Goal: Task Accomplishment & Management: Use online tool/utility

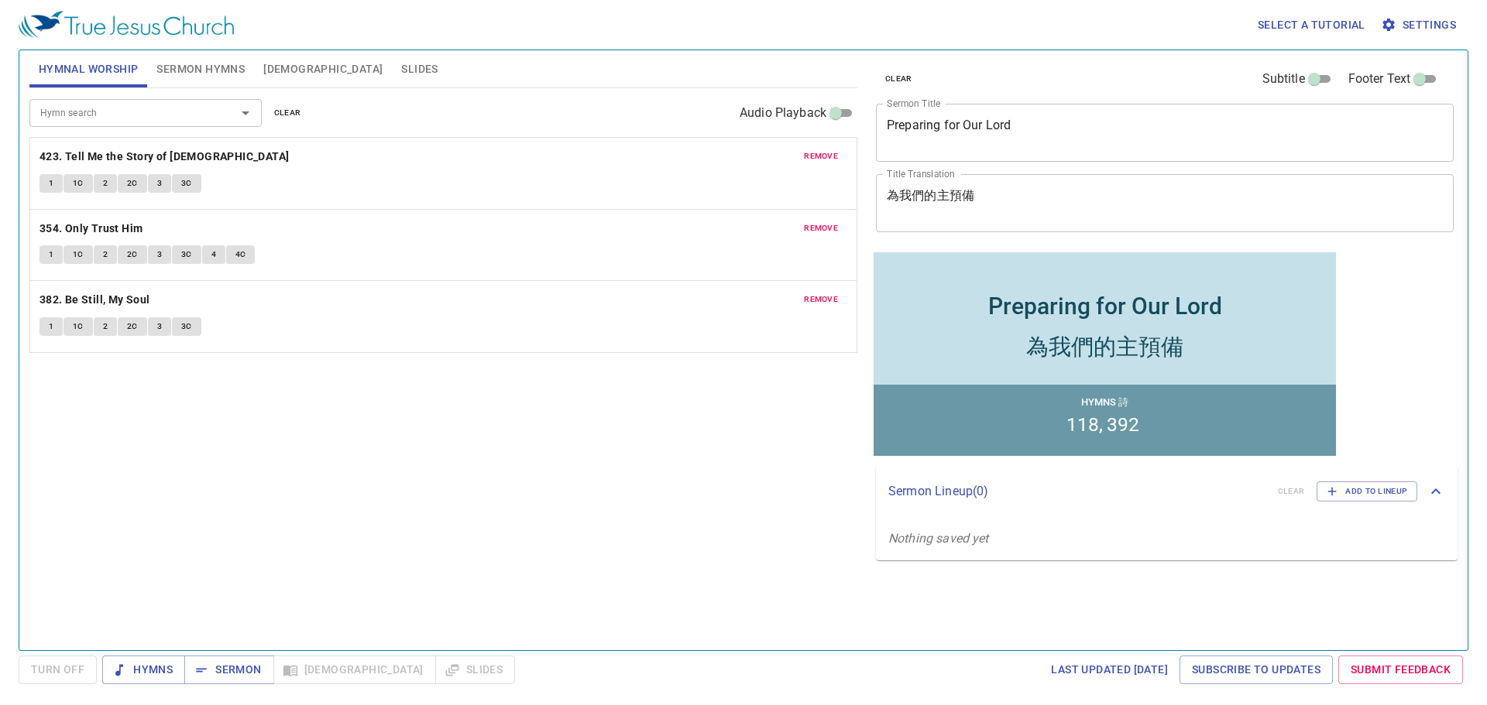
click at [277, 112] on span "clear" at bounding box center [287, 113] width 27 height 14
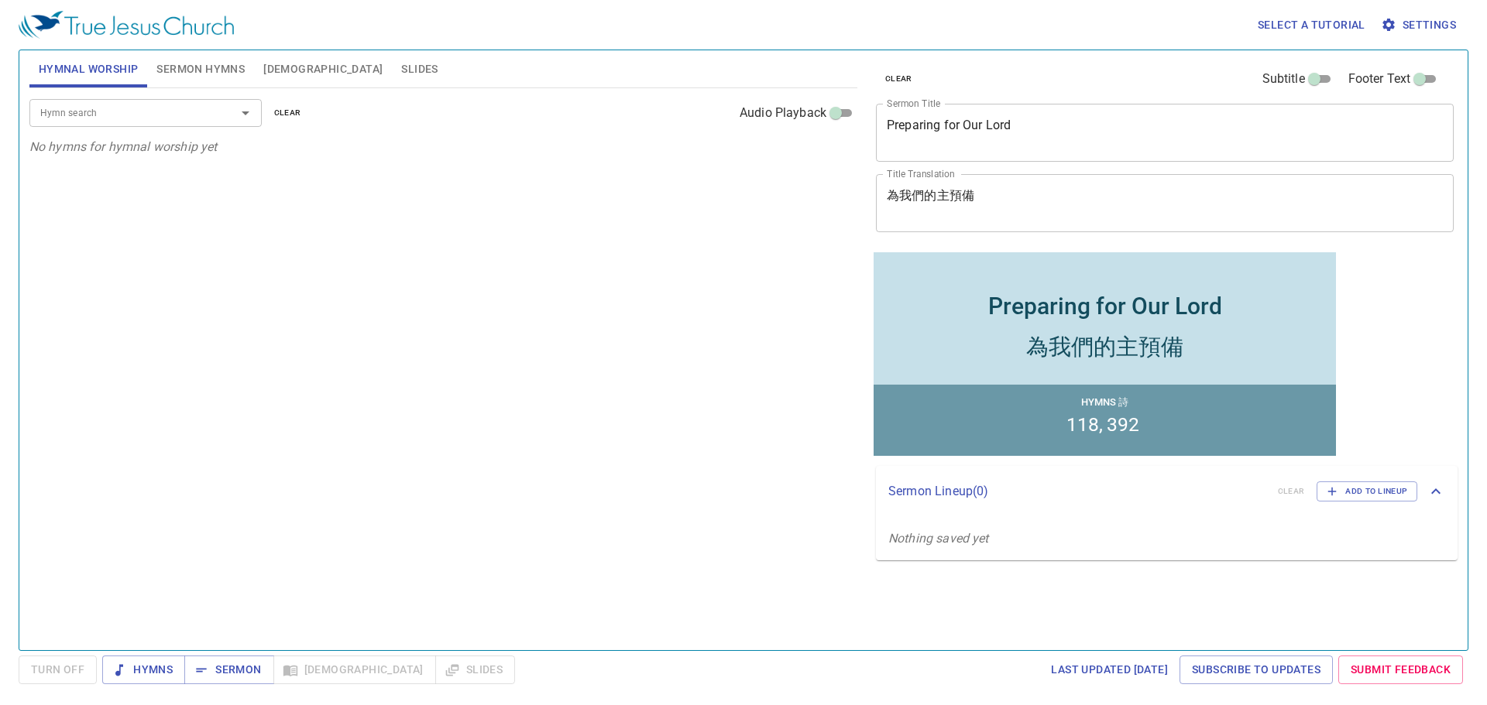
click at [219, 103] on div at bounding box center [234, 113] width 40 height 22
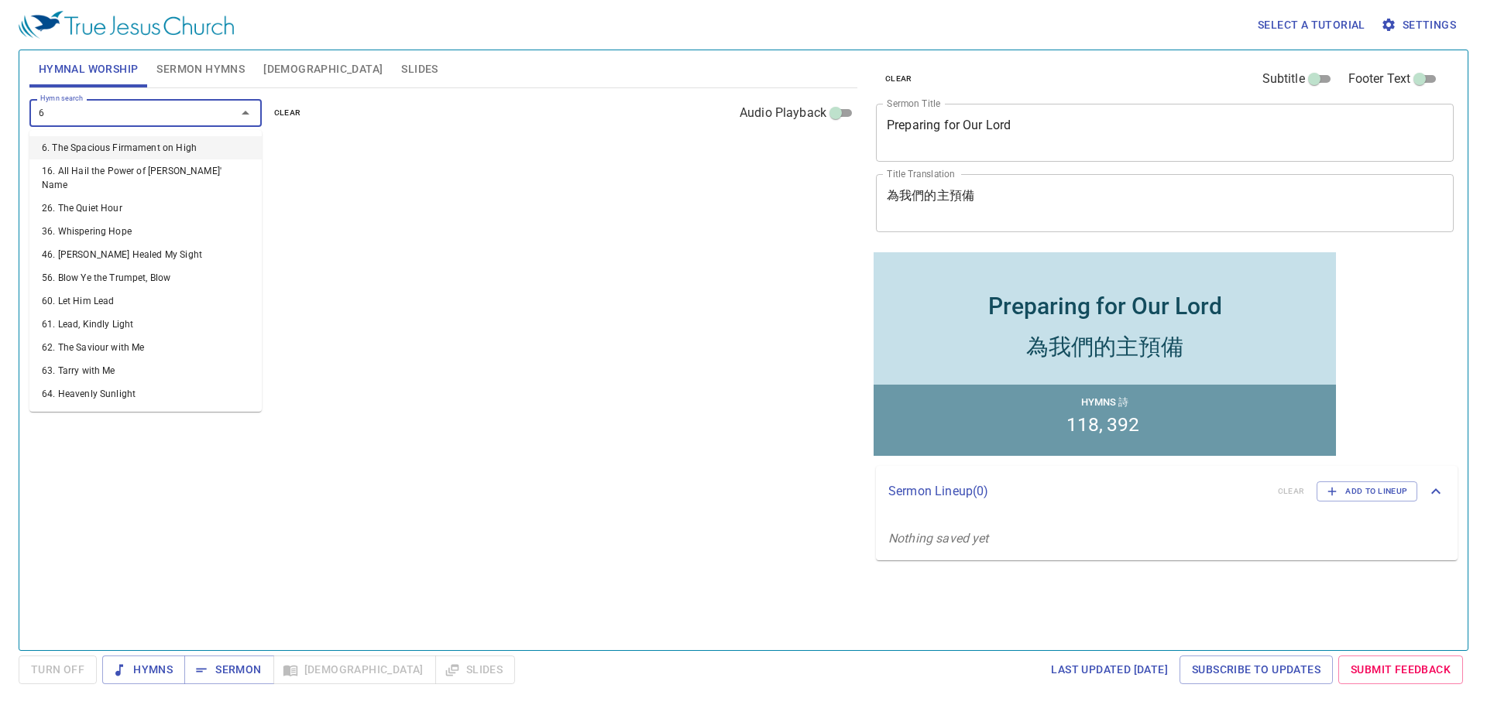
type input "61"
type input "390"
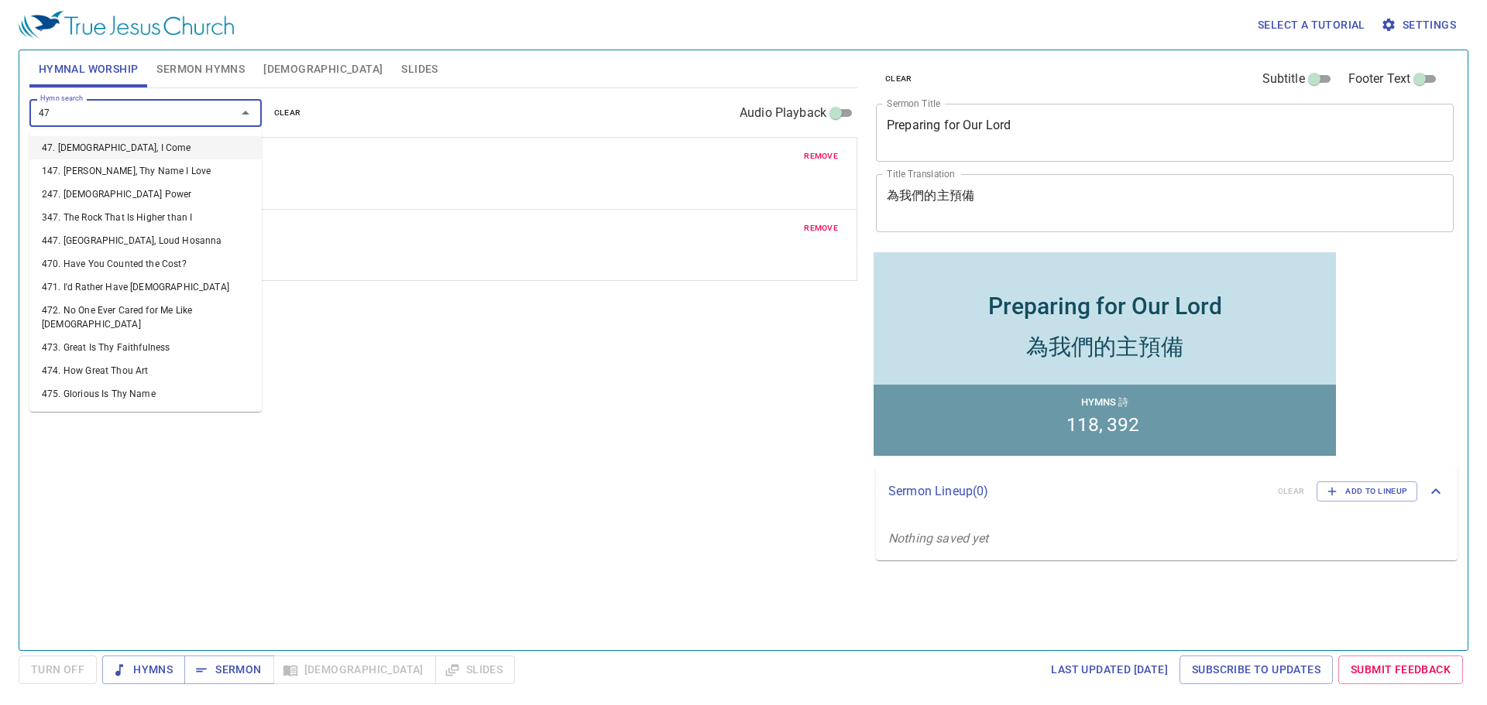
type input "479"
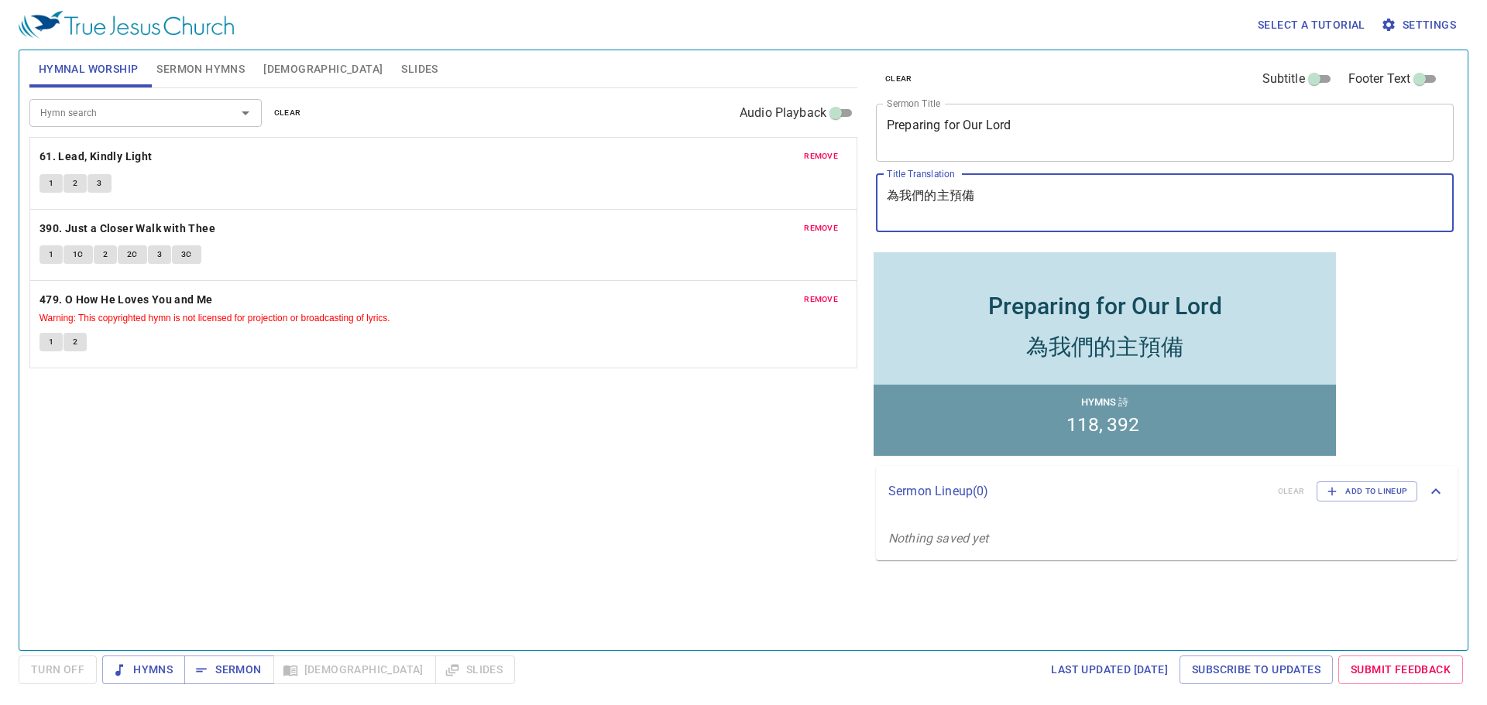
drag, startPoint x: 1041, startPoint y: 195, endPoint x: 884, endPoint y: 204, distance: 156.6
click at [884, 204] on div "為我們的主預備 x Title Translation" at bounding box center [1165, 203] width 578 height 58
paste textarea "Mercy Without Righteousness 只見慈愛，不見公義"
drag, startPoint x: 1057, startPoint y: 194, endPoint x: 887, endPoint y: 201, distance: 170.5
click at [887, 201] on textarea "Mercy Without Righteousness 只見慈愛，不見公義" at bounding box center [1165, 202] width 556 height 29
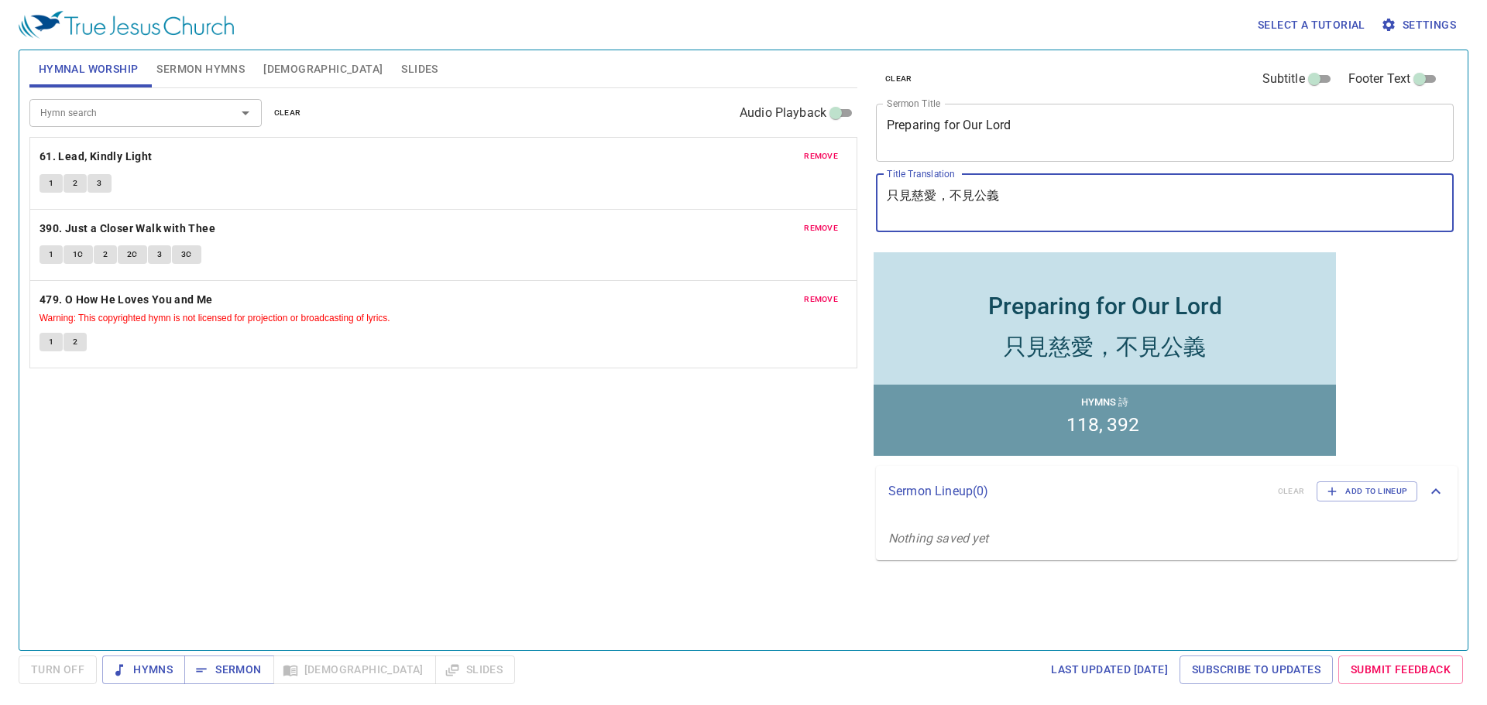
type textarea "只見慈愛，不見公義"
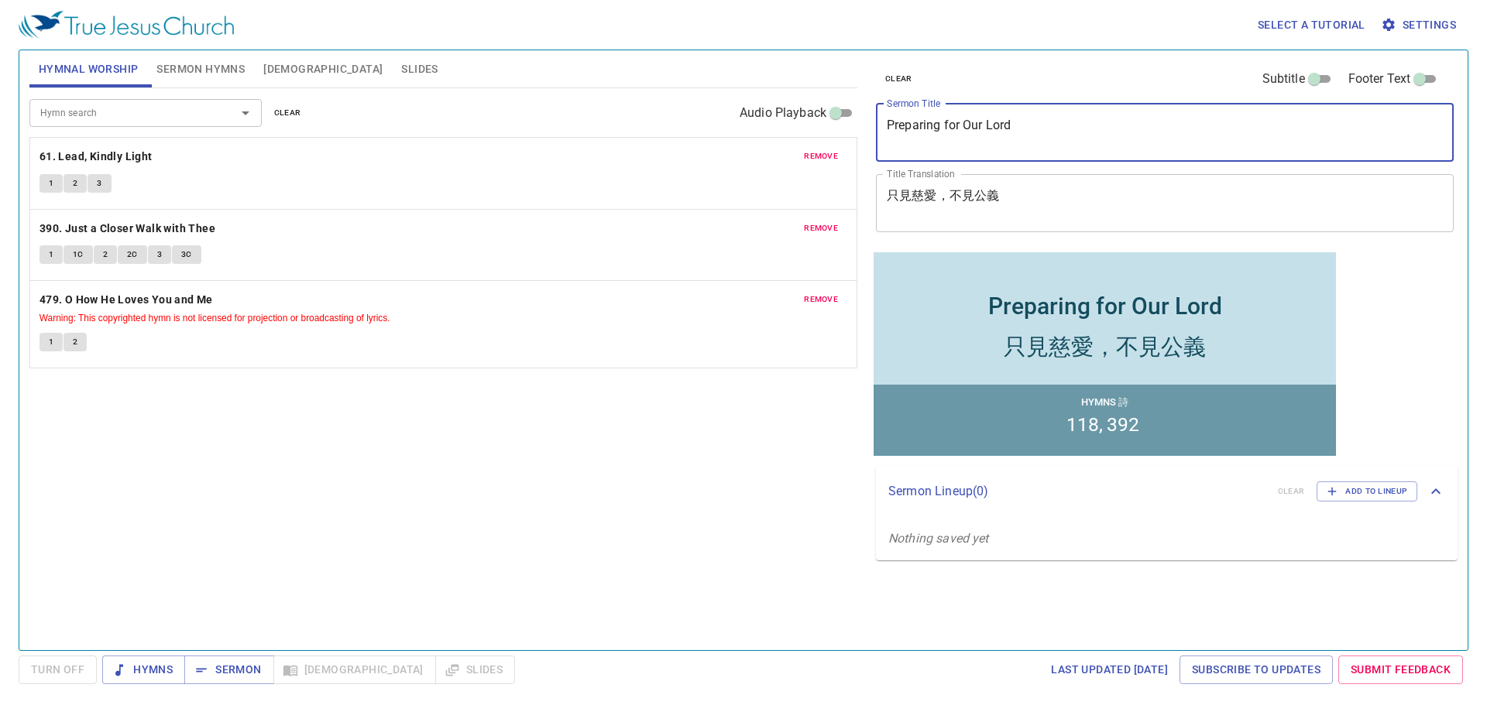
drag, startPoint x: 1023, startPoint y: 129, endPoint x: 873, endPoint y: 122, distance: 150.4
click at [873, 122] on div "clear Subtitle Footer Text Sermon Title Preparing for Our Lord x Sermon Title T…" at bounding box center [1164, 149] width 588 height 198
paste textarea "Mercy Without Righteousness"
type textarea "Mercy Without Righteousness"
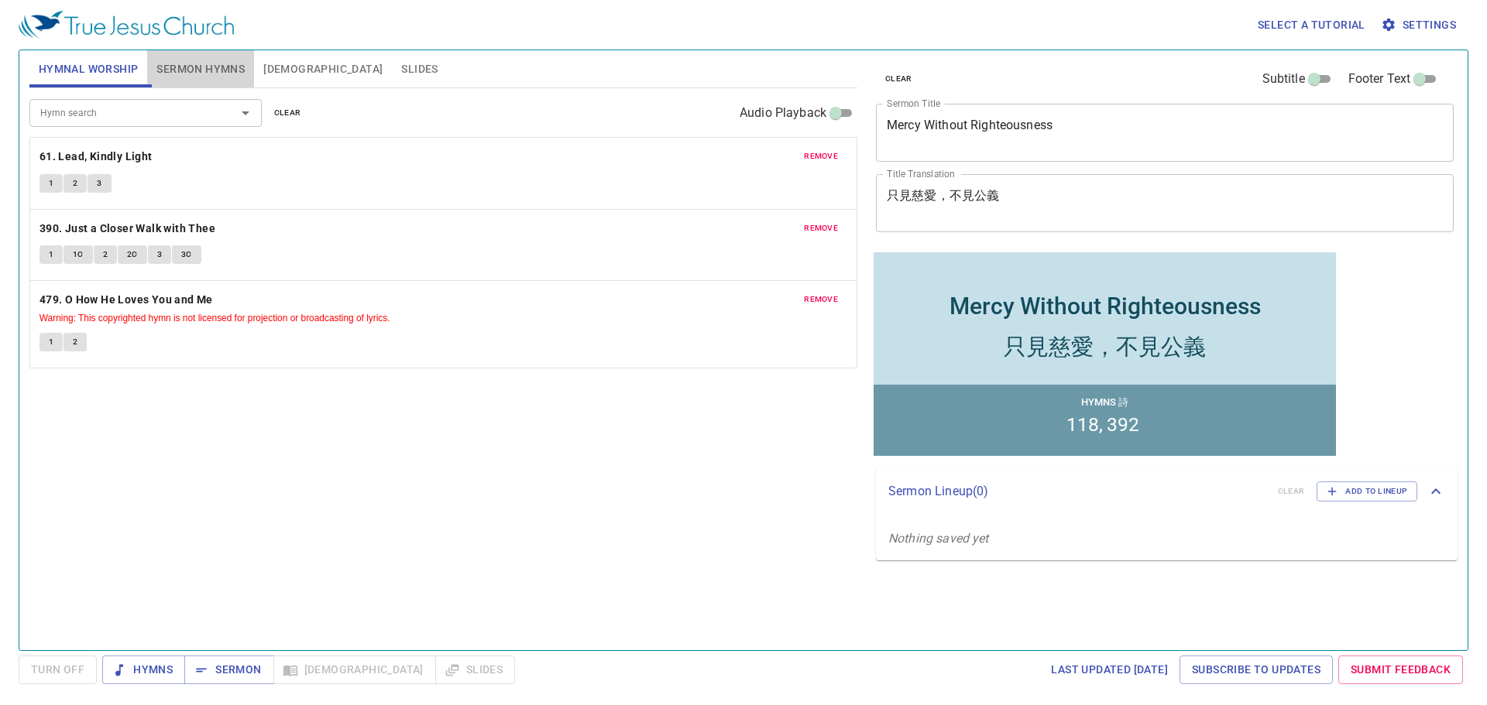
click at [216, 74] on span "Sermon Hymns" at bounding box center [200, 69] width 88 height 19
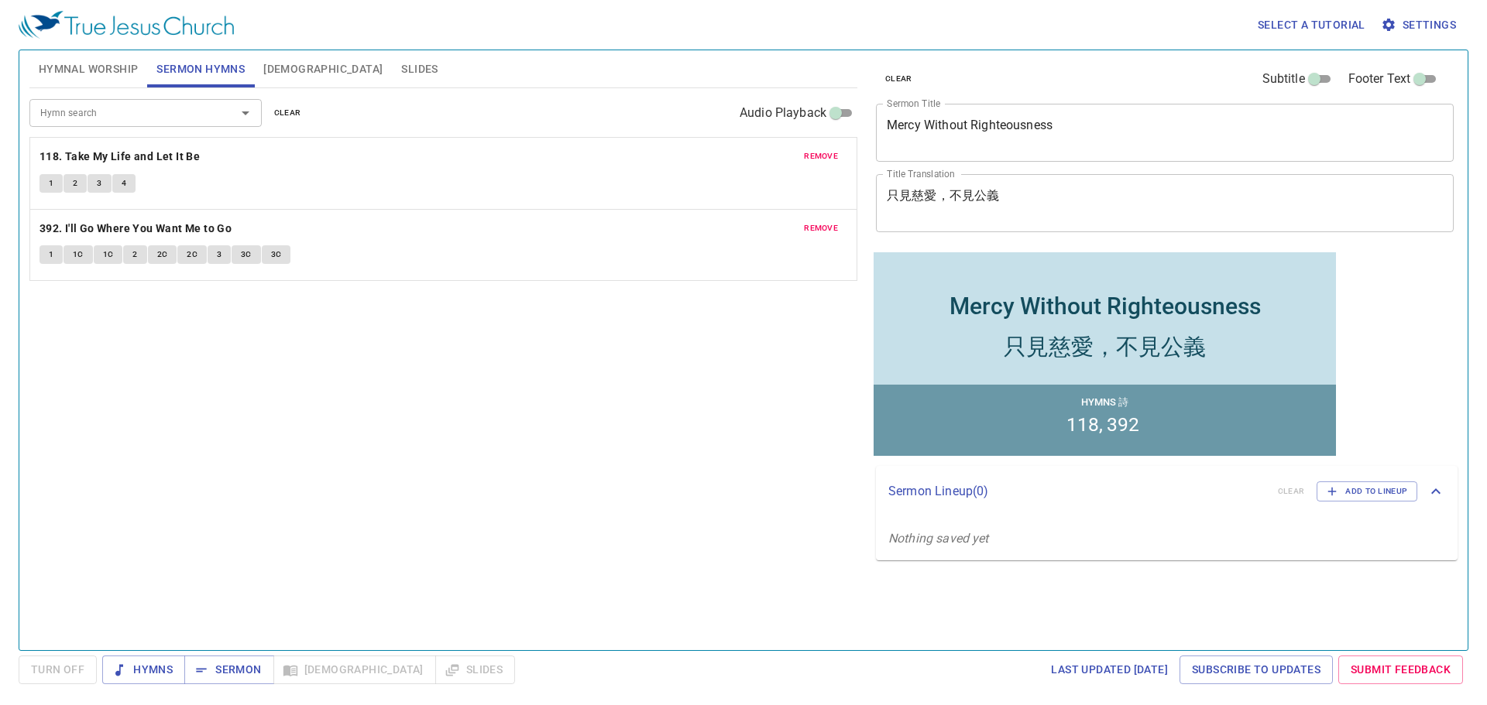
click at [203, 103] on div "Hymn search" at bounding box center [145, 112] width 232 height 27
click at [275, 106] on span "clear" at bounding box center [287, 113] width 27 height 14
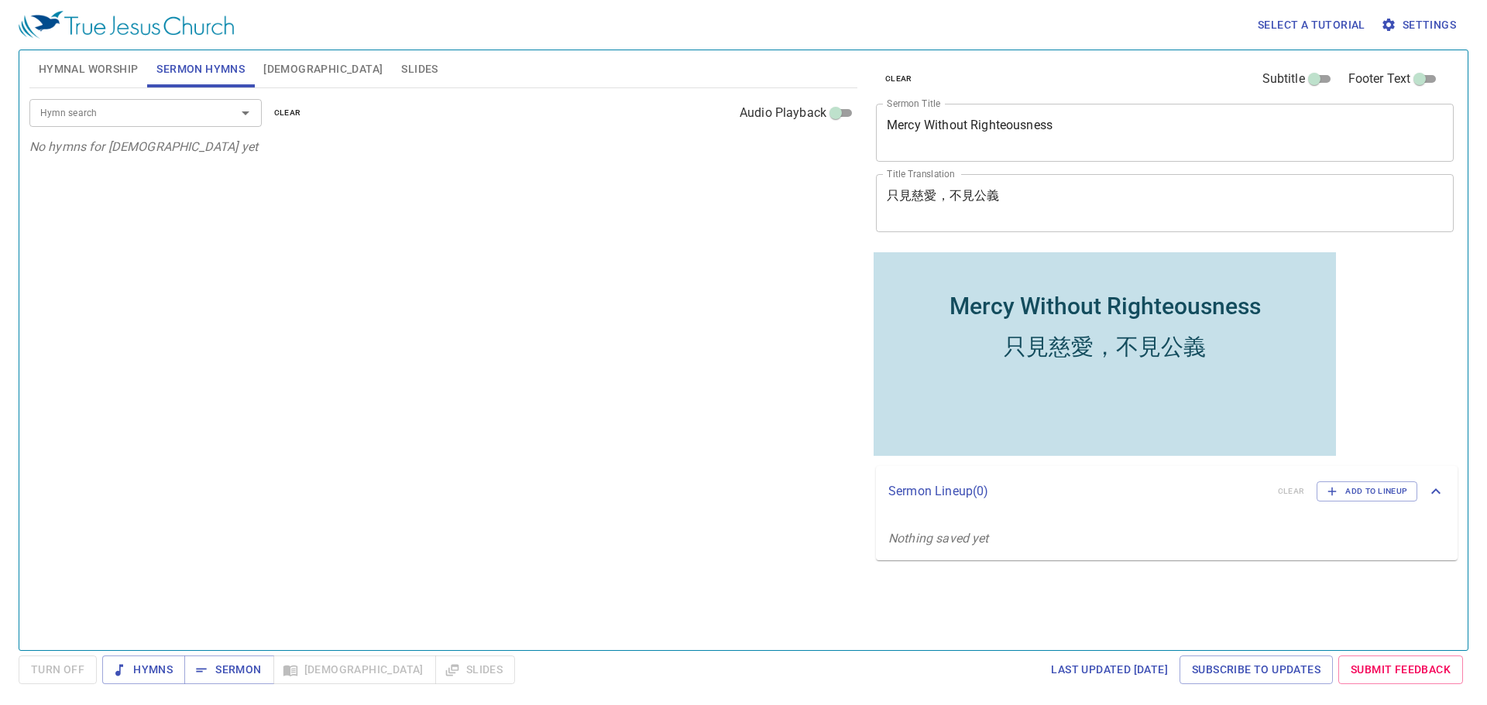
click at [214, 116] on div at bounding box center [234, 113] width 40 height 22
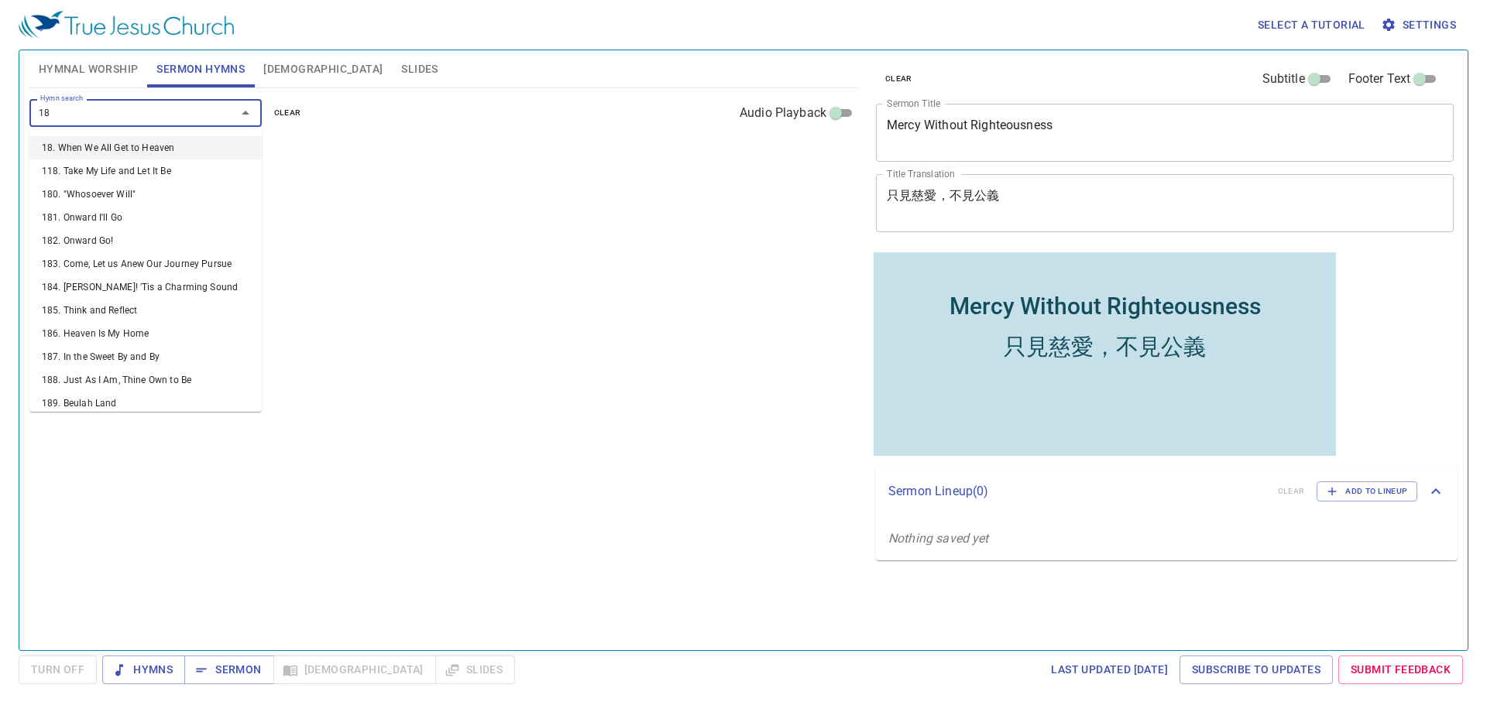
type input "180"
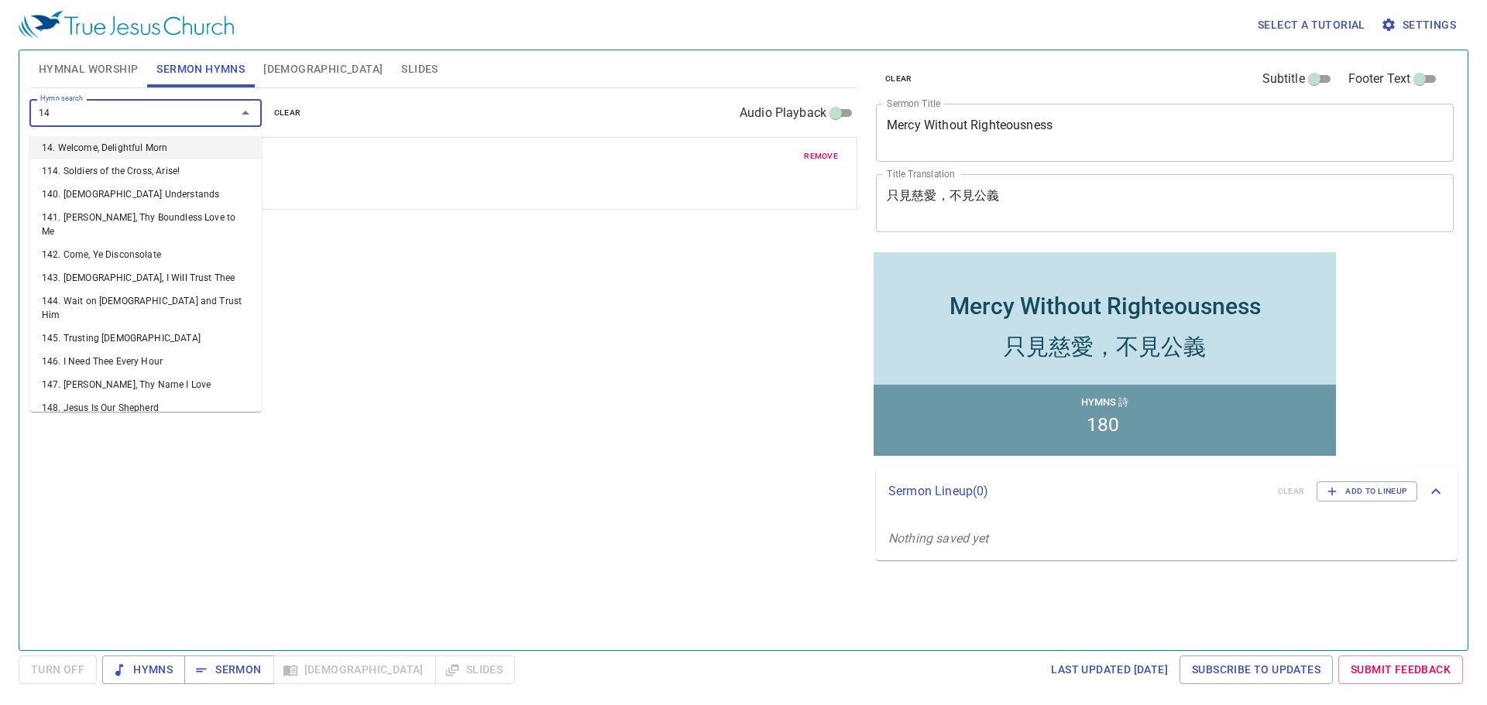
type input "147"
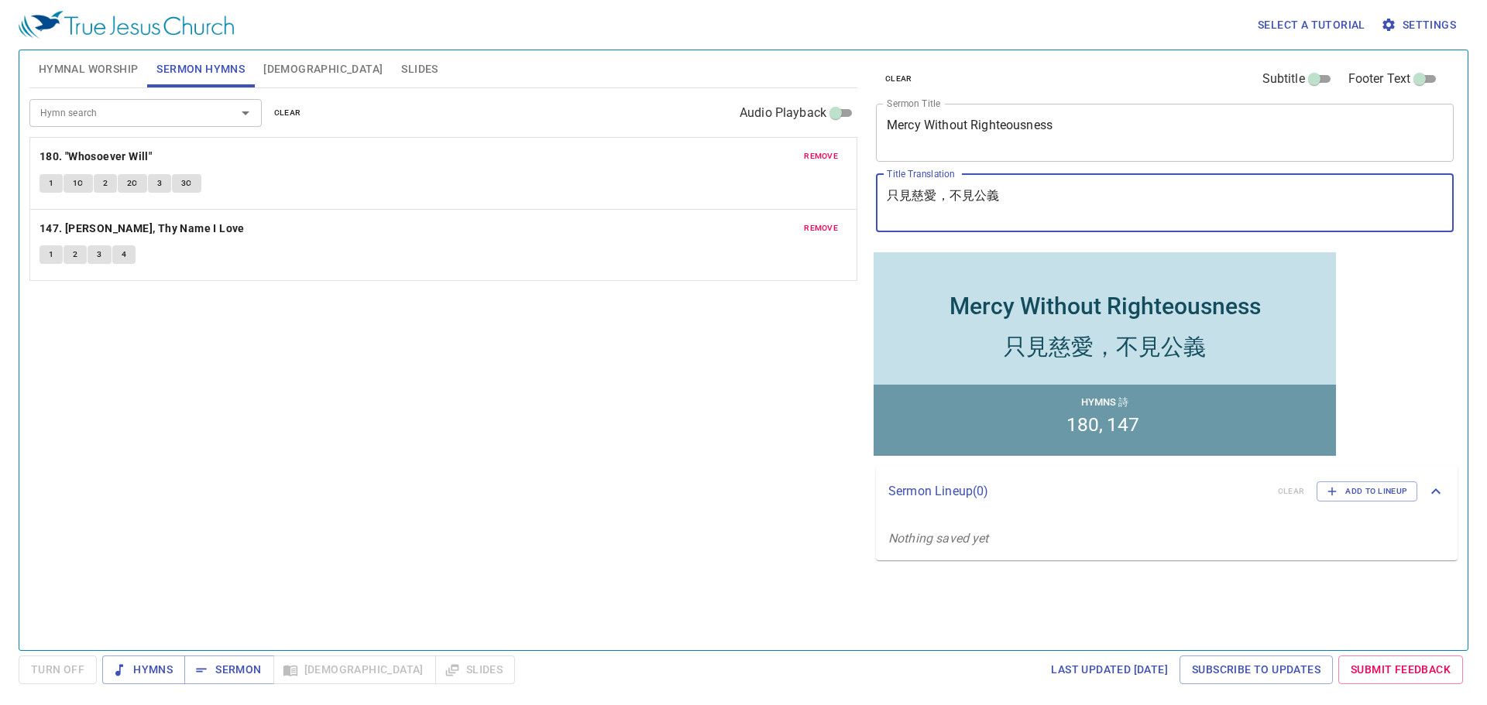
drag, startPoint x: 1010, startPoint y: 203, endPoint x: 880, endPoint y: 202, distance: 130.1
click at [880, 202] on div "只見慈愛，不見公義 x Title Translation" at bounding box center [1165, 203] width 578 height 58
click at [1010, 215] on textarea "只見慈愛，不見公義" at bounding box center [1165, 202] width 556 height 29
drag, startPoint x: 1009, startPoint y: 197, endPoint x: 886, endPoint y: 200, distance: 123.1
click at [886, 200] on div "只見慈愛，不見公義 x Title Translation" at bounding box center [1165, 203] width 578 height 58
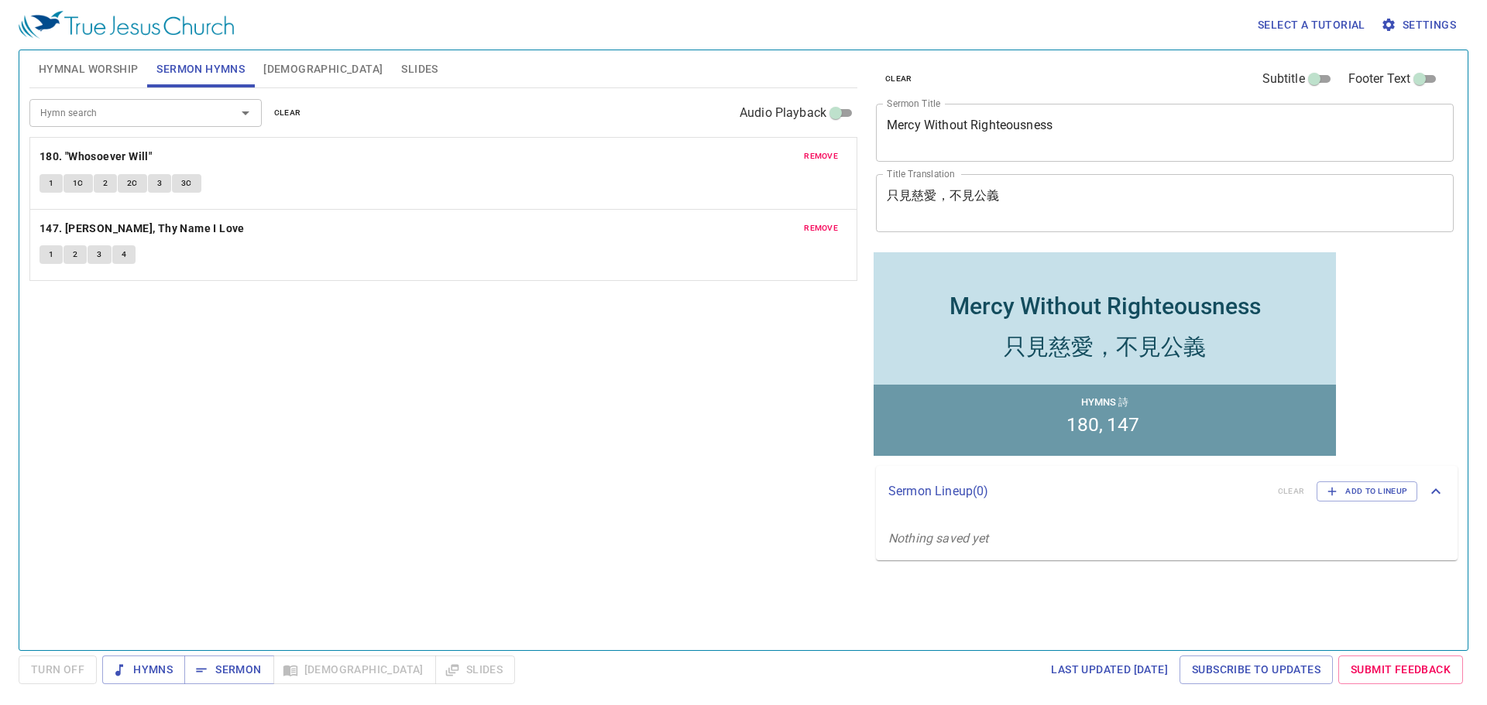
drag, startPoint x: 886, startPoint y: 200, endPoint x: 1029, endPoint y: 196, distance: 143.3
click at [1029, 196] on textarea "只見慈愛，不見公義" at bounding box center [1165, 202] width 556 height 29
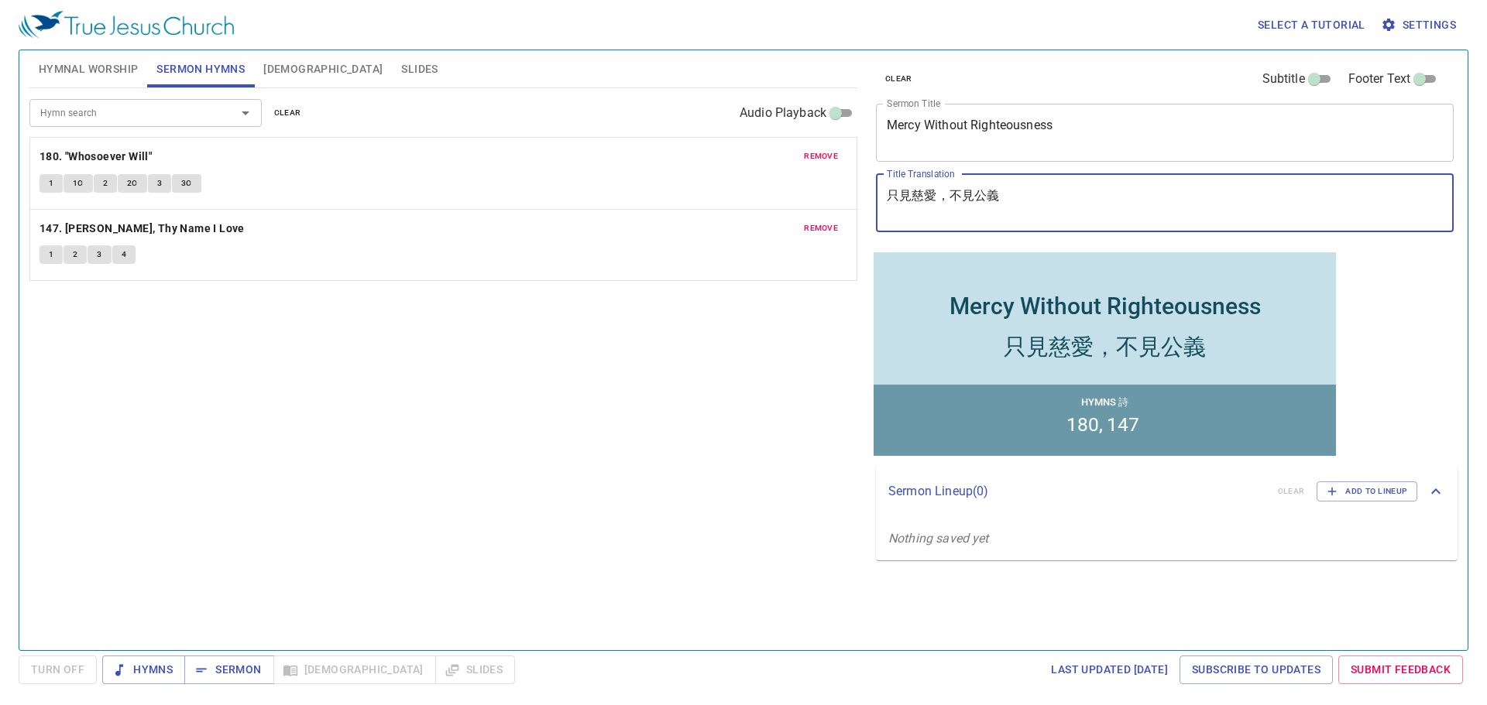
drag, startPoint x: 1011, startPoint y: 199, endPoint x: 880, endPoint y: 197, distance: 131.6
click at [880, 197] on div "只見慈愛，不見公義 x Title Translation" at bounding box center [1165, 203] width 578 height 58
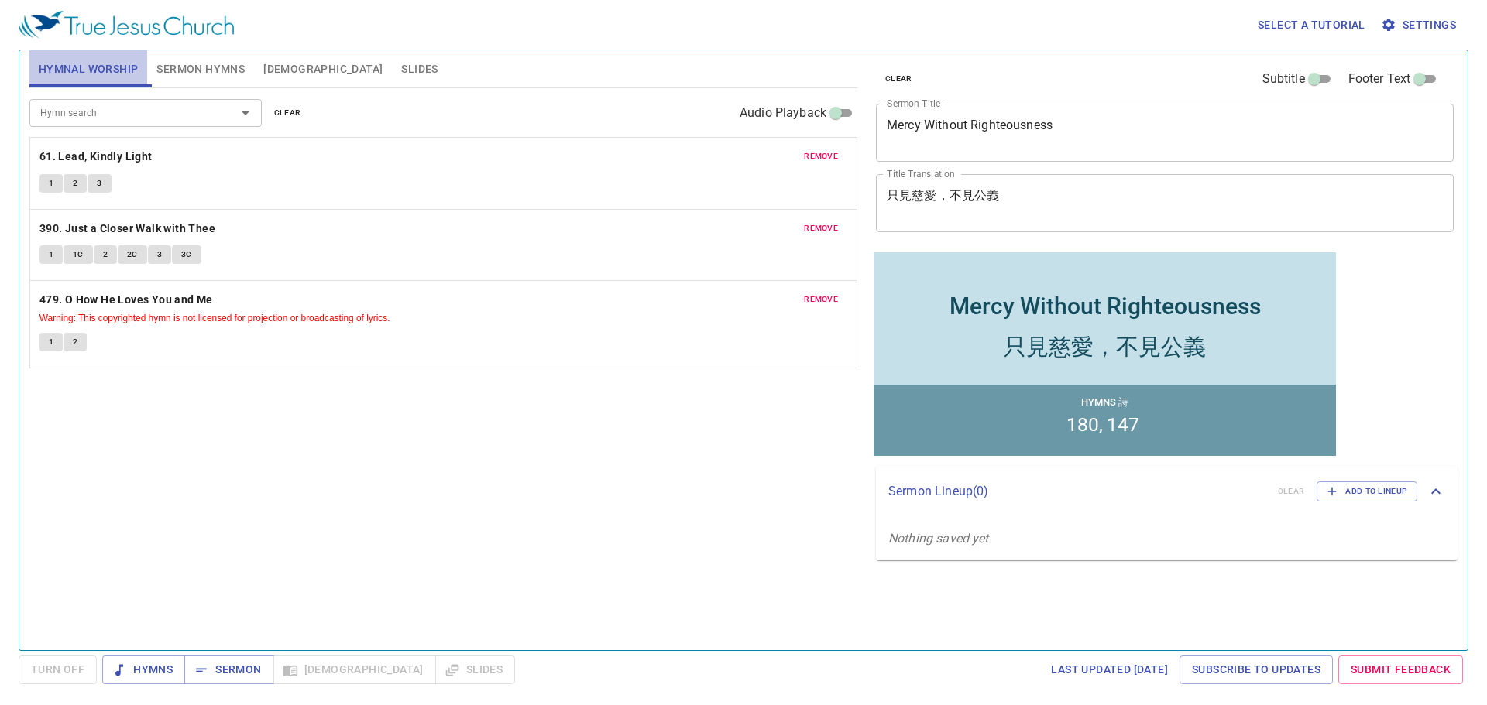
click at [111, 67] on span "Hymnal Worship" at bounding box center [89, 69] width 100 height 19
click at [169, 667] on span "Hymns" at bounding box center [144, 669] width 58 height 19
click at [94, 156] on b "61. Lead, Kindly Light" at bounding box center [95, 156] width 113 height 19
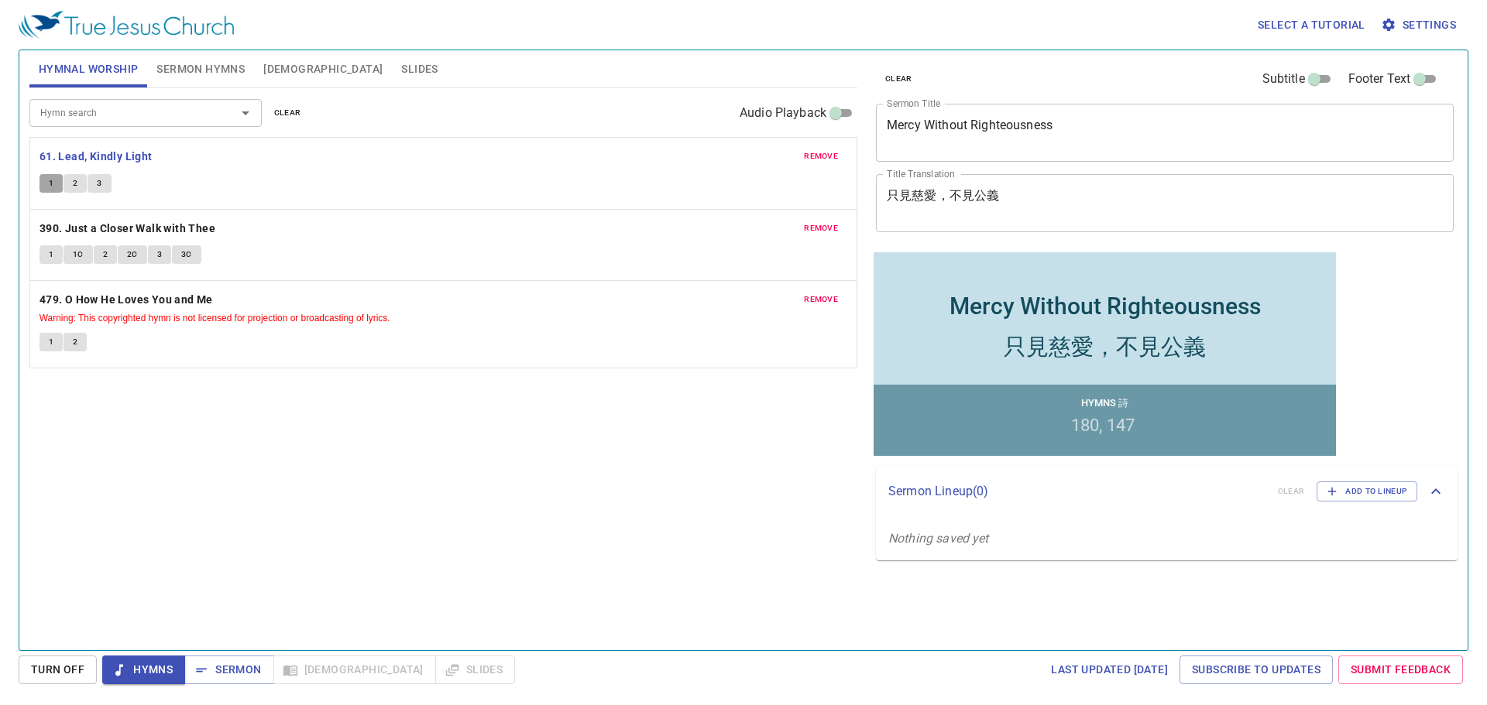
click at [50, 187] on span "1" at bounding box center [51, 184] width 5 height 14
click at [75, 180] on span "2" at bounding box center [75, 184] width 5 height 14
click at [103, 181] on button "3" at bounding box center [98, 183] width 23 height 19
click at [87, 218] on div "remove 390. Just a Closer Walk with Thee 1 1C 2 2C 3 3C" at bounding box center [443, 245] width 826 height 71
click at [87, 223] on b "390. Just a Closer Walk with Thee" at bounding box center [127, 228] width 176 height 19
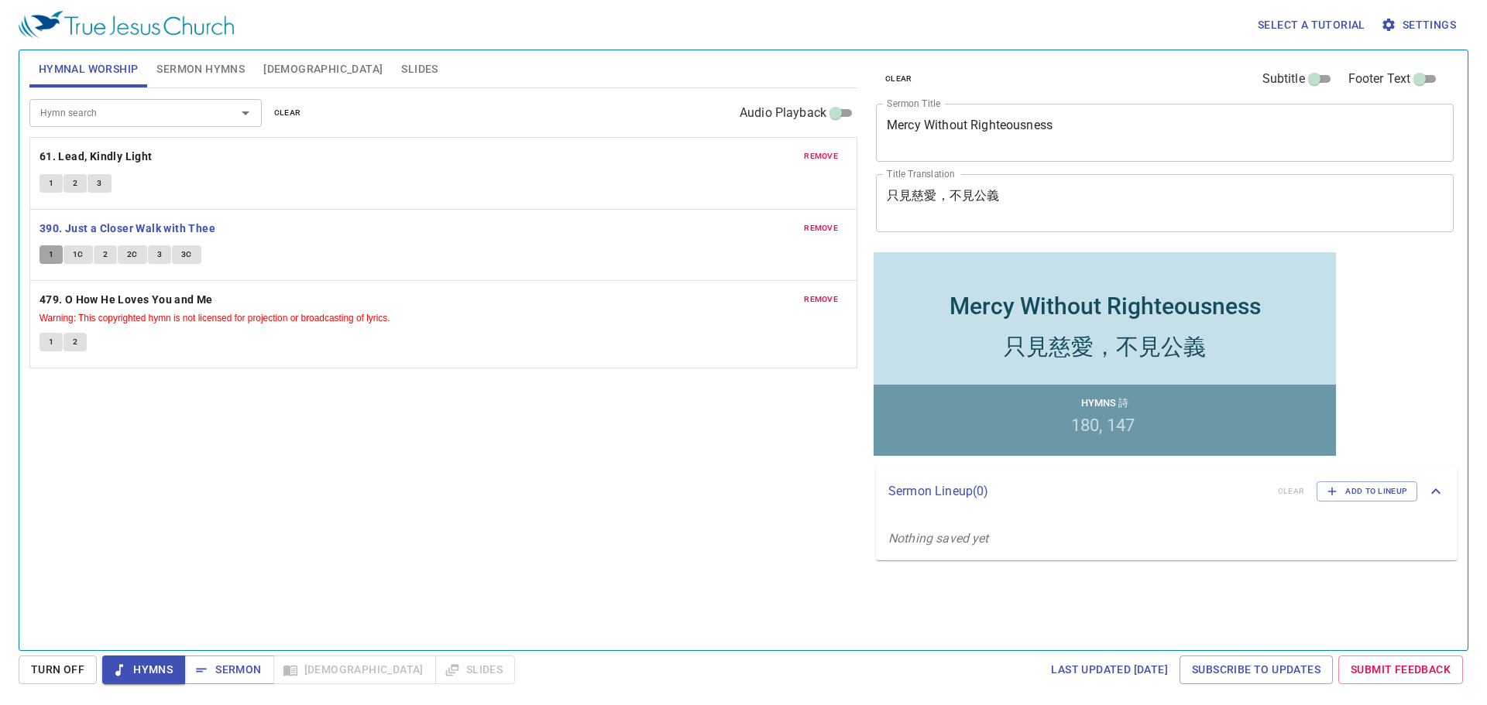
click at [53, 252] on span "1" at bounding box center [51, 255] width 5 height 14
click at [81, 255] on span "1C" at bounding box center [78, 255] width 11 height 14
click at [105, 256] on span "2" at bounding box center [105, 255] width 5 height 14
click at [134, 256] on span "2C" at bounding box center [132, 255] width 11 height 14
click at [160, 256] on span "3" at bounding box center [159, 255] width 5 height 14
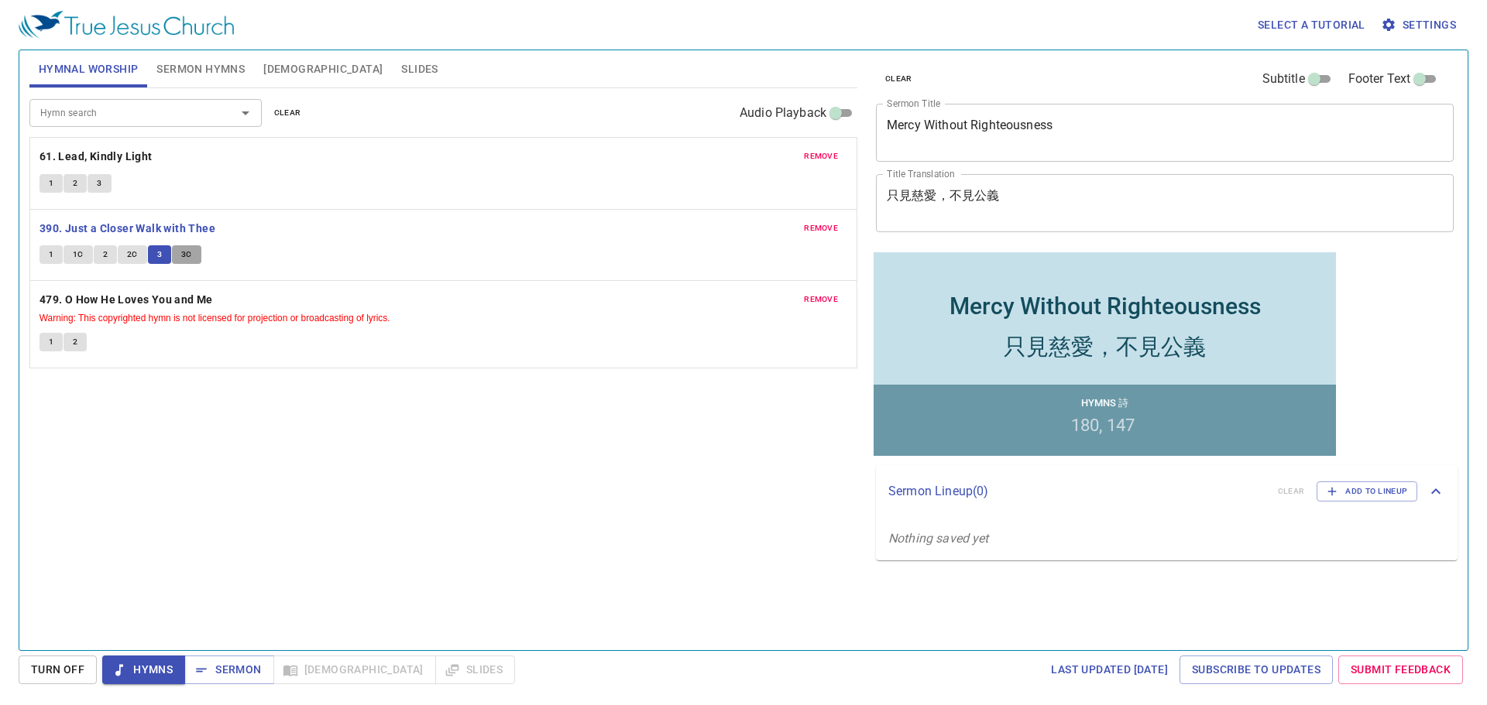
click at [184, 254] on span "3C" at bounding box center [186, 255] width 11 height 14
click at [104, 300] on b "479. O How He Loves You and Me" at bounding box center [125, 299] width 173 height 19
click at [238, 667] on span "Sermon" at bounding box center [229, 669] width 64 height 19
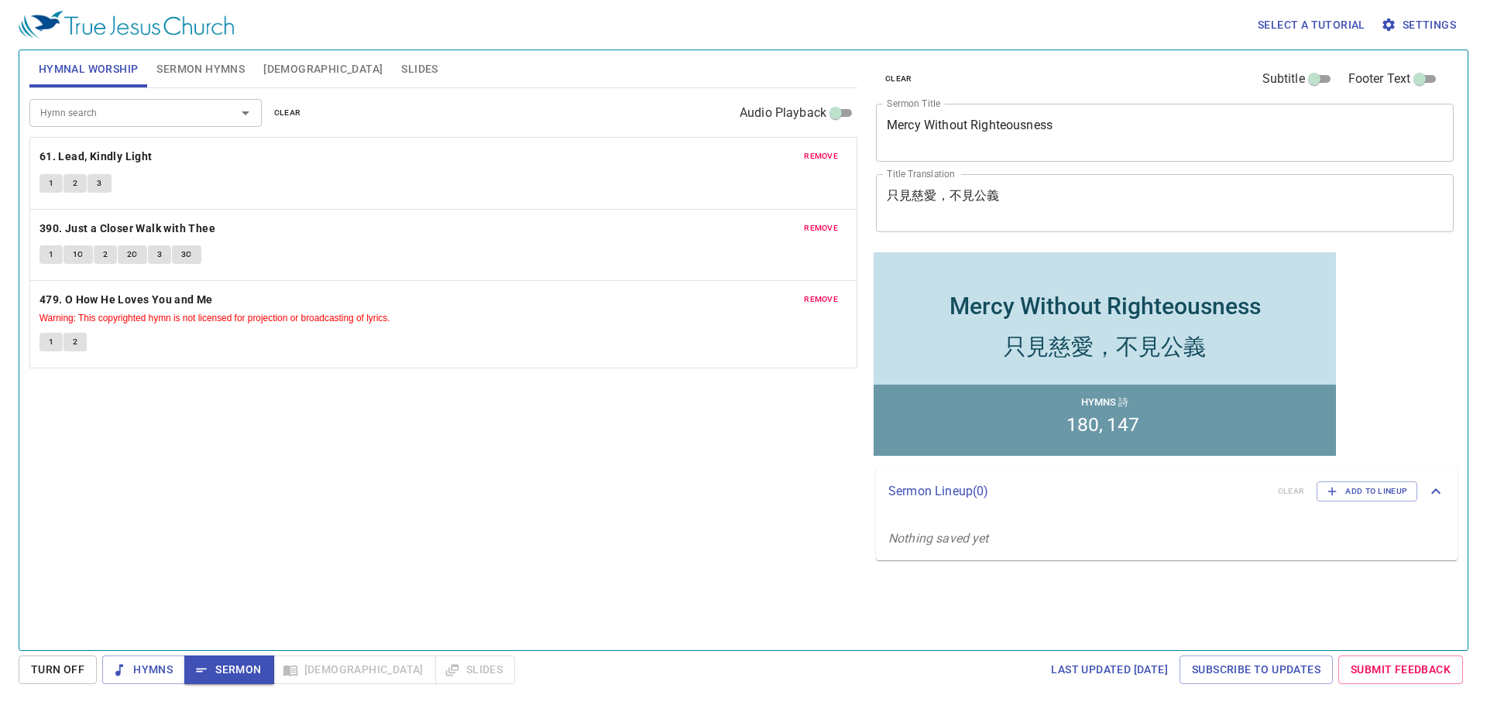
click at [195, 79] on button "Sermon Hymns" at bounding box center [200, 68] width 107 height 37
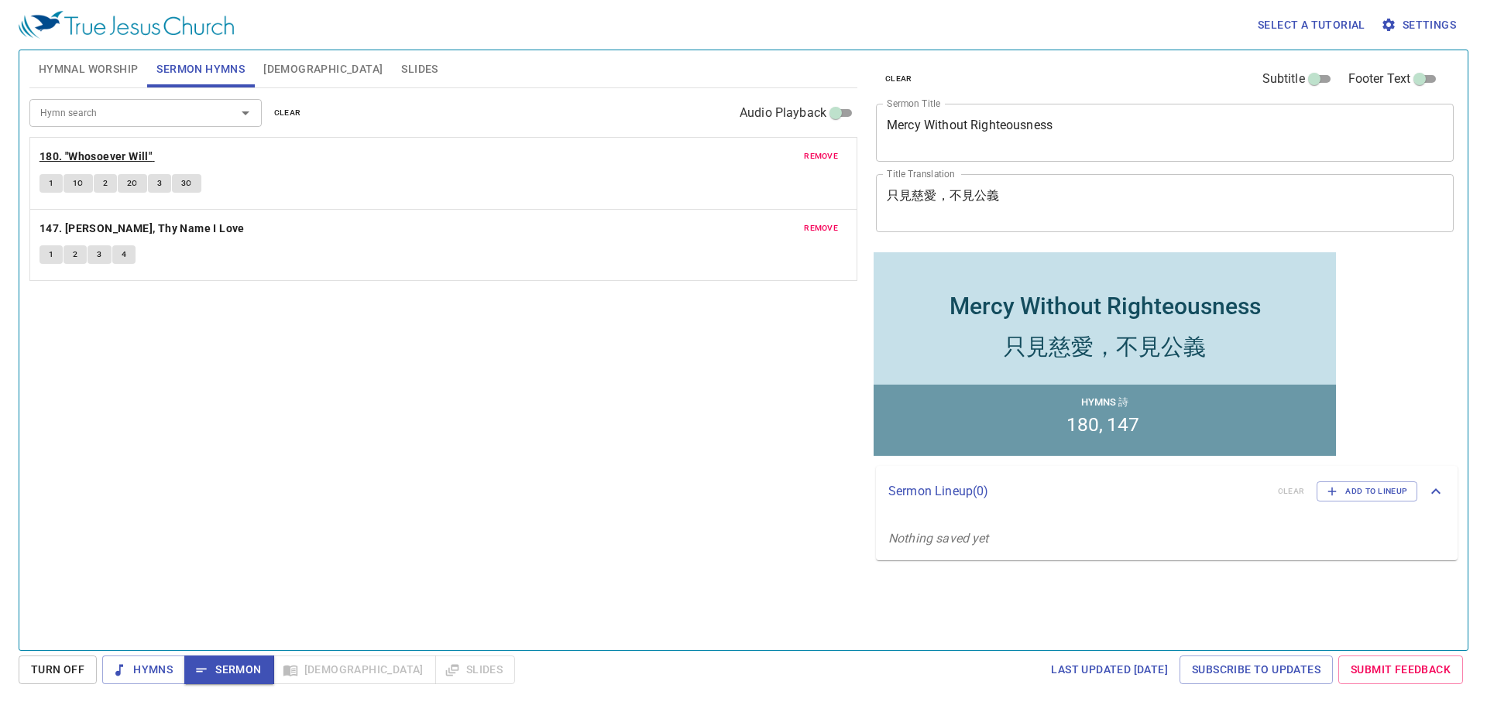
click at [133, 154] on b "180. "Whosoever Will"" at bounding box center [95, 156] width 112 height 19
click at [51, 177] on span "1" at bounding box center [51, 184] width 5 height 14
click at [74, 184] on span "1C" at bounding box center [78, 184] width 11 height 14
click at [107, 183] on span "2" at bounding box center [105, 184] width 5 height 14
click at [129, 179] on span "2C" at bounding box center [132, 184] width 11 height 14
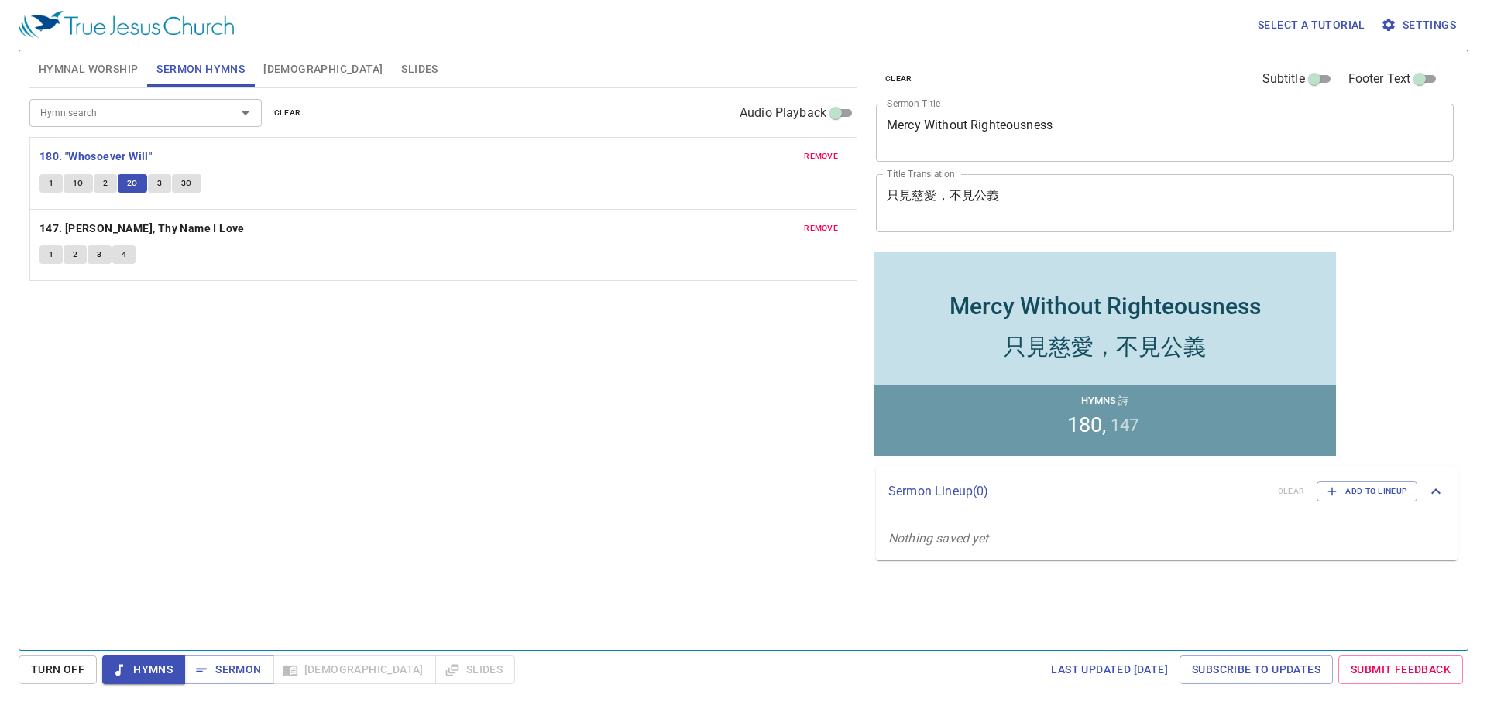
click at [159, 180] on span "3" at bounding box center [159, 184] width 5 height 14
click at [183, 186] on span "3C" at bounding box center [186, 184] width 11 height 14
click at [211, 663] on span "Sermon" at bounding box center [229, 669] width 64 height 19
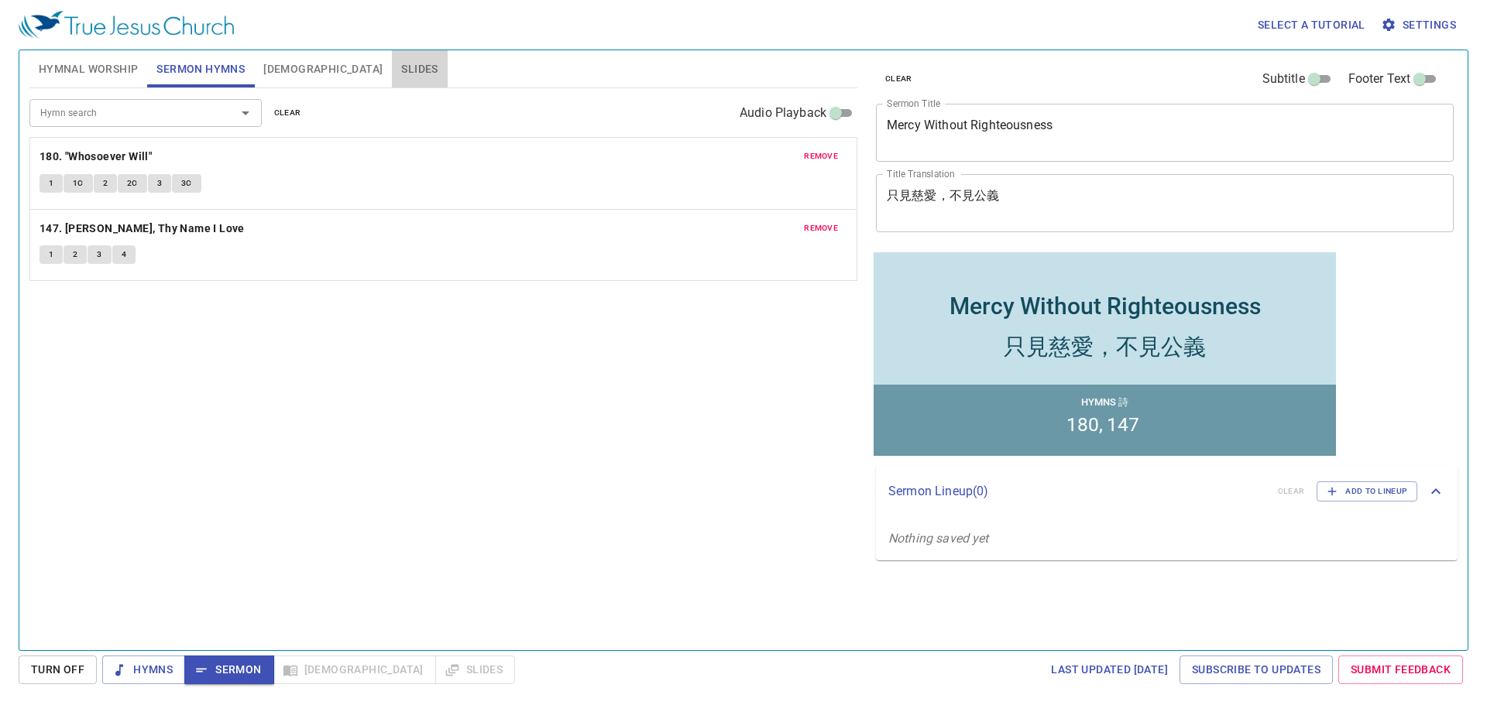
click at [401, 71] on span "Slides" at bounding box center [419, 69] width 36 height 19
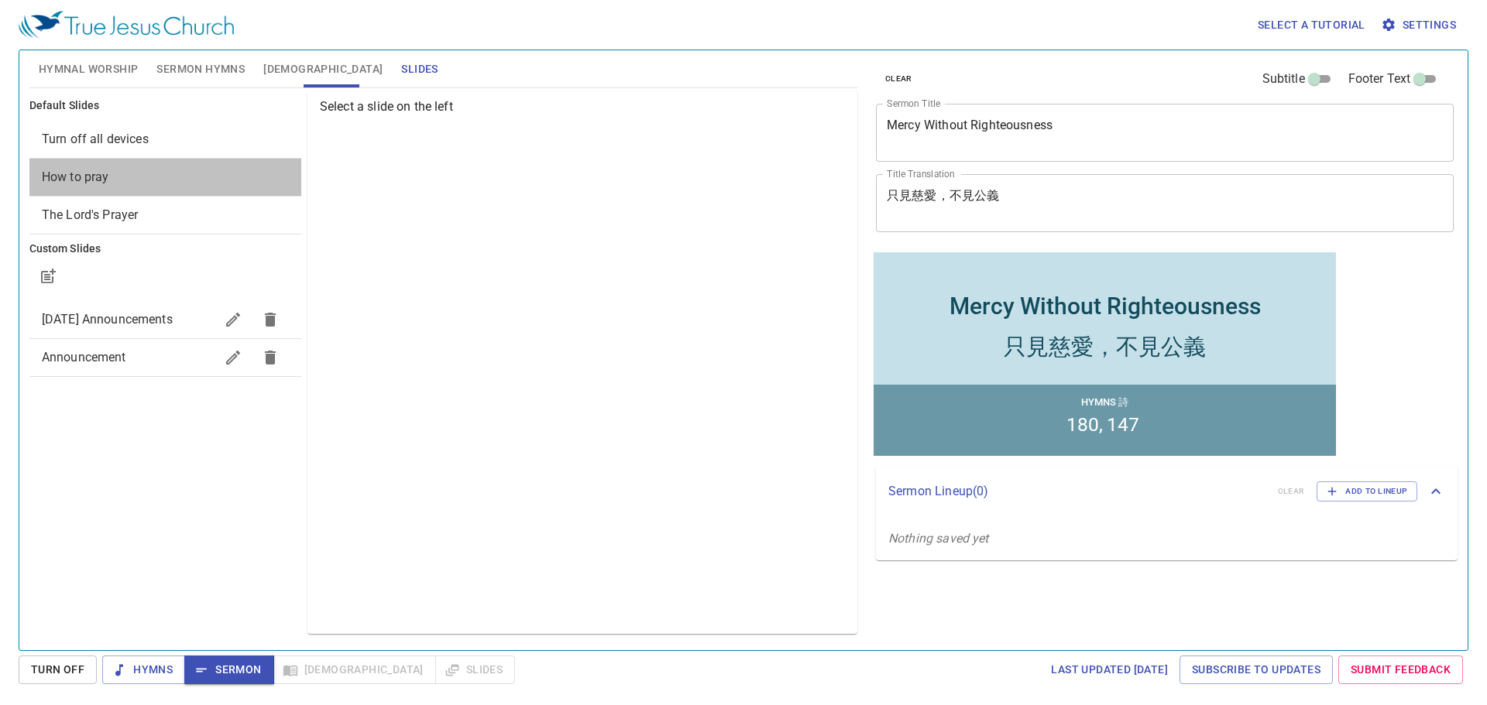
click at [87, 173] on span "How to pray" at bounding box center [75, 177] width 67 height 15
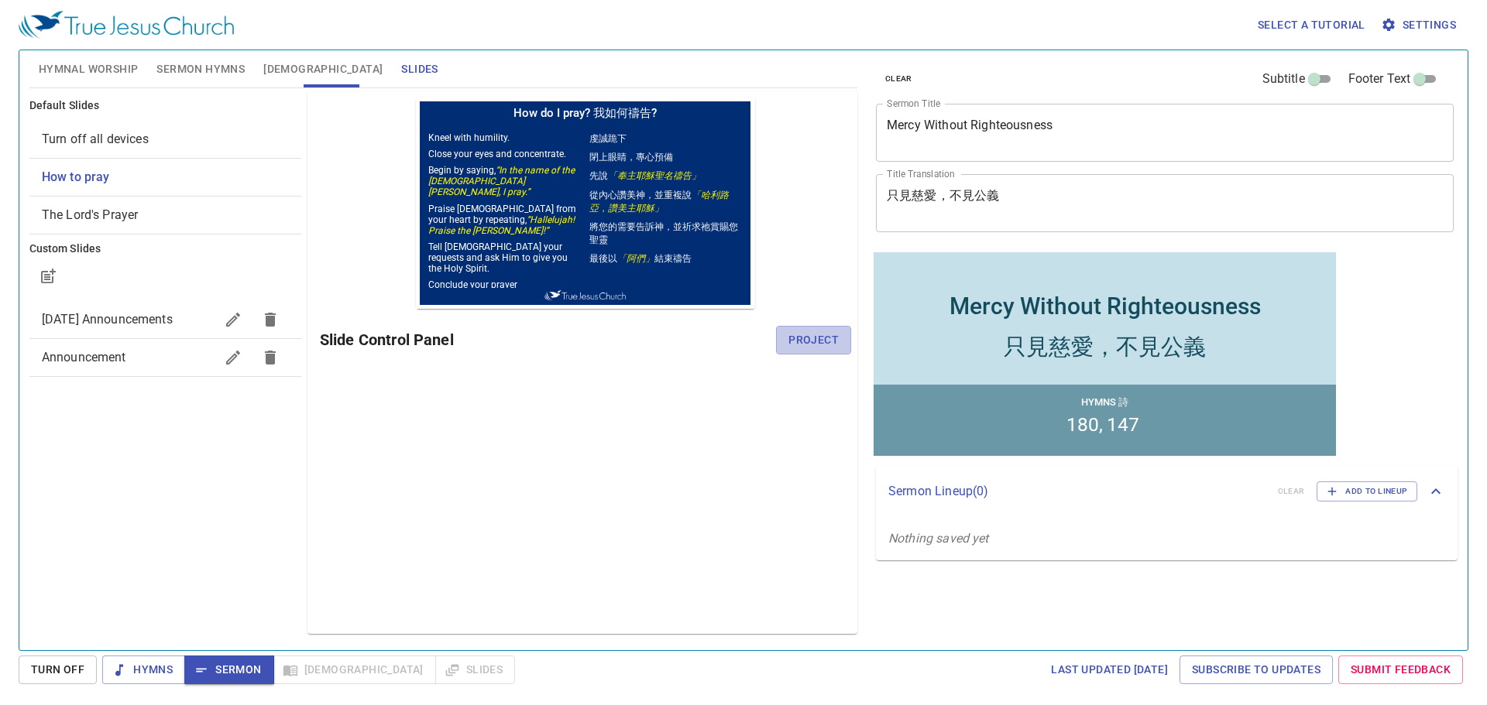
click at [825, 341] on span "Project" at bounding box center [813, 340] width 50 height 19
click at [235, 657] on button "Sermon" at bounding box center [228, 670] width 89 height 29
click at [266, 61] on span "[DEMOGRAPHIC_DATA]" at bounding box center [322, 69] width 119 height 19
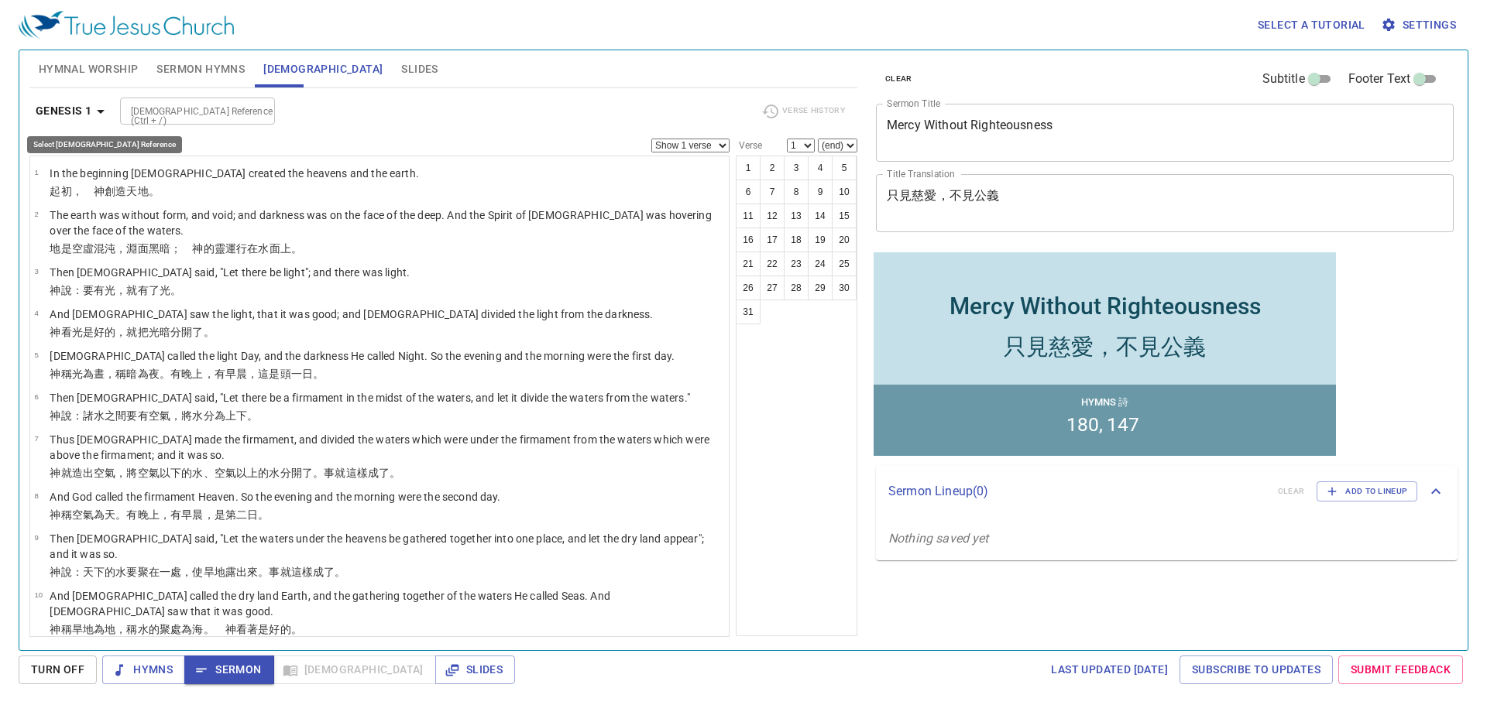
click at [93, 111] on icon "button" at bounding box center [100, 111] width 19 height 19
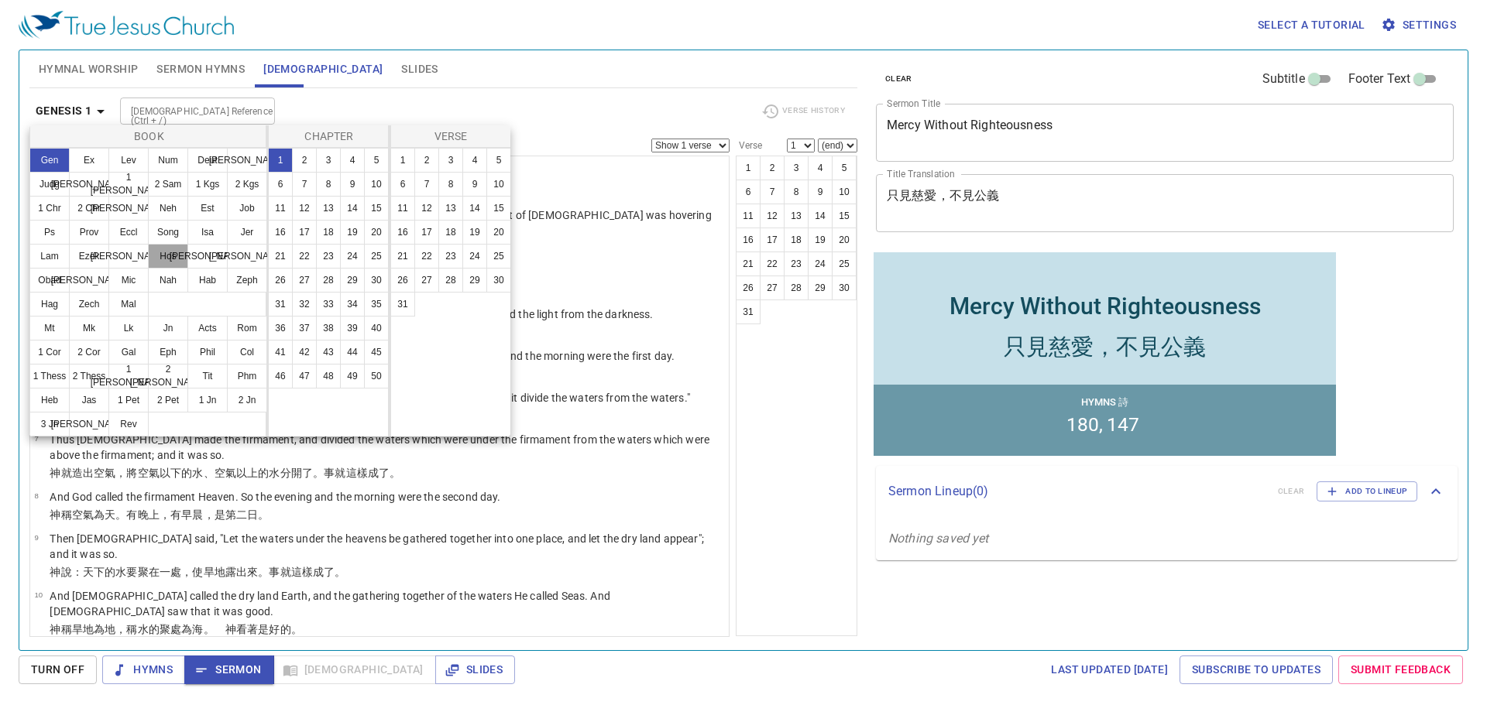
click at [163, 255] on button "Hos" at bounding box center [168, 256] width 40 height 25
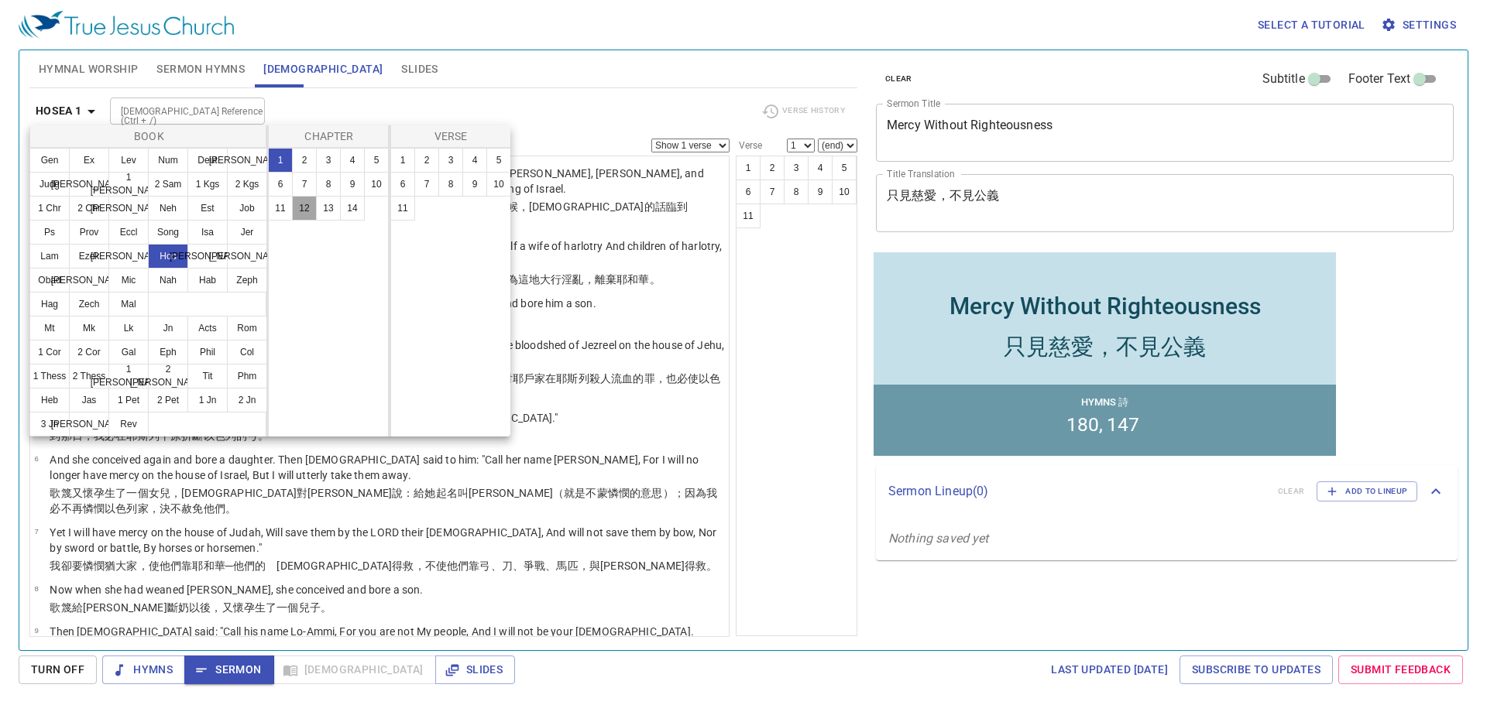
click at [303, 207] on button "12" at bounding box center [304, 208] width 25 height 25
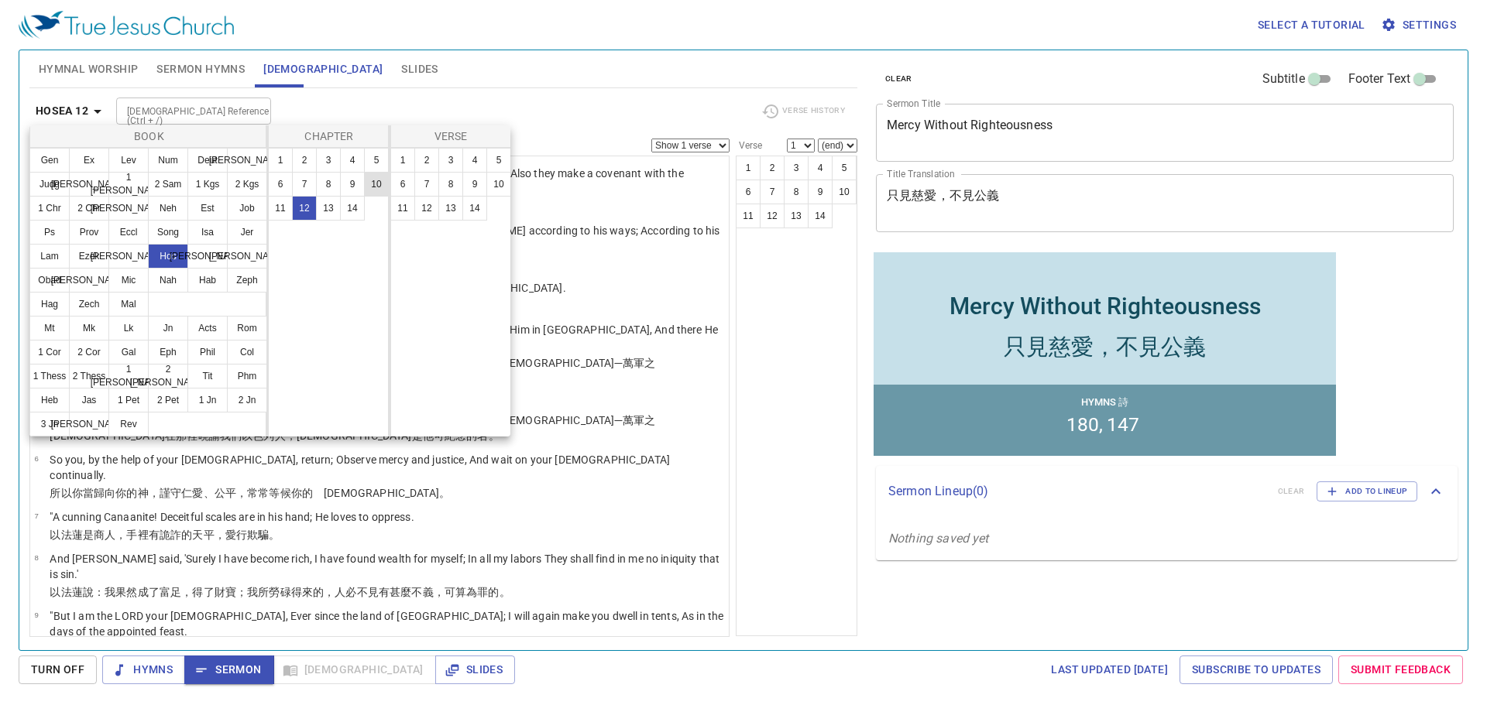
click at [375, 183] on button "10" at bounding box center [376, 184] width 25 height 25
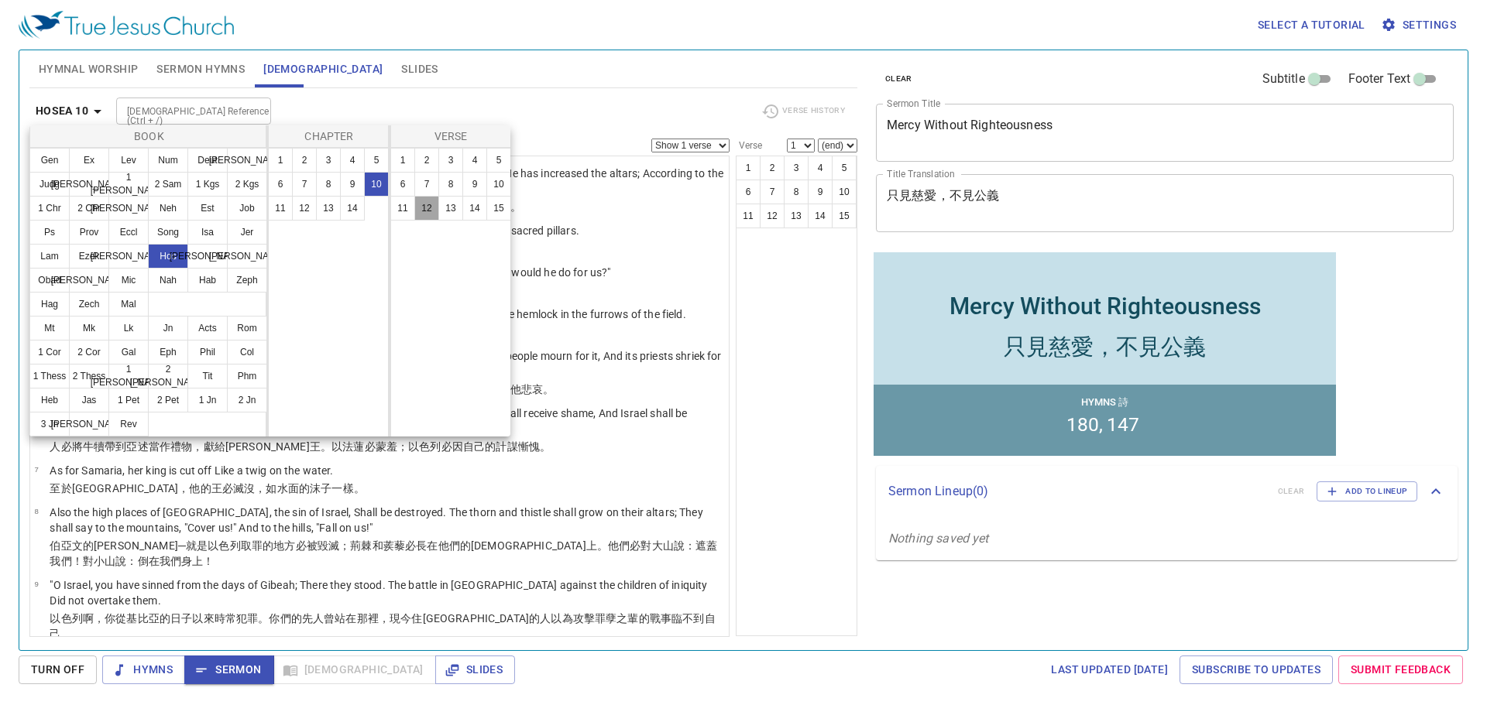
click at [420, 205] on button "12" at bounding box center [426, 208] width 25 height 25
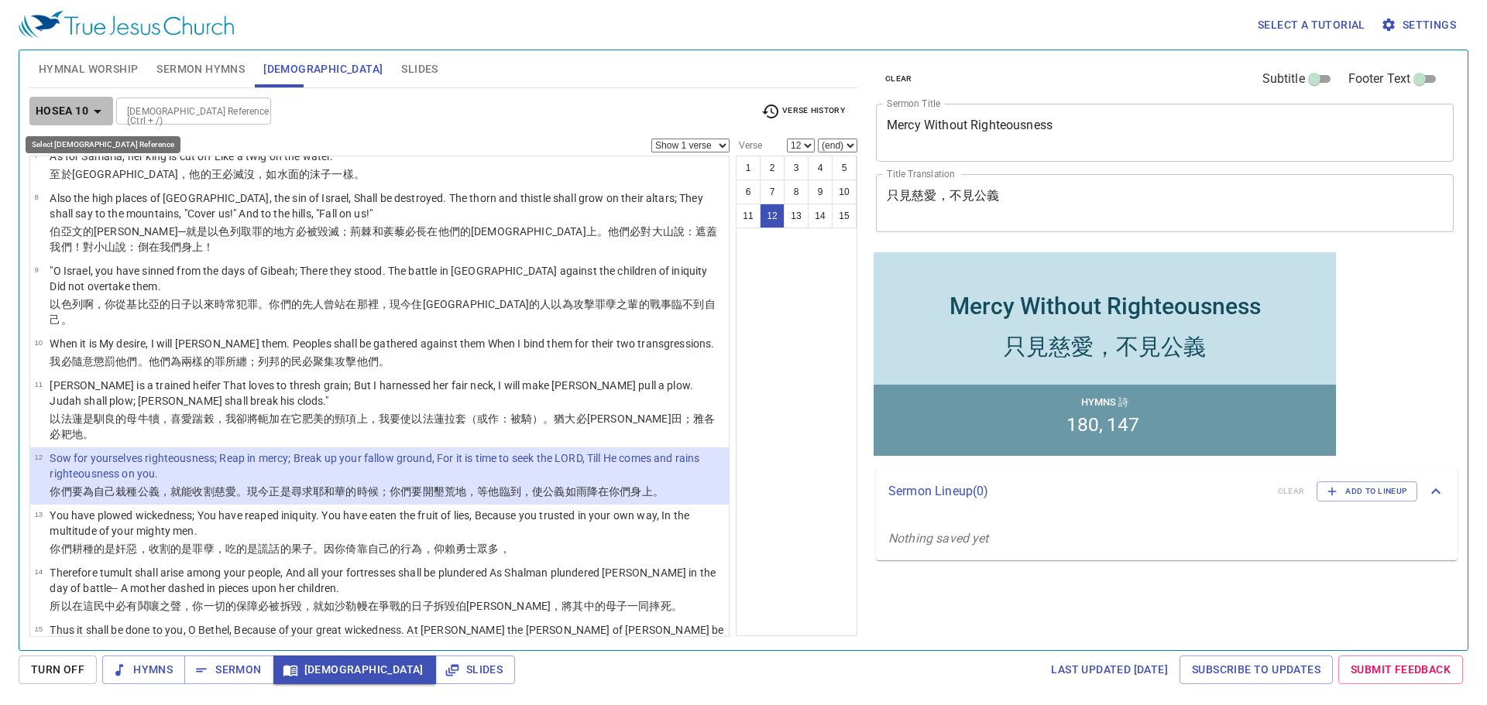
click at [94, 108] on icon "button" at bounding box center [97, 111] width 19 height 19
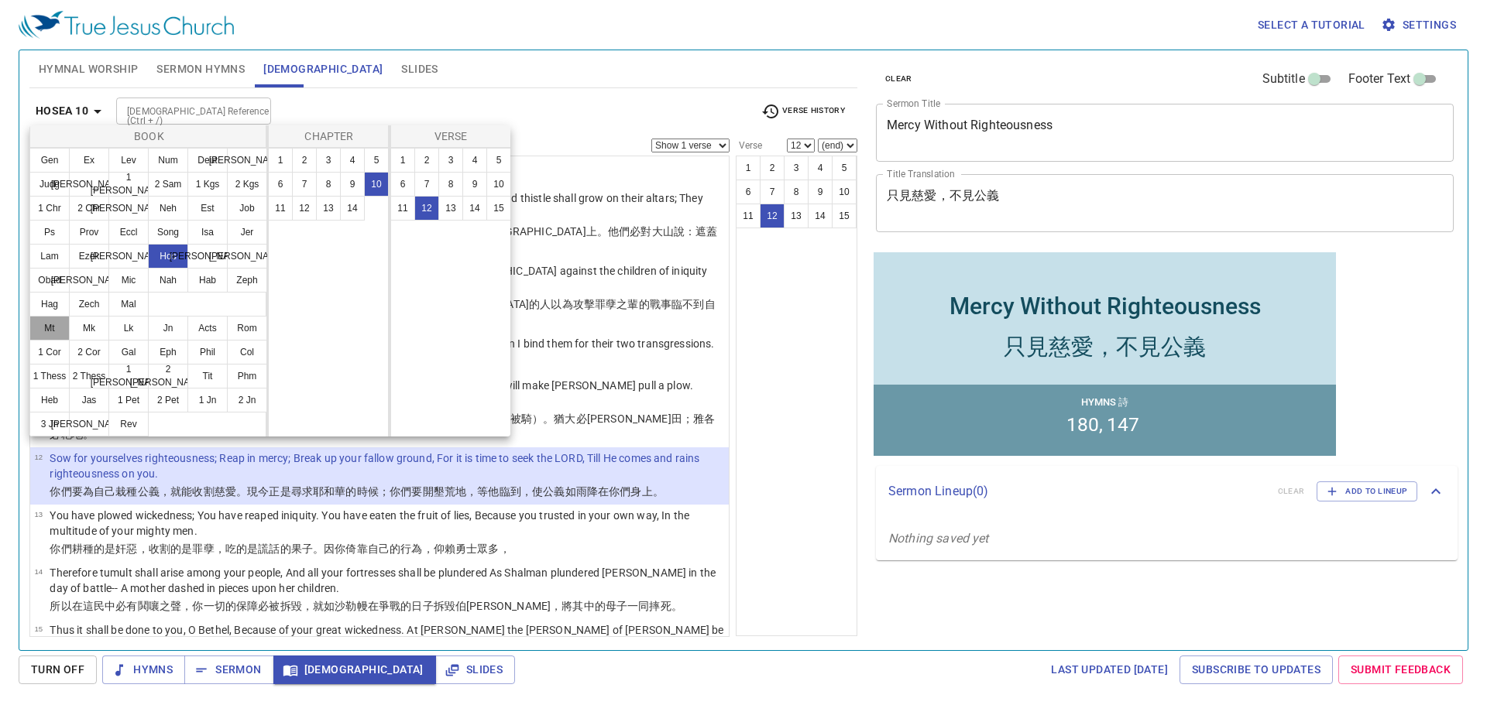
click at [54, 327] on button "Mt" at bounding box center [49, 328] width 40 height 25
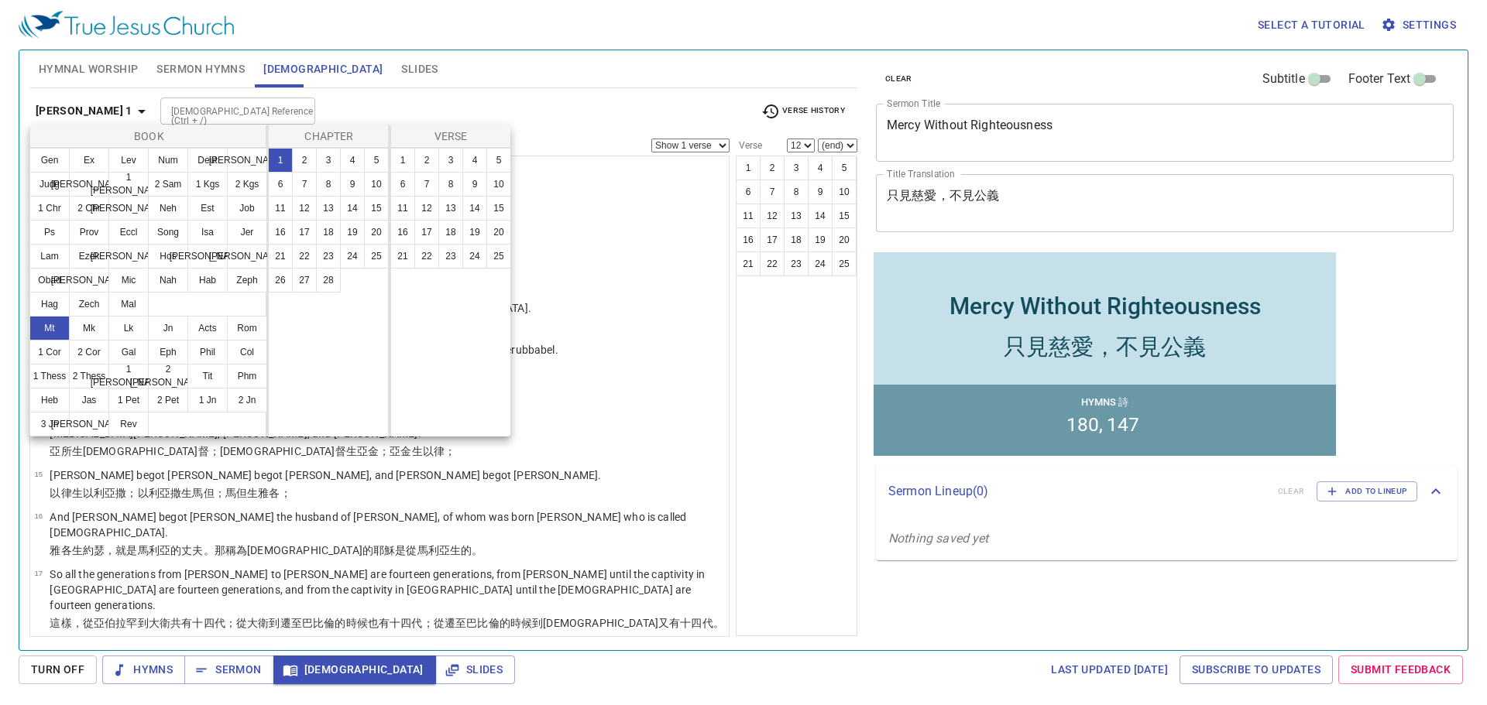
scroll to position [0, 0]
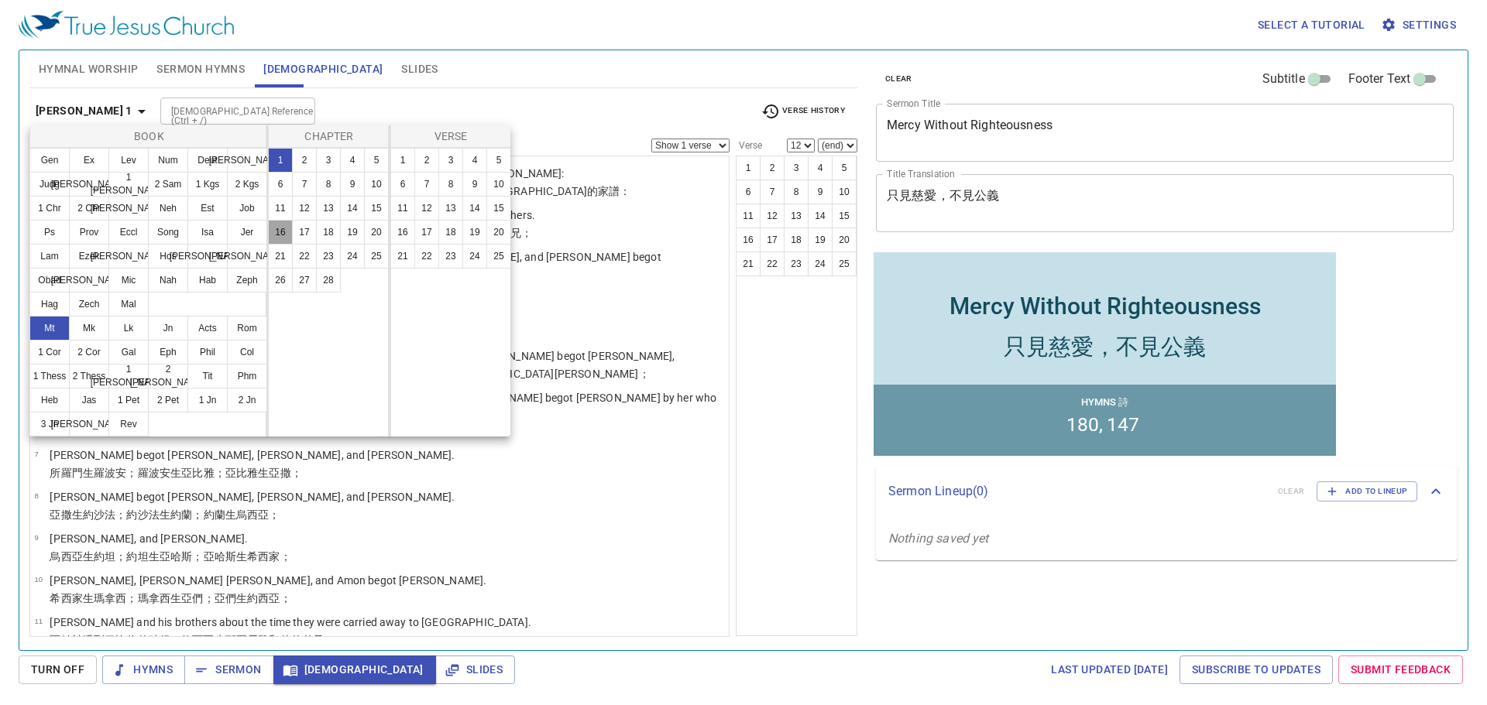
click at [287, 231] on button "16" at bounding box center [280, 232] width 25 height 25
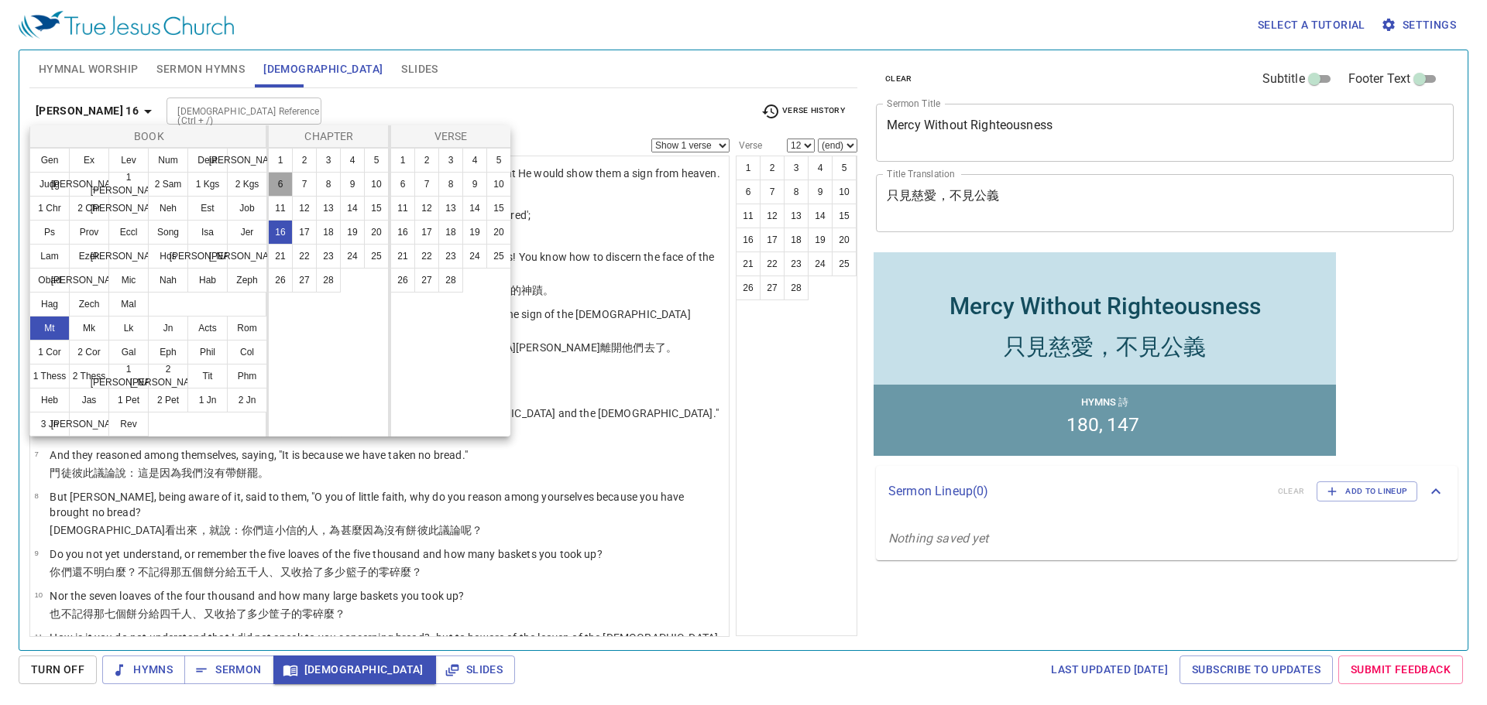
click at [281, 182] on button "6" at bounding box center [280, 184] width 25 height 25
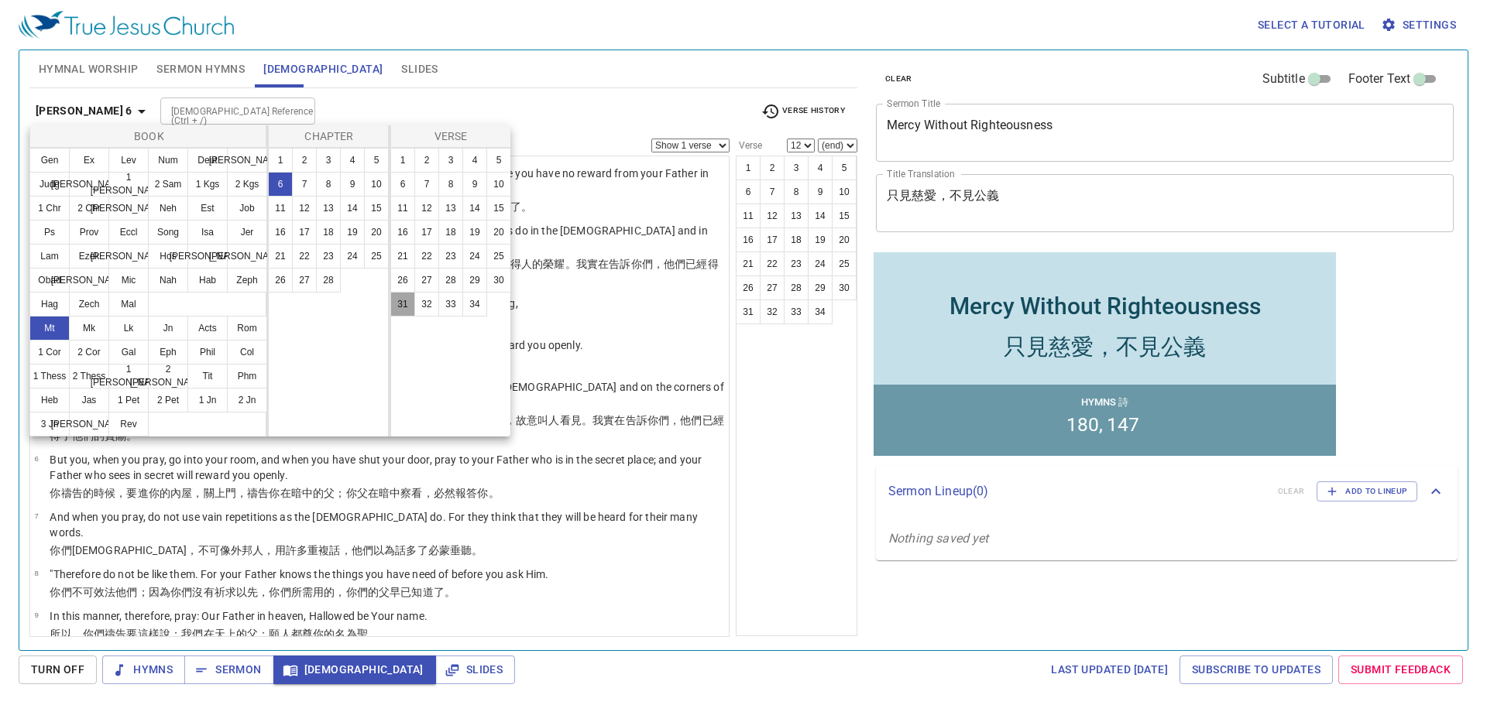
click at [406, 299] on button "31" at bounding box center [402, 304] width 25 height 25
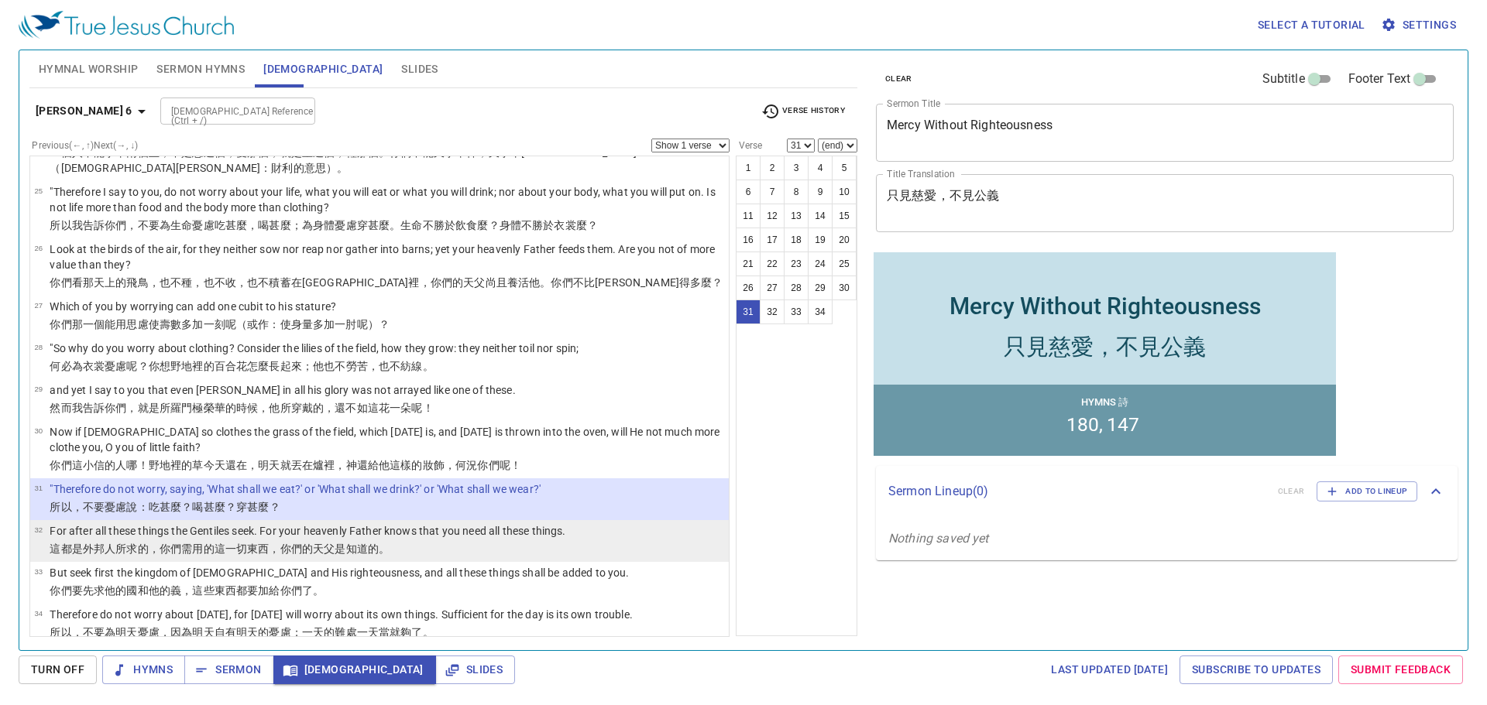
click at [208, 543] on wg5535 "的這一切 東西 ，你們的 天 父 是知道 的。" at bounding box center [297, 549] width 187 height 12
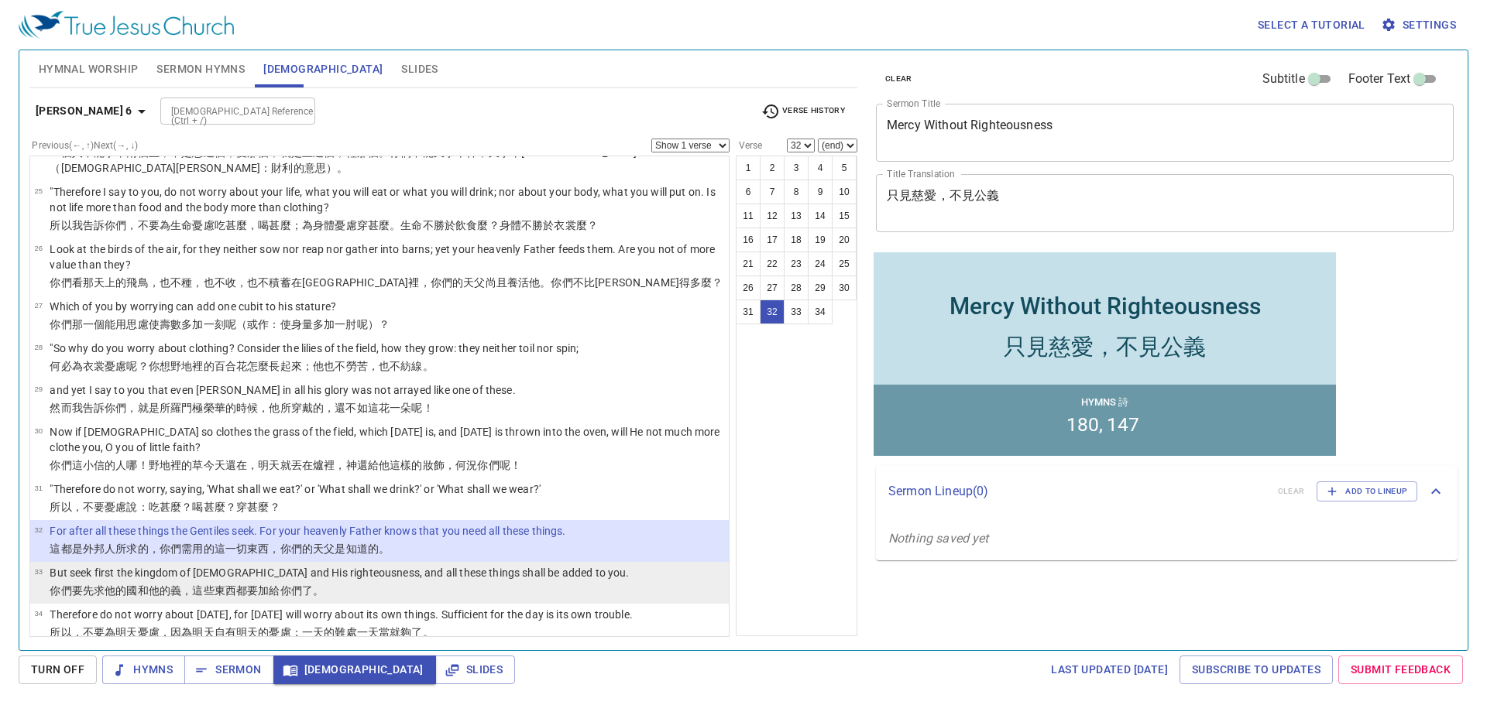
click at [203, 567] on td "But seek first the kingdom of God and His righteousness, and all these things s…" at bounding box center [339, 574] width 579 height 18
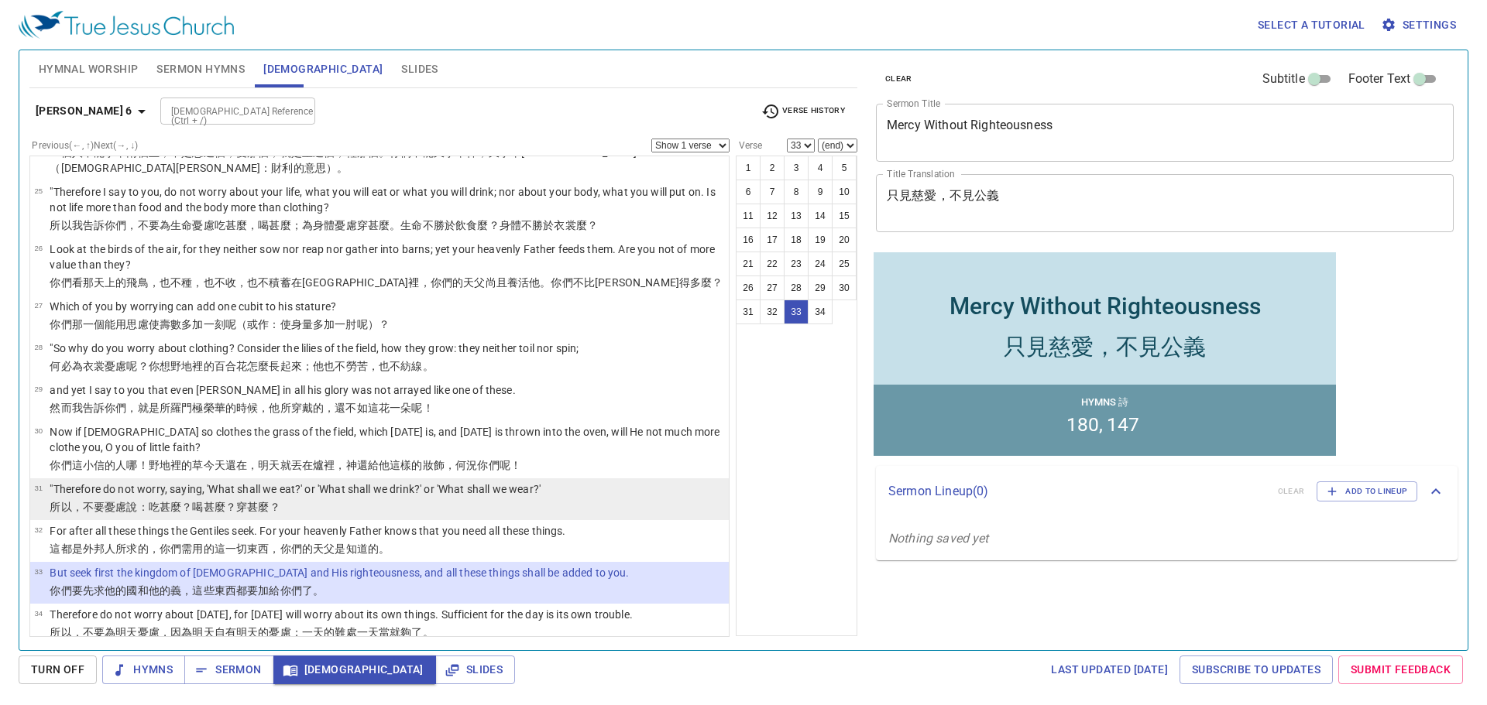
click at [205, 501] on wg4095 "甚麼 ？穿 甚麼 ？" at bounding box center [242, 507] width 77 height 12
select select "31"
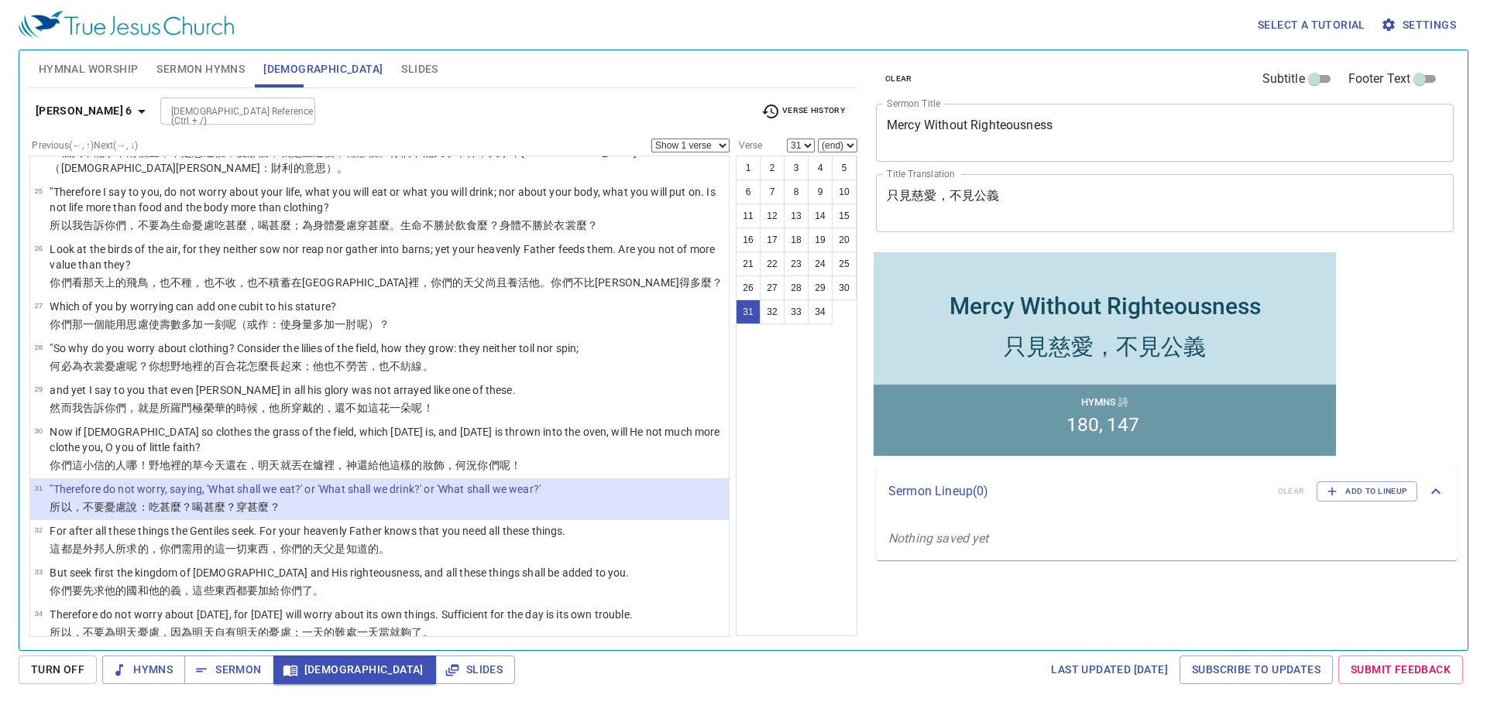
click at [722, 144] on select "Show 1 verse Show 2 verses Show 3 verses Show 4 verses Show 5 verses" at bounding box center [690, 146] width 78 height 14
click at [651, 139] on select "Show 1 verse Show 2 verses Show 3 verses Show 4 verses Show 5 verses" at bounding box center [690, 146] width 78 height 14
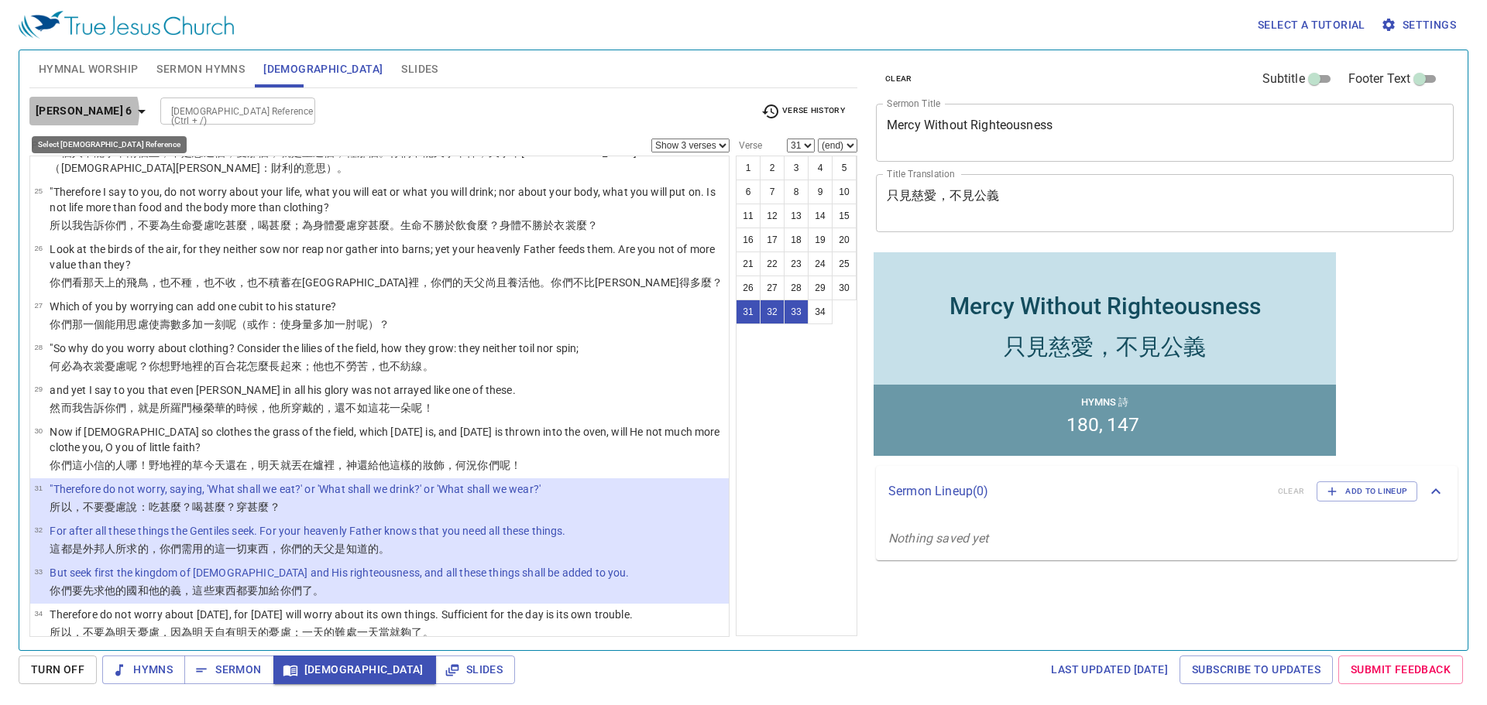
click at [83, 112] on b "Matthew 6" at bounding box center [84, 110] width 97 height 19
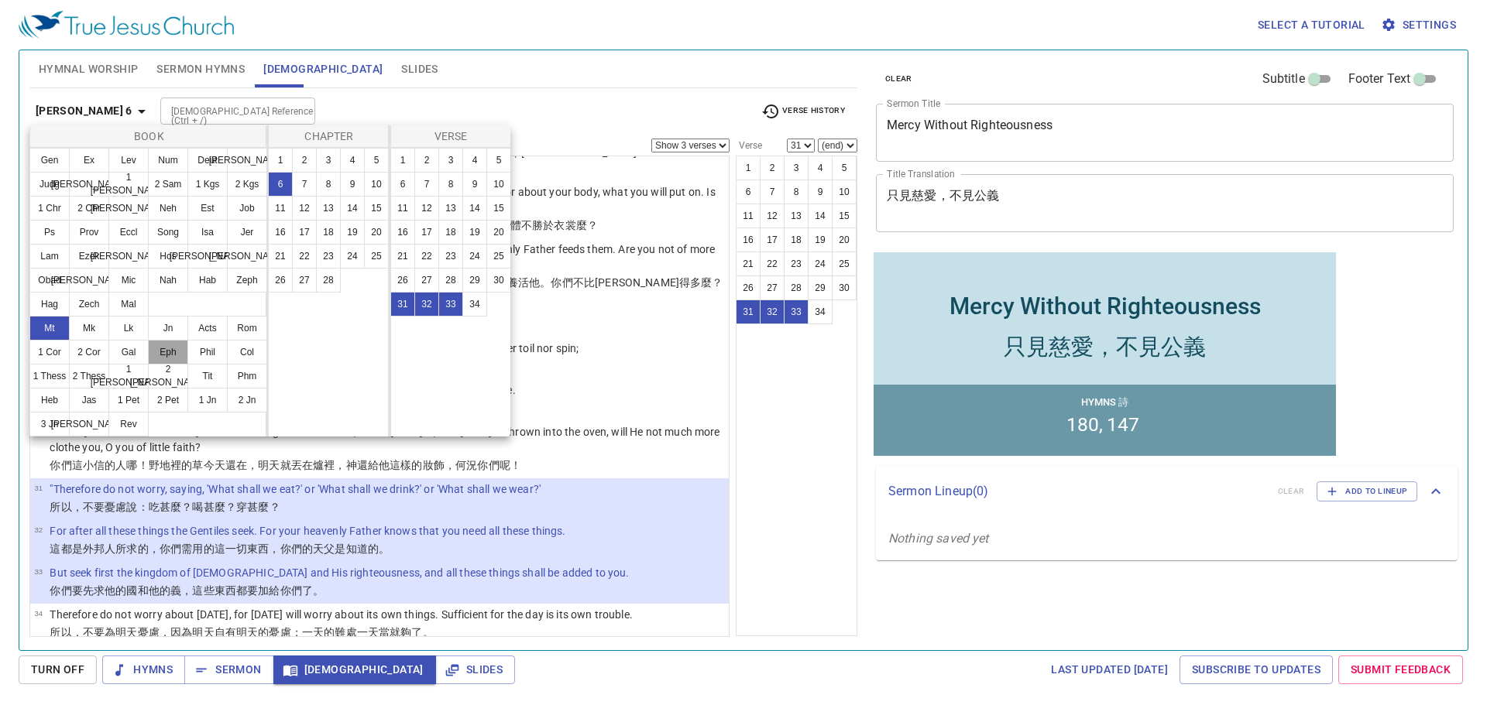
click at [164, 350] on button "Eph" at bounding box center [168, 352] width 40 height 25
select select "1"
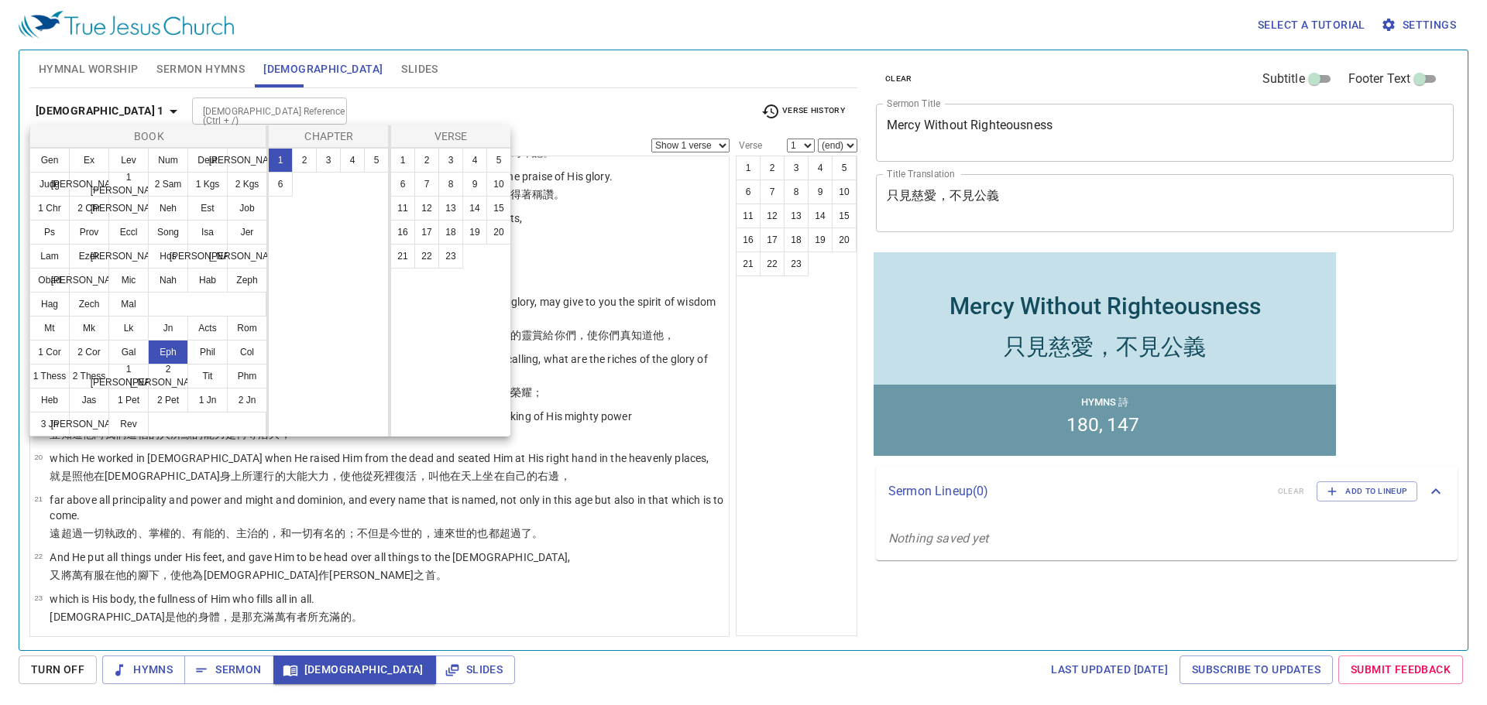
scroll to position [0, 0]
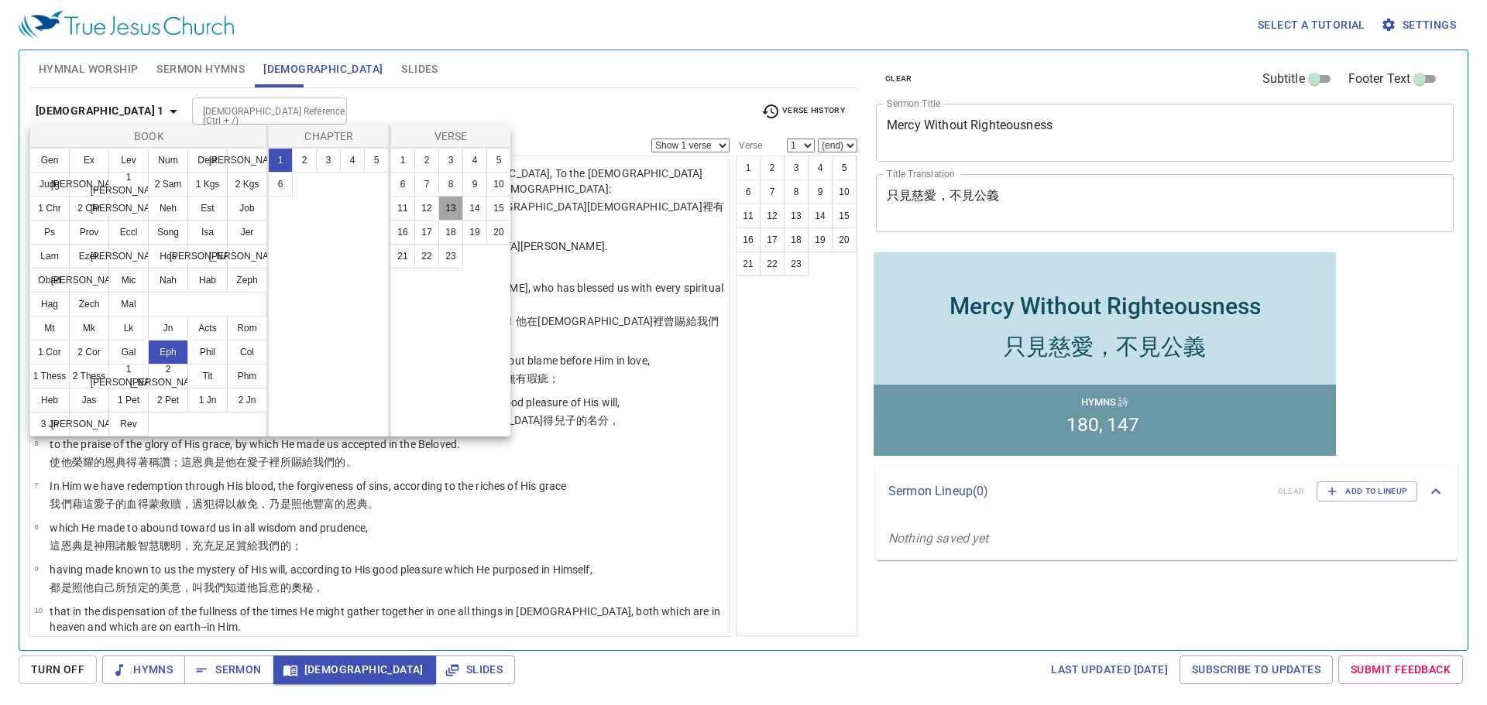
click at [453, 208] on button "13" at bounding box center [450, 208] width 25 height 25
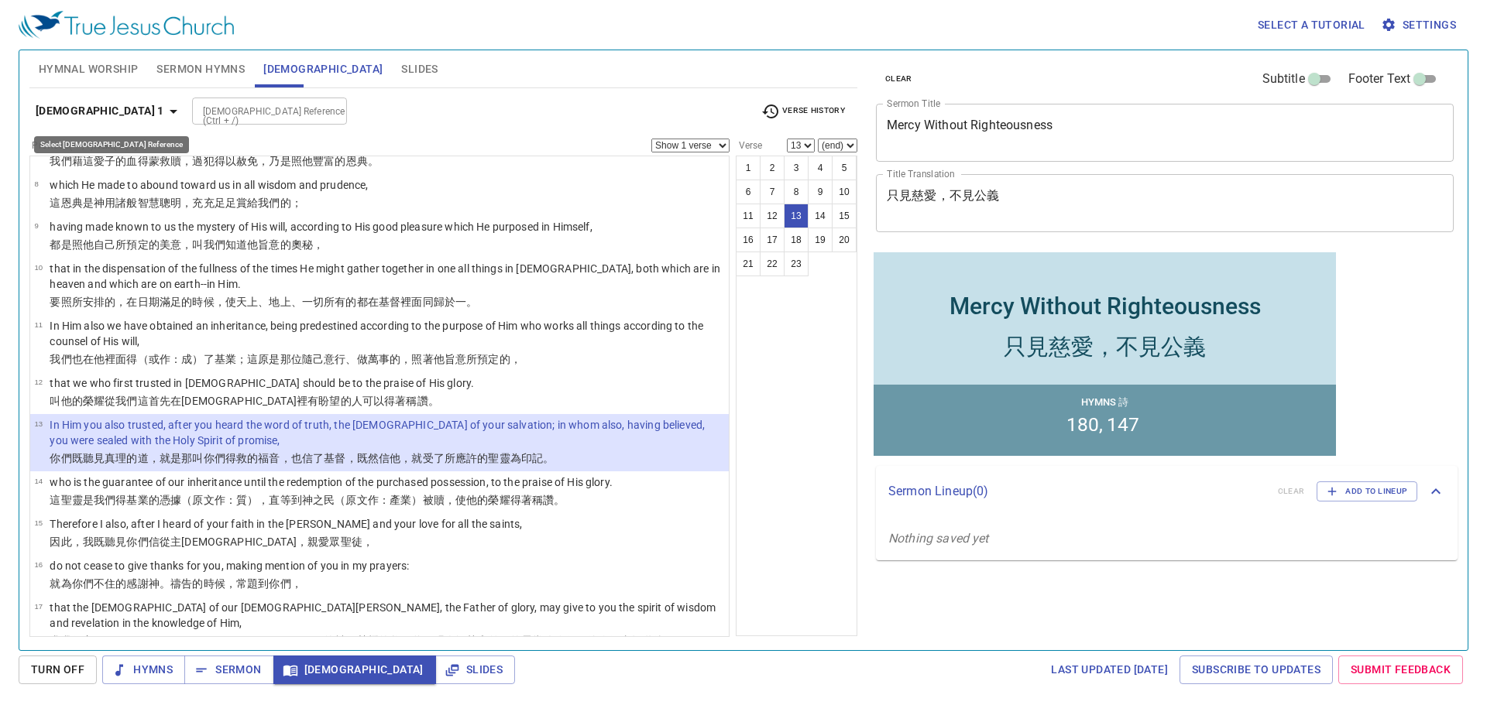
click at [105, 105] on b "Ephesians 1" at bounding box center [100, 110] width 129 height 19
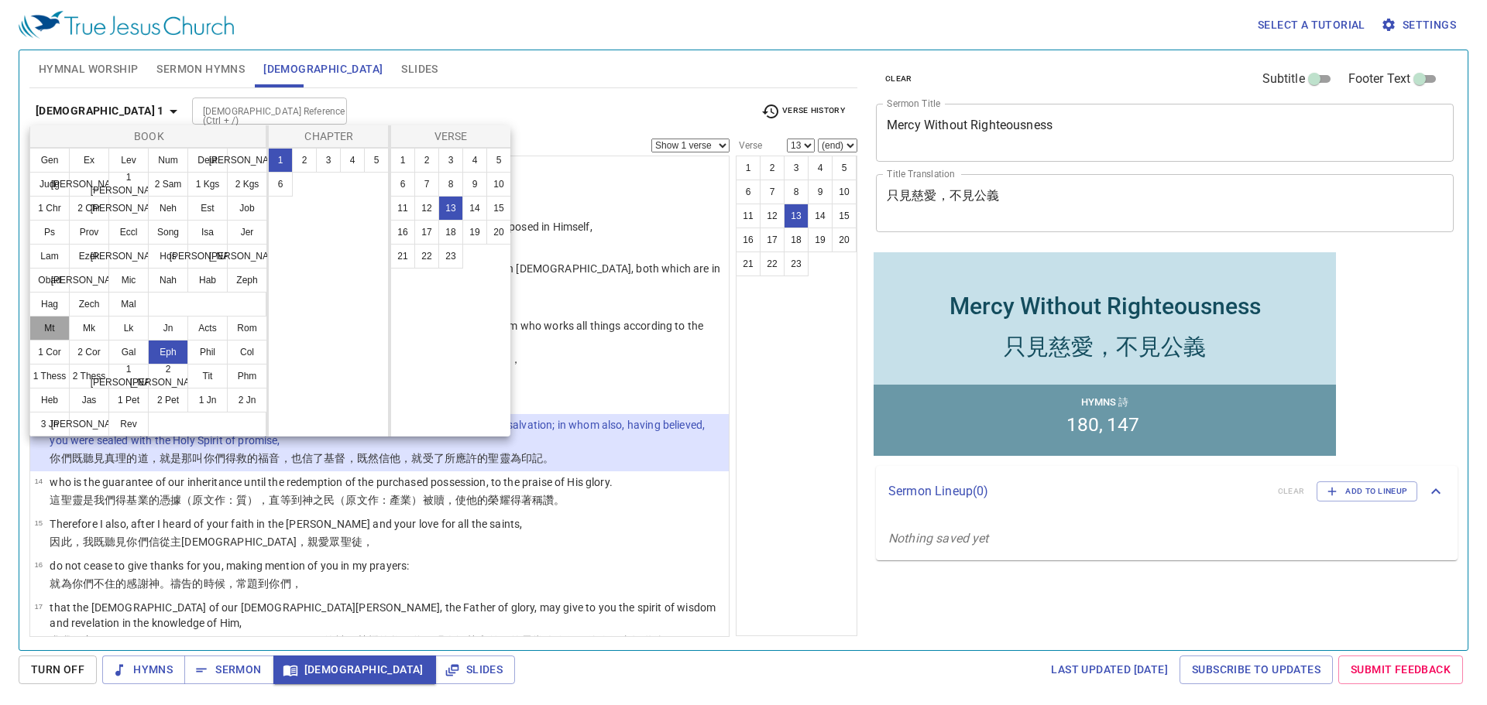
click at [53, 328] on button "Mt" at bounding box center [49, 328] width 40 height 25
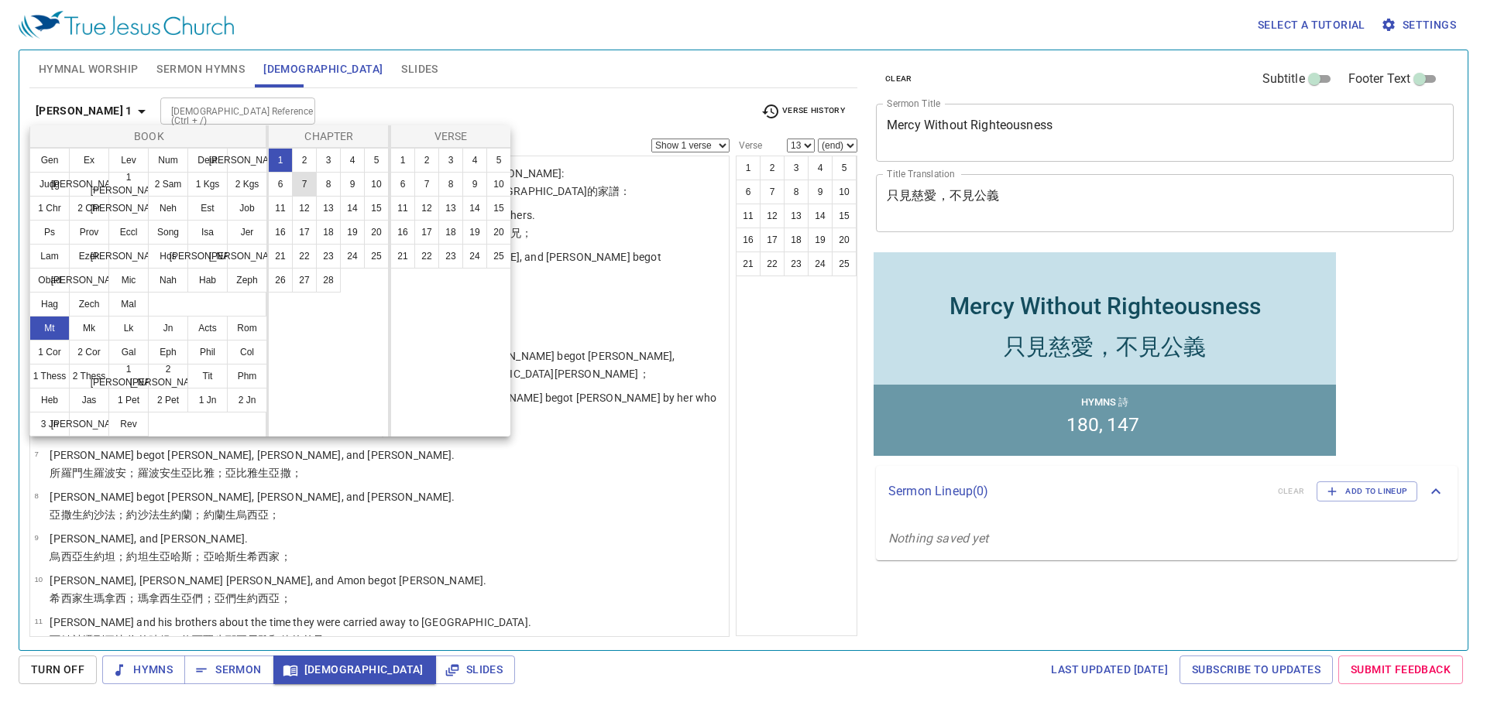
click at [304, 185] on button "7" at bounding box center [304, 184] width 25 height 25
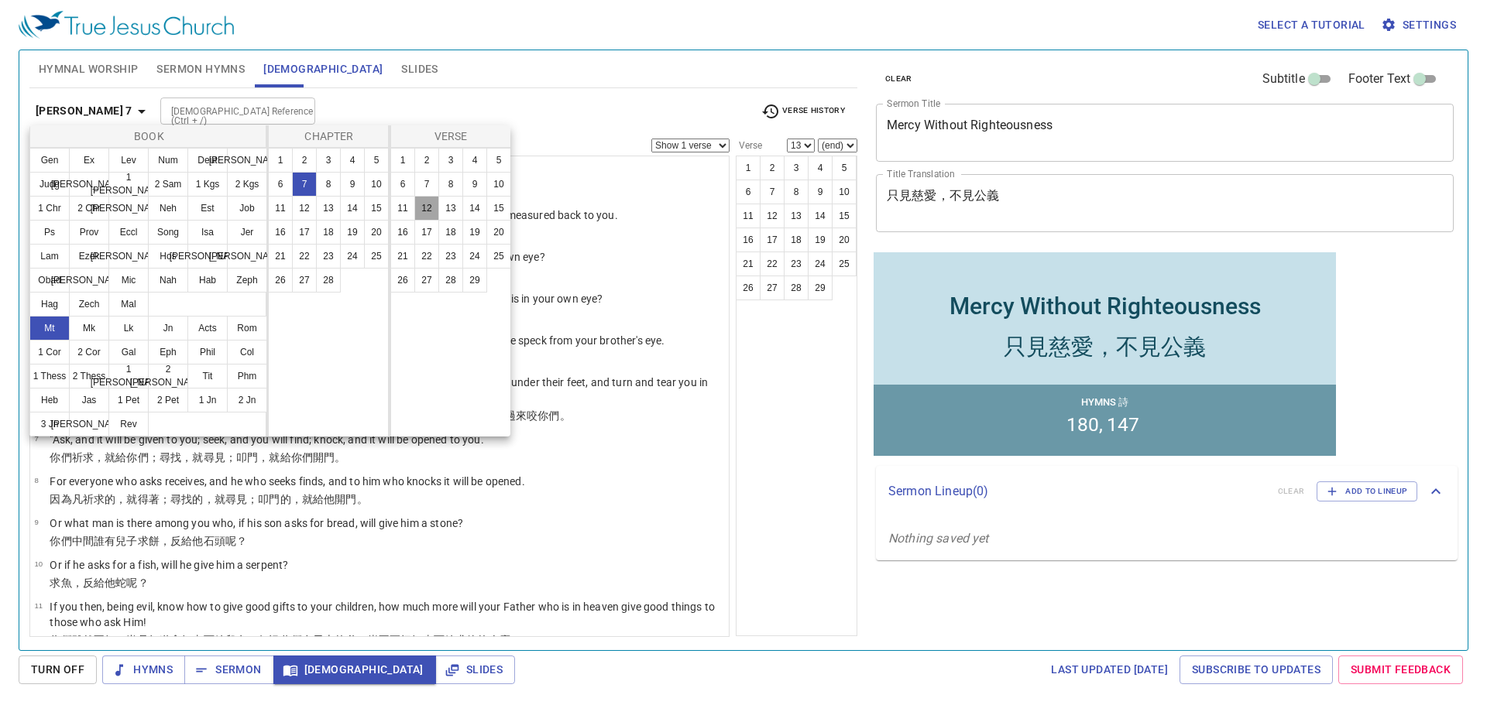
click at [419, 203] on button "12" at bounding box center [426, 208] width 25 height 25
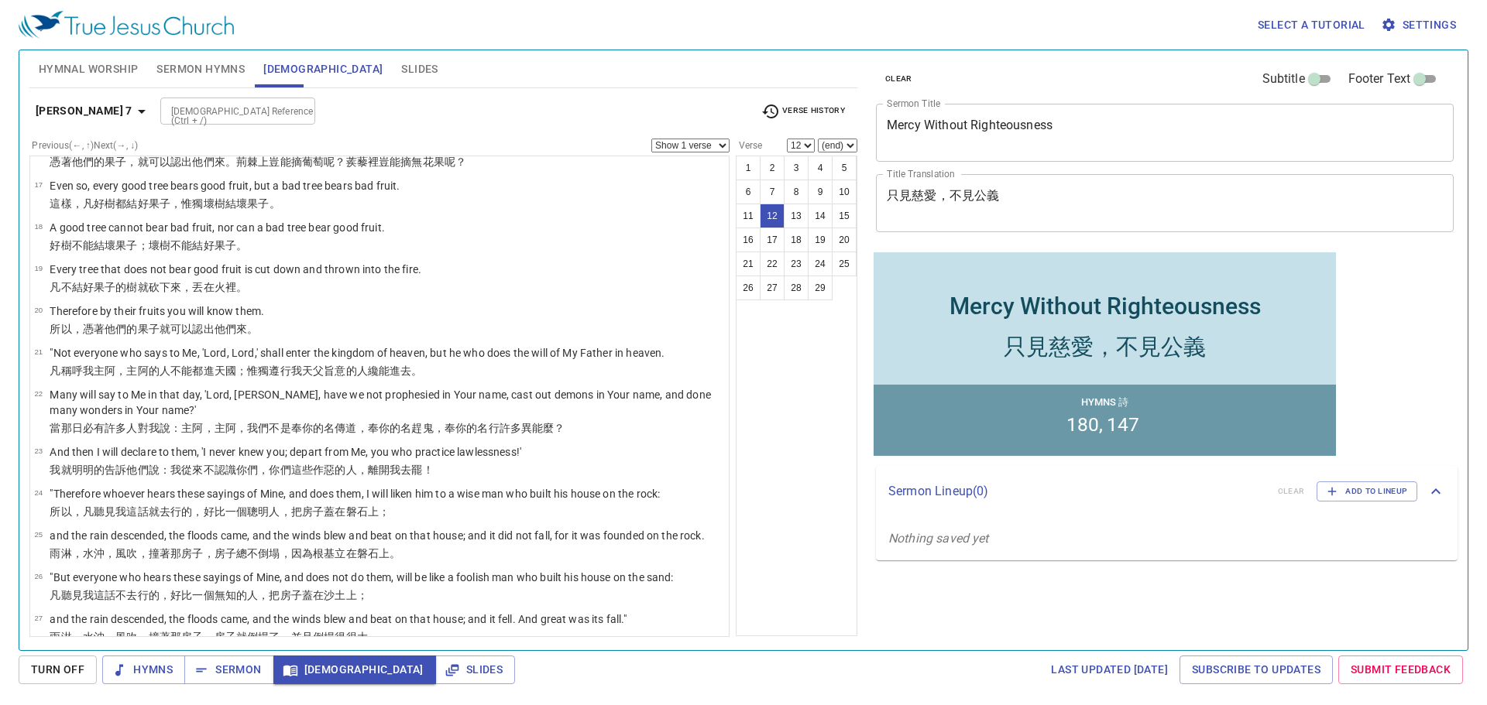
scroll to position [690, 0]
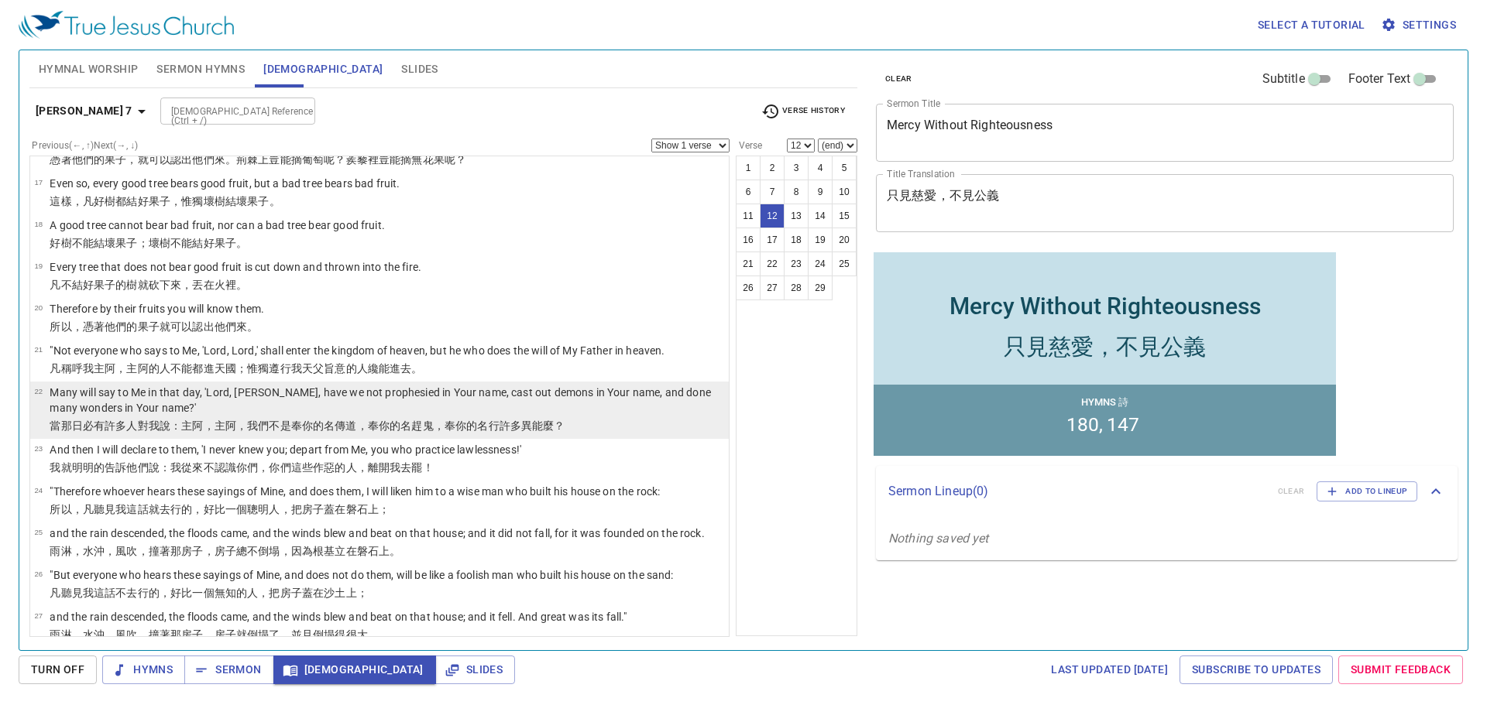
click at [259, 420] on wg2962 "，我們不是 奉你的 名 傳道 ，奉你的 名 趕 鬼 ，奉你的 名 行 許多 異能 麼？" at bounding box center [400, 426] width 329 height 12
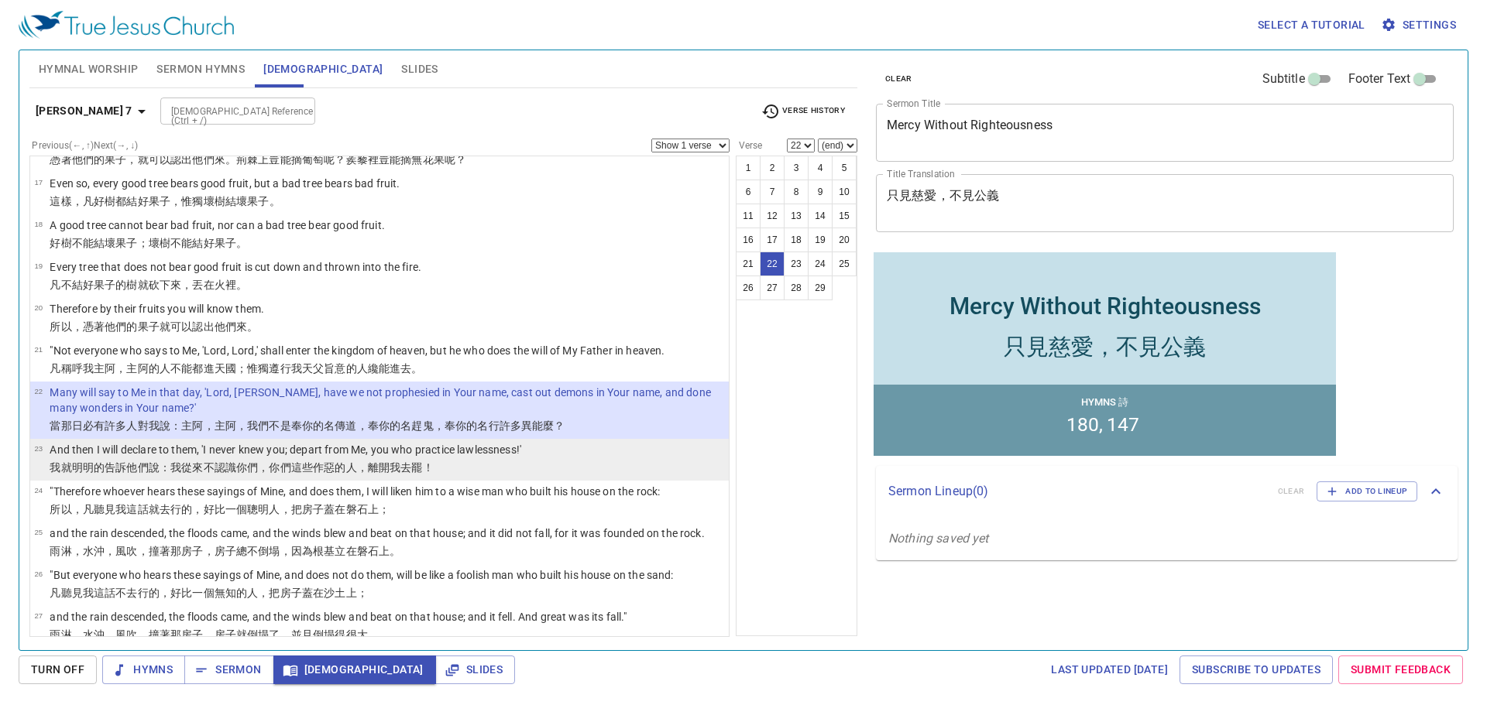
click at [236, 454] on p "And then I will declare to them, 'I never knew you; depart from Me, you who pra…" at bounding box center [286, 449] width 472 height 15
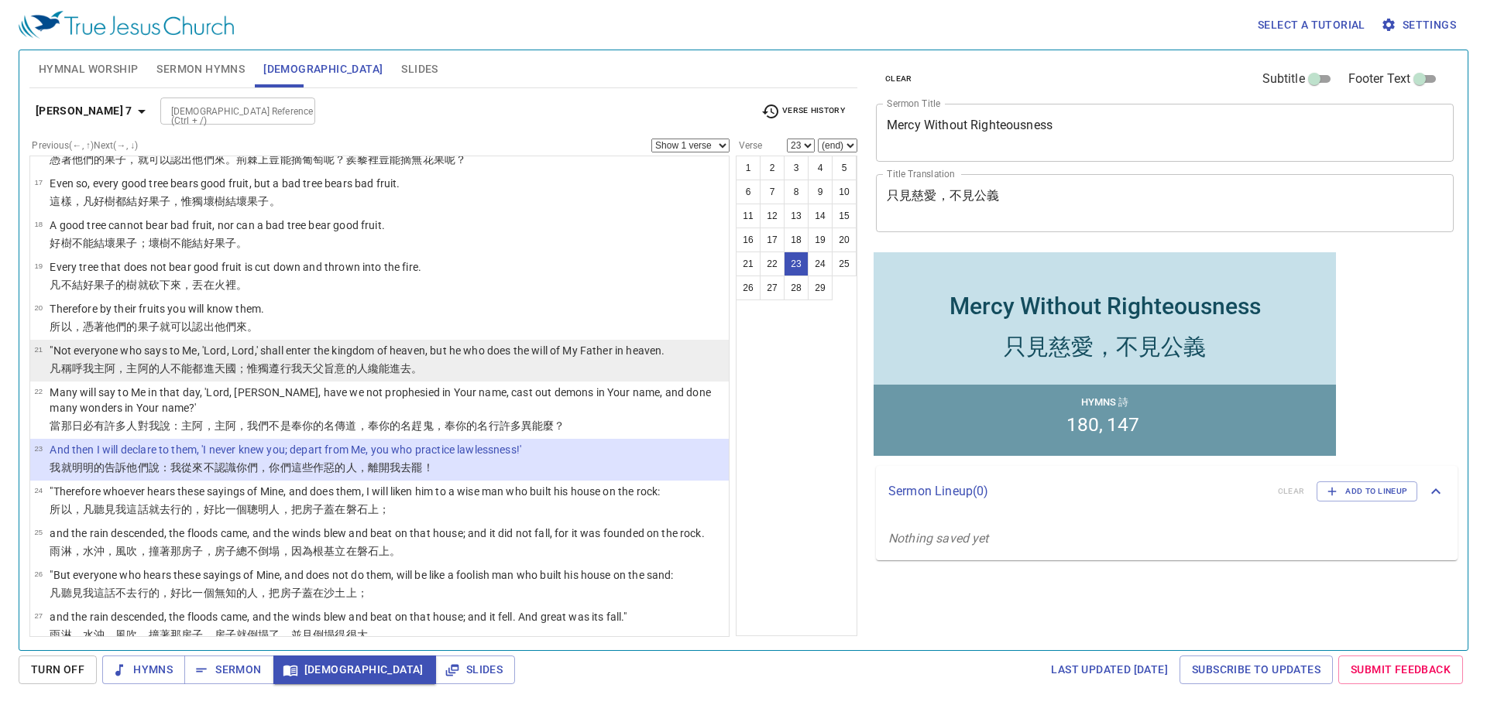
click at [220, 358] on p ""Not everyone who says to Me, 'Lord, Lord,' shall enter the kingdom of heaven, …" at bounding box center [357, 350] width 615 height 15
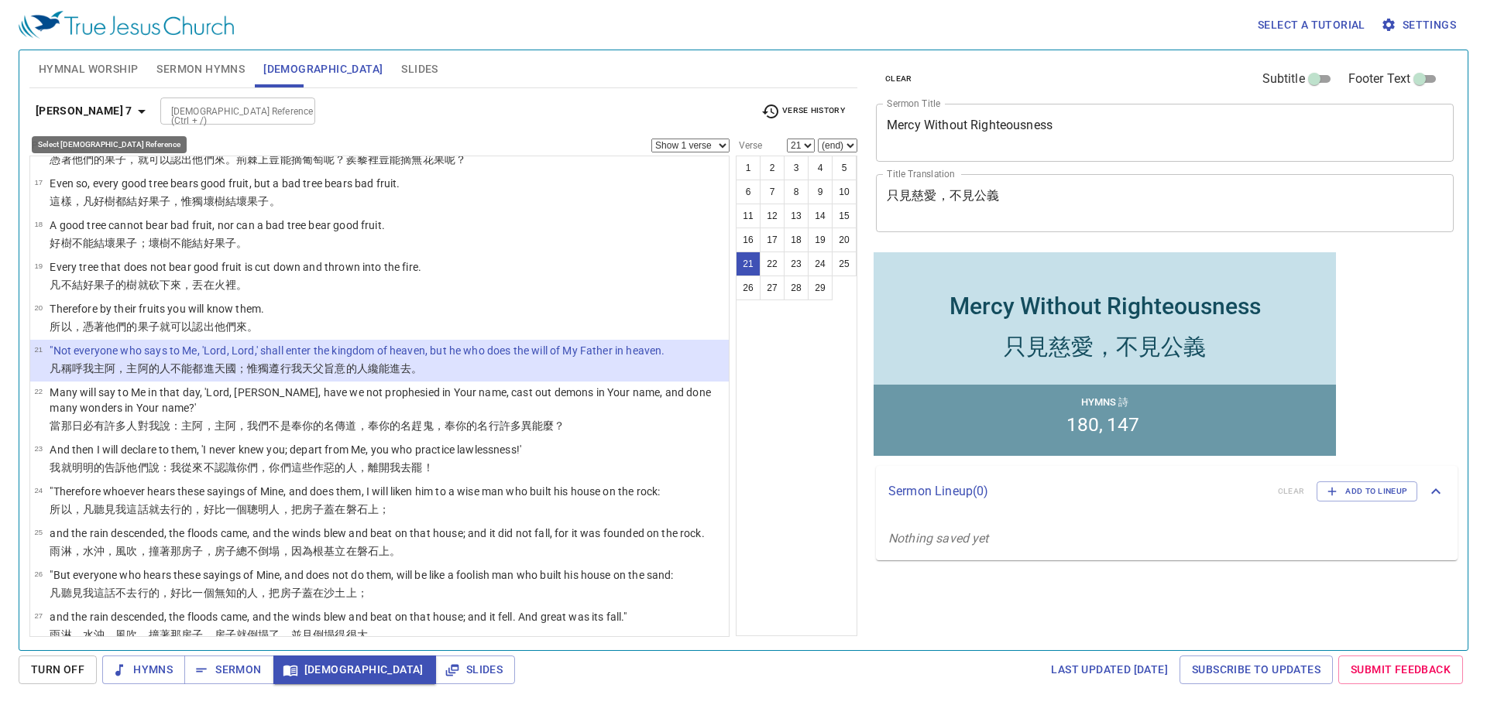
click at [132, 106] on icon "button" at bounding box center [141, 111] width 19 height 19
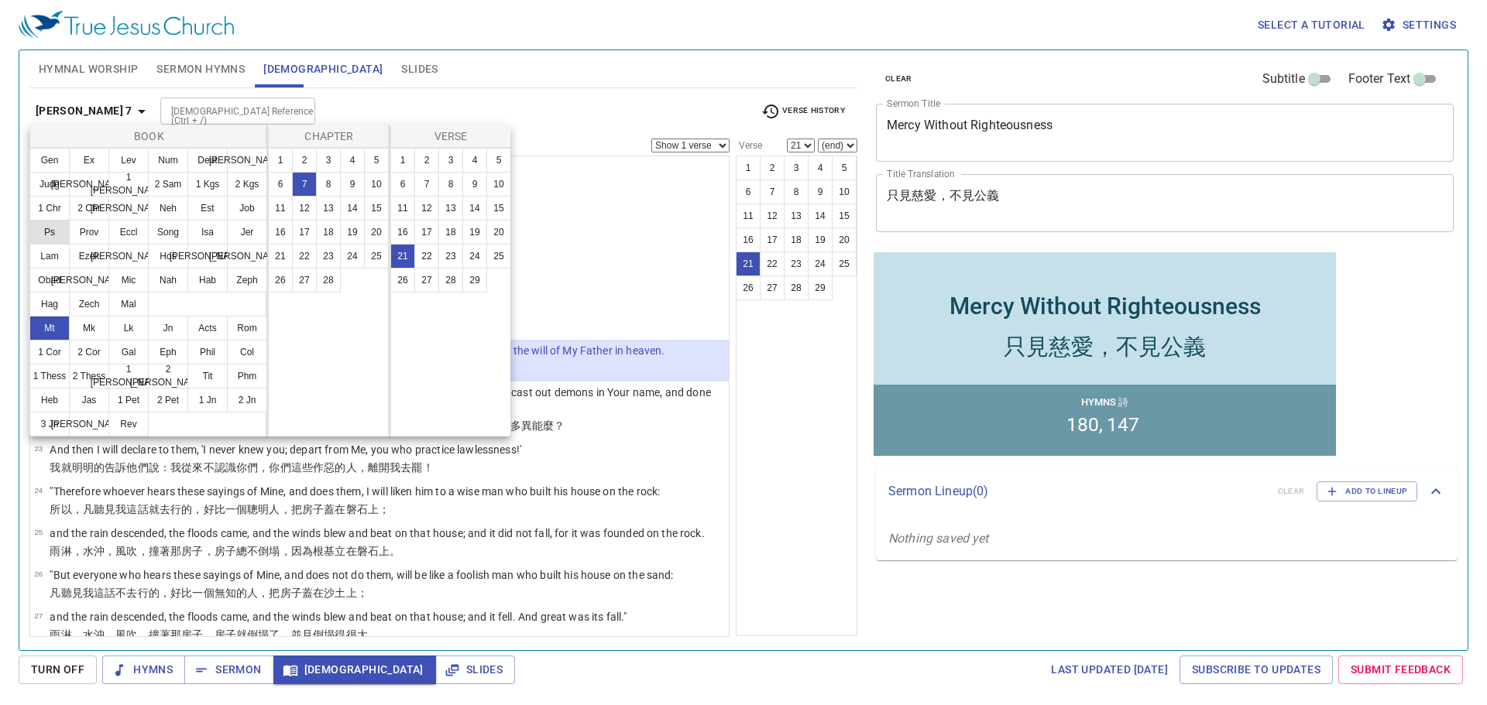
click at [43, 232] on button "Ps" at bounding box center [49, 232] width 40 height 25
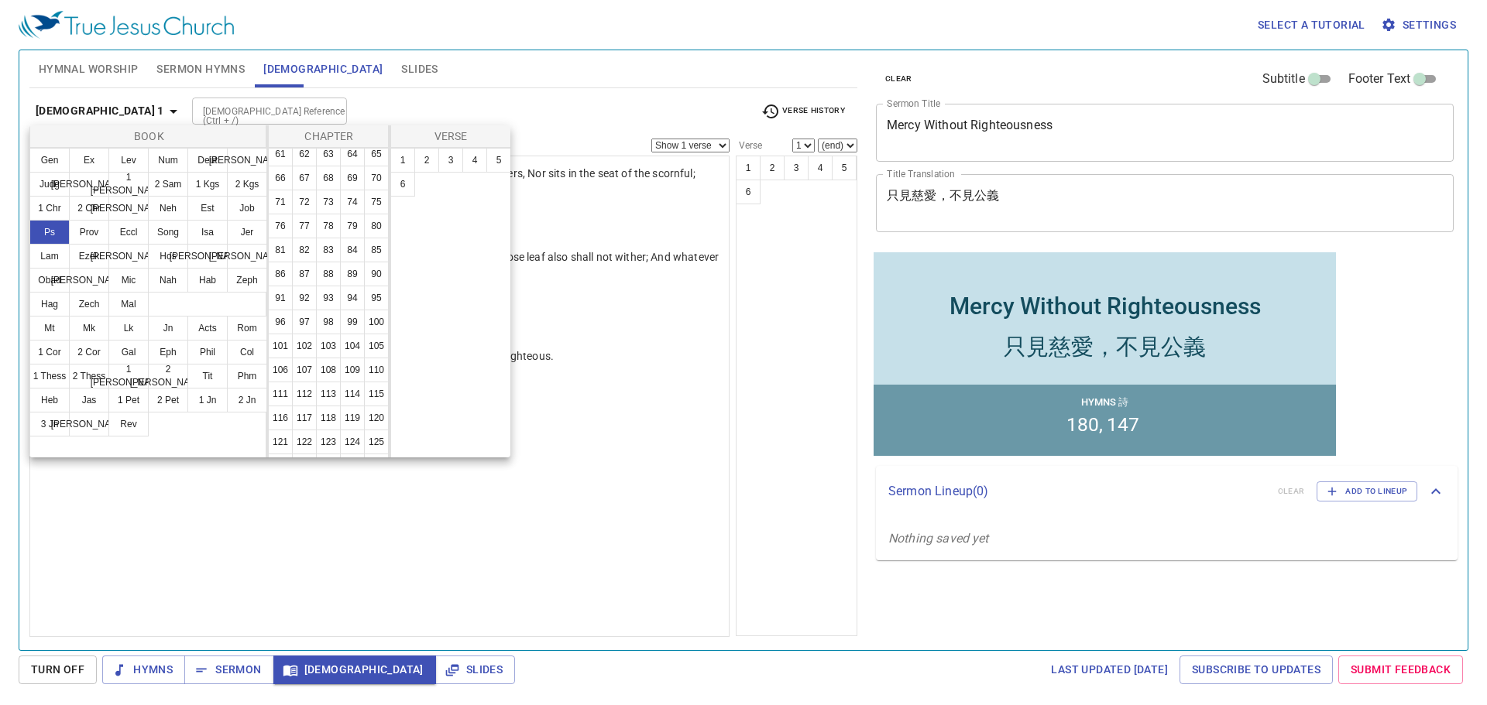
scroll to position [302, 0]
click at [316, 207] on button "73" at bounding box center [328, 194] width 25 height 25
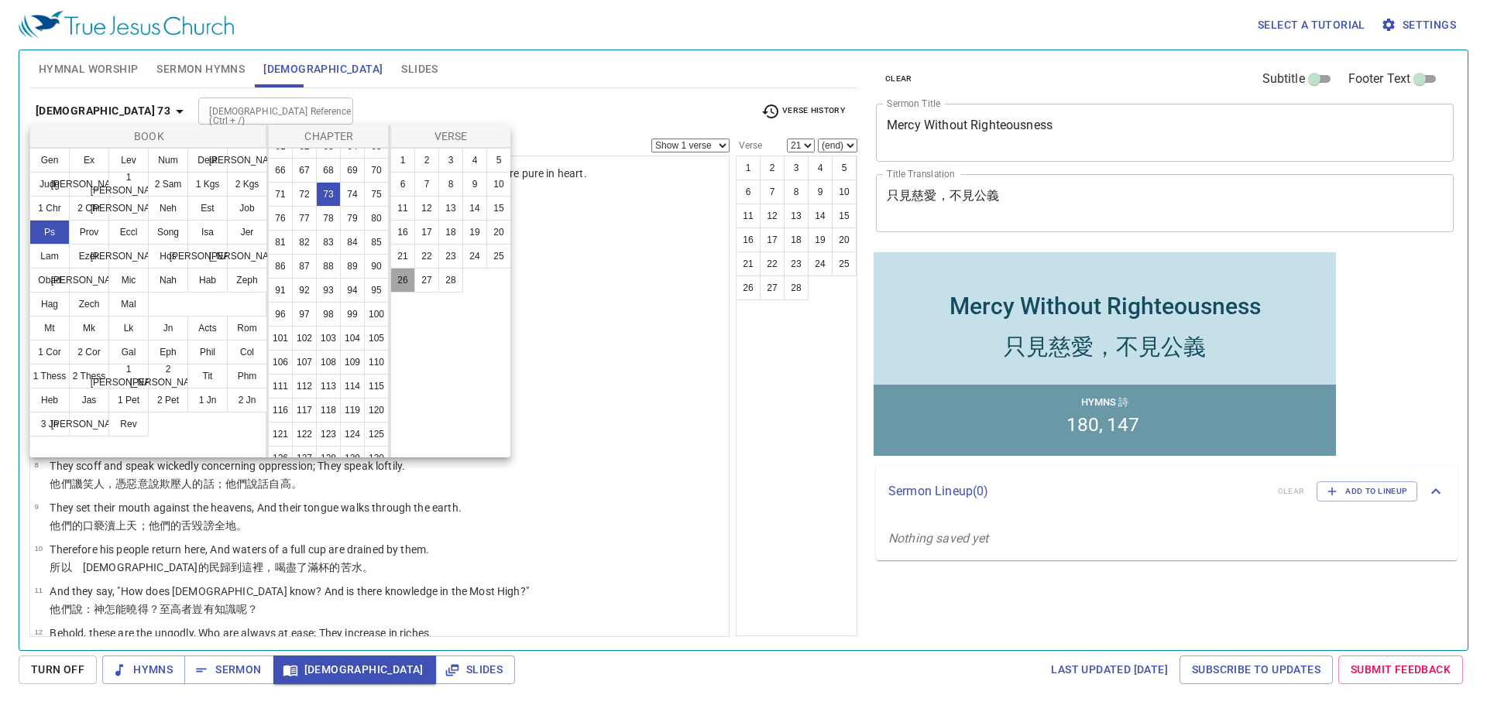
click at [404, 275] on button "26" at bounding box center [402, 280] width 25 height 25
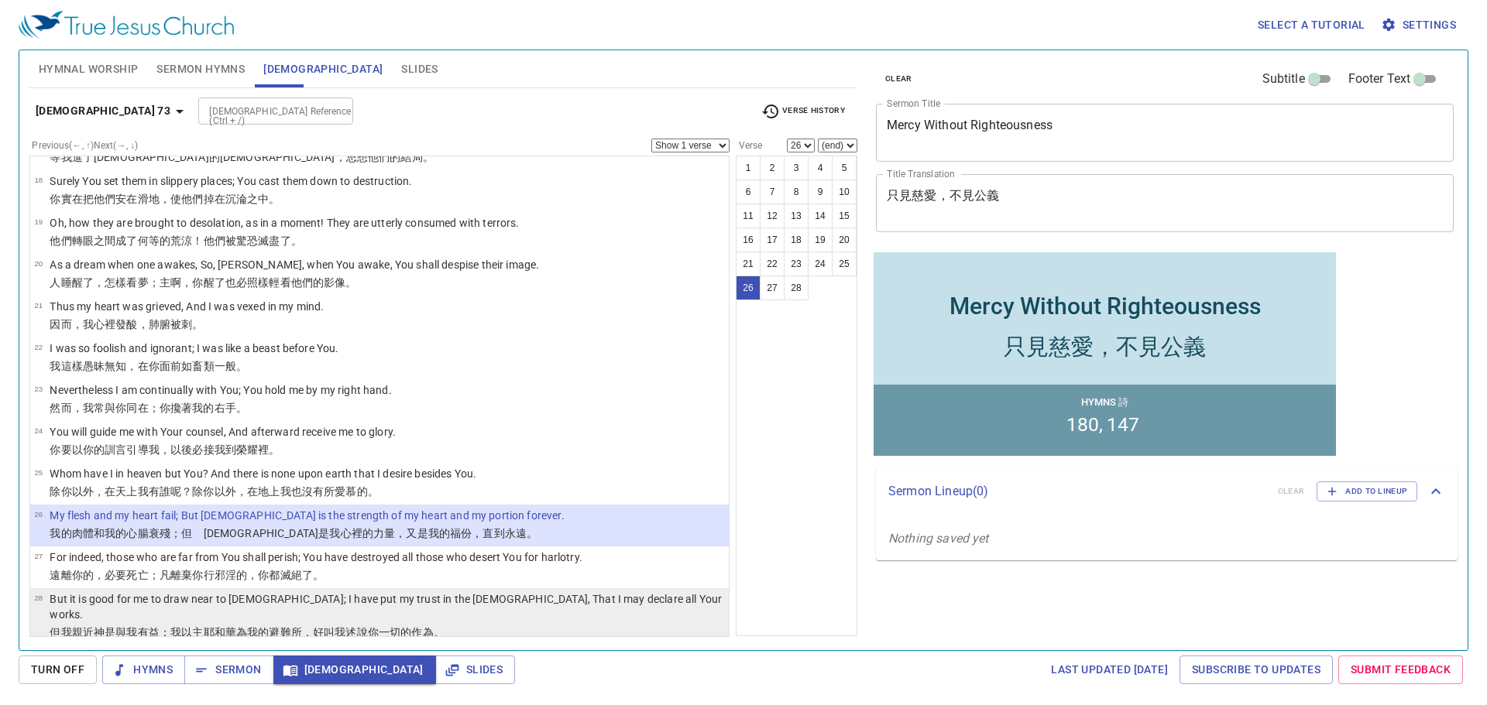
click at [238, 606] on p "But it is good for me to draw near to God; I have put my trust in the Lord GOD,…" at bounding box center [387, 607] width 674 height 31
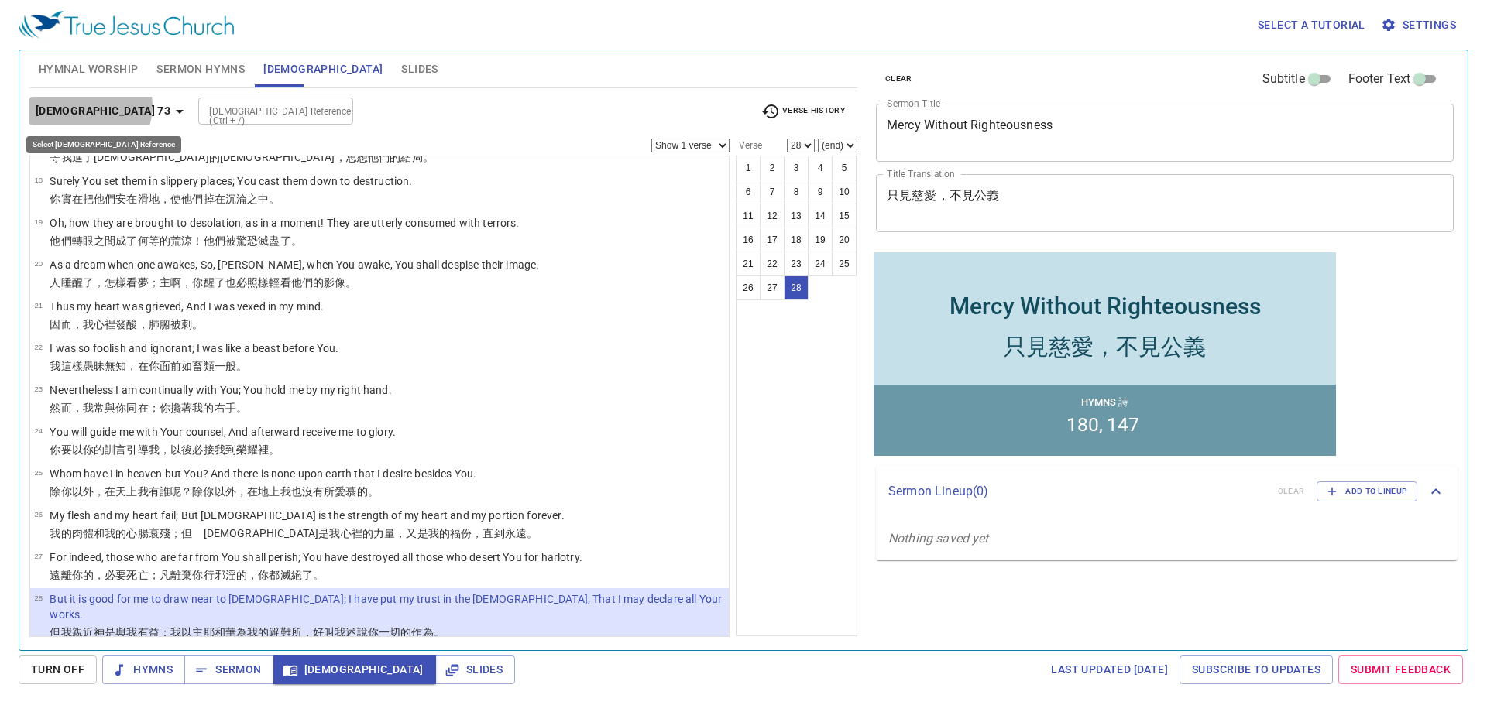
click at [170, 106] on icon "button" at bounding box center [179, 111] width 19 height 19
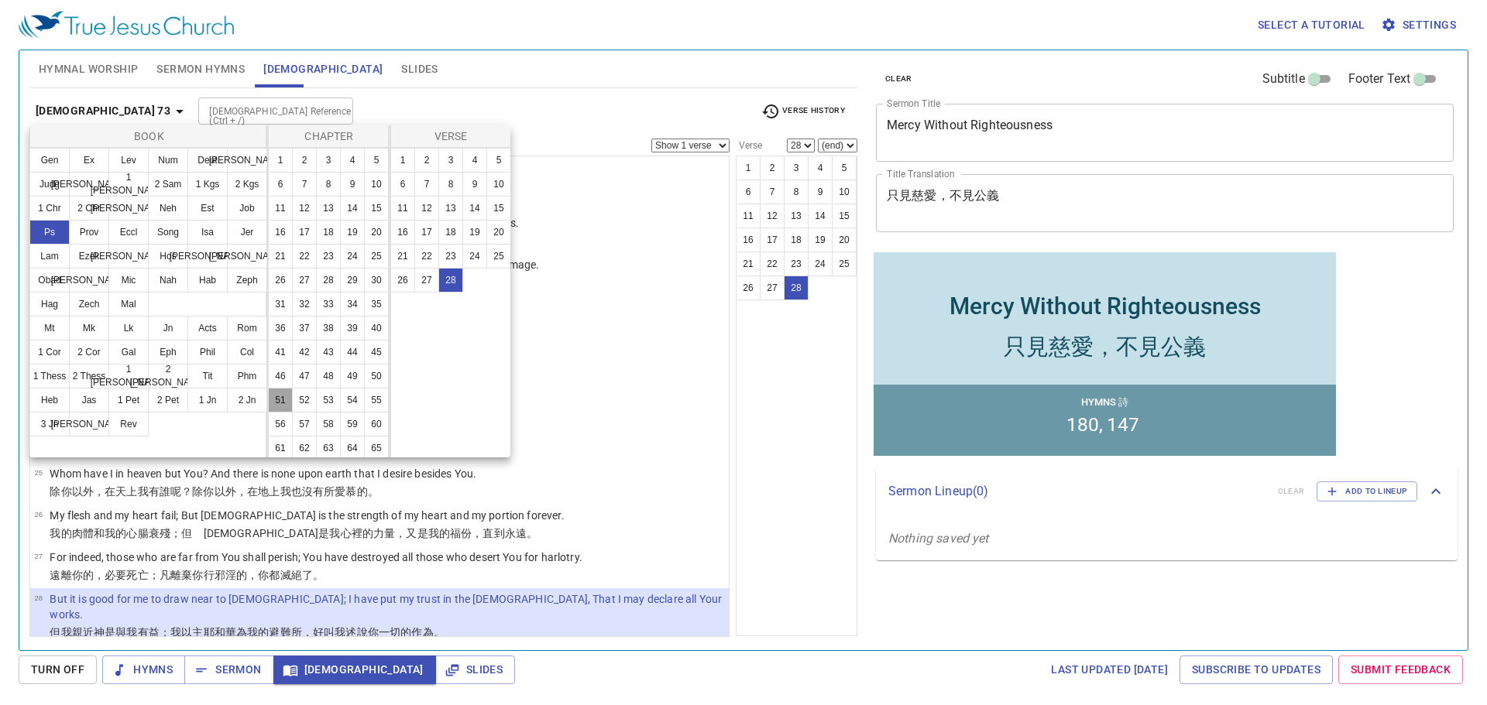
click at [293, 413] on button "51" at bounding box center [280, 400] width 25 height 25
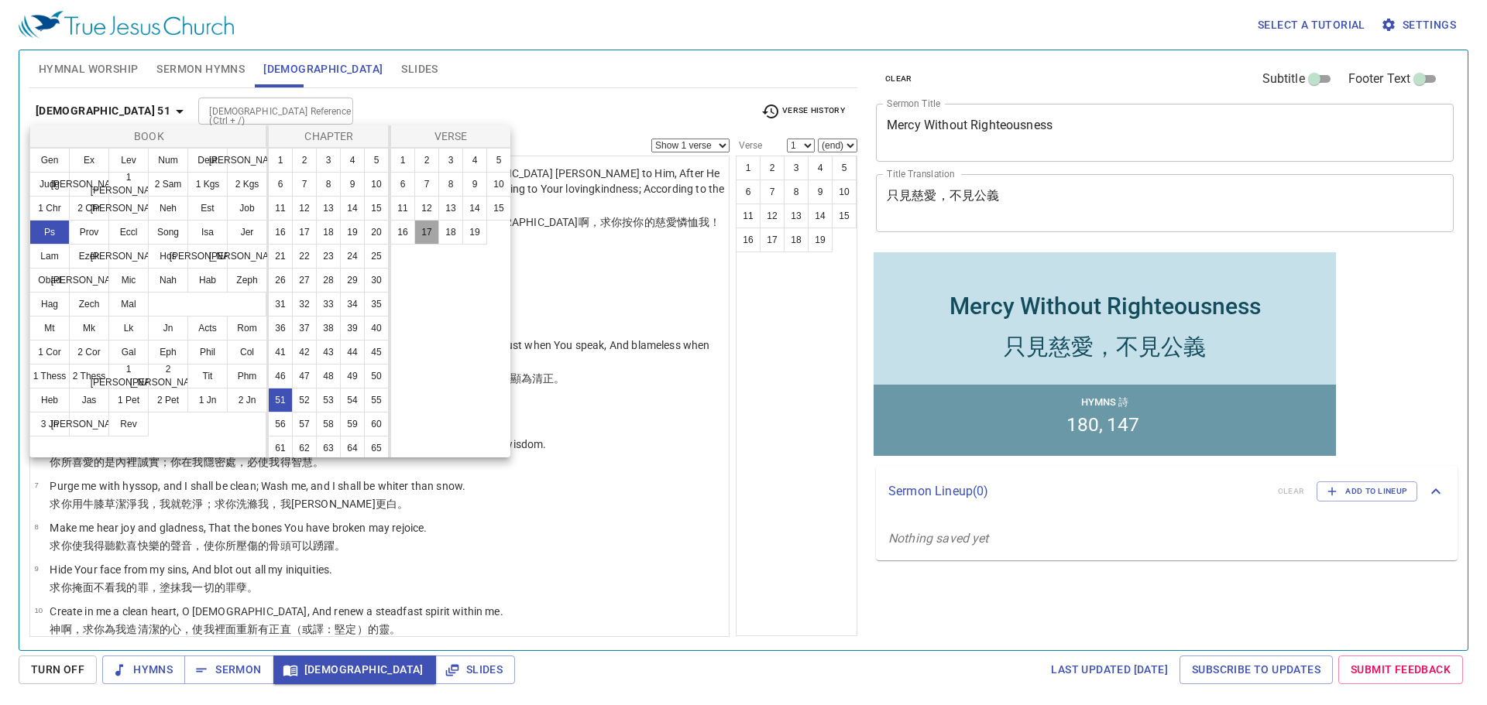
click at [428, 226] on button "17" at bounding box center [426, 232] width 25 height 25
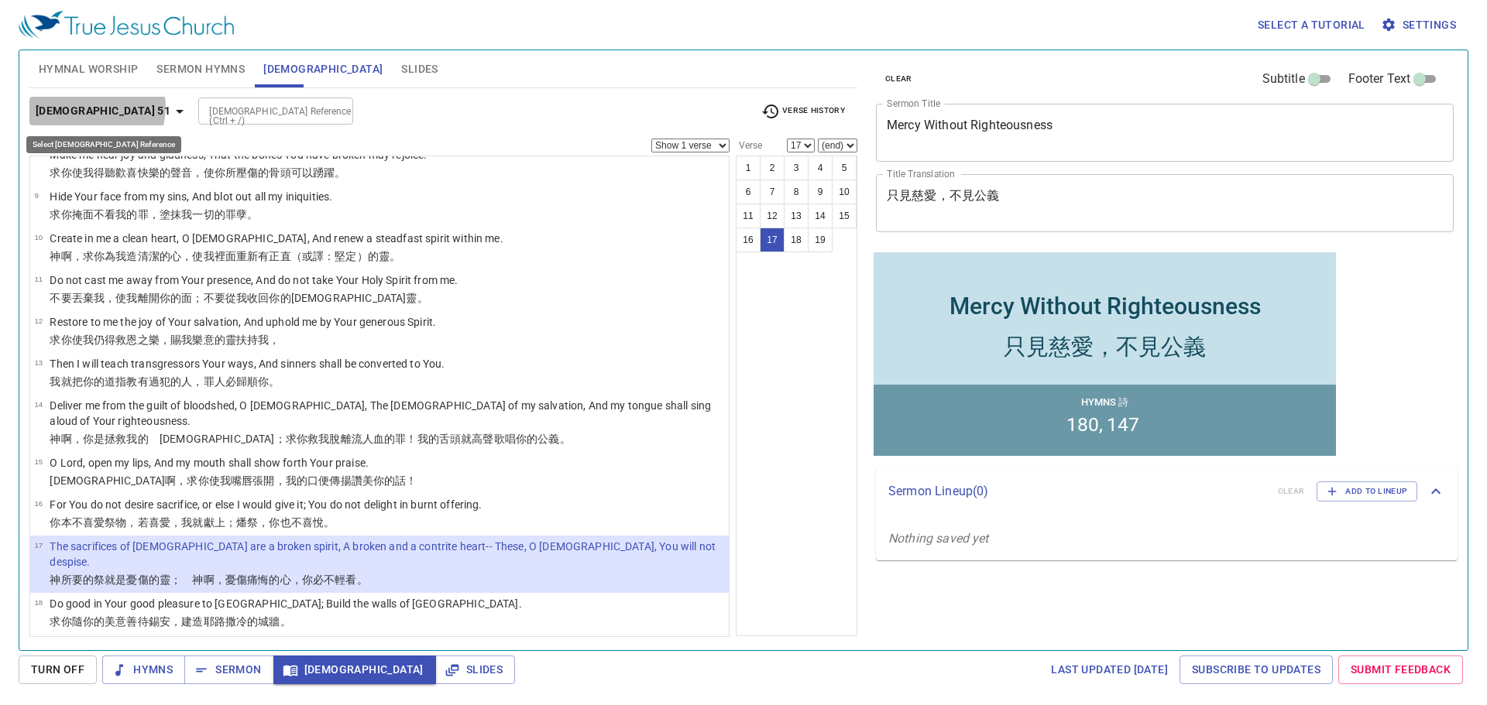
click at [170, 107] on icon "button" at bounding box center [179, 111] width 19 height 19
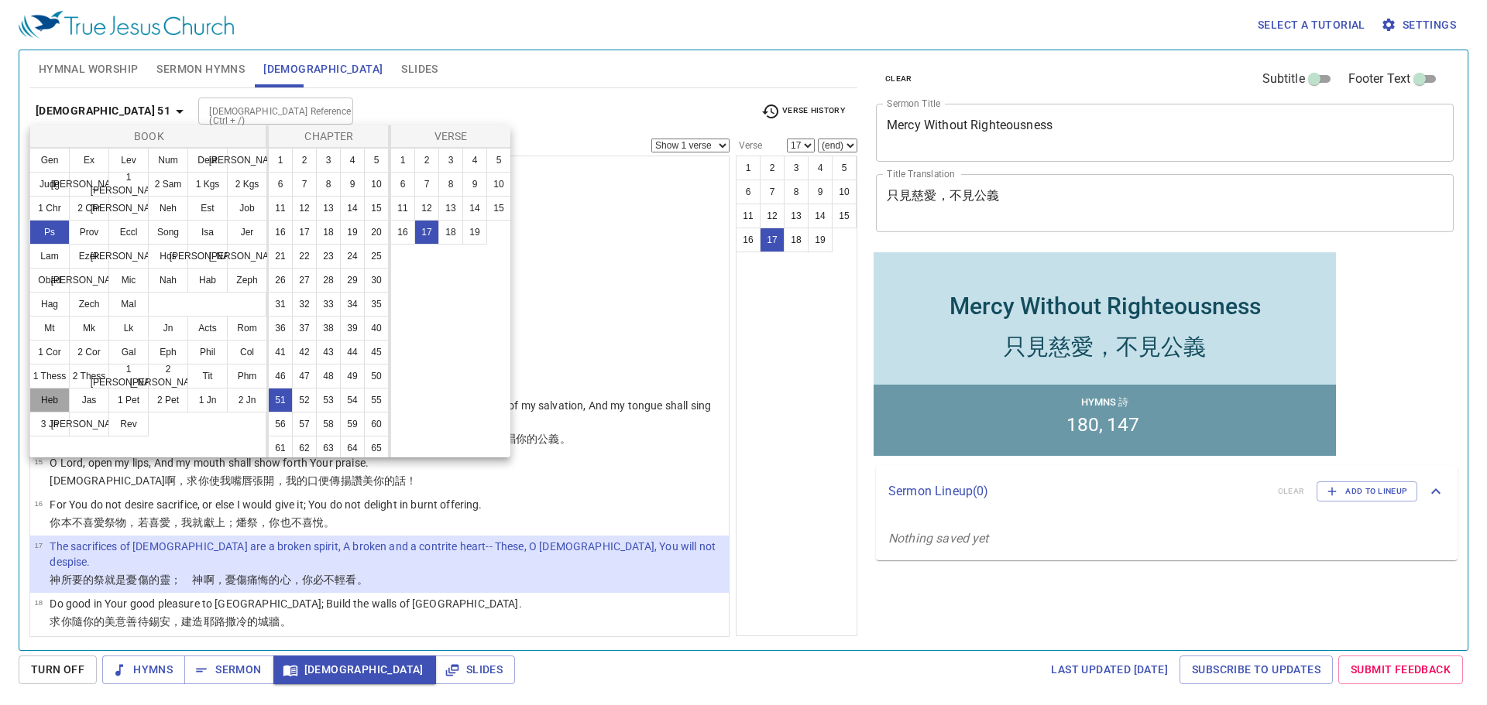
click at [53, 395] on button "Heb" at bounding box center [49, 400] width 40 height 25
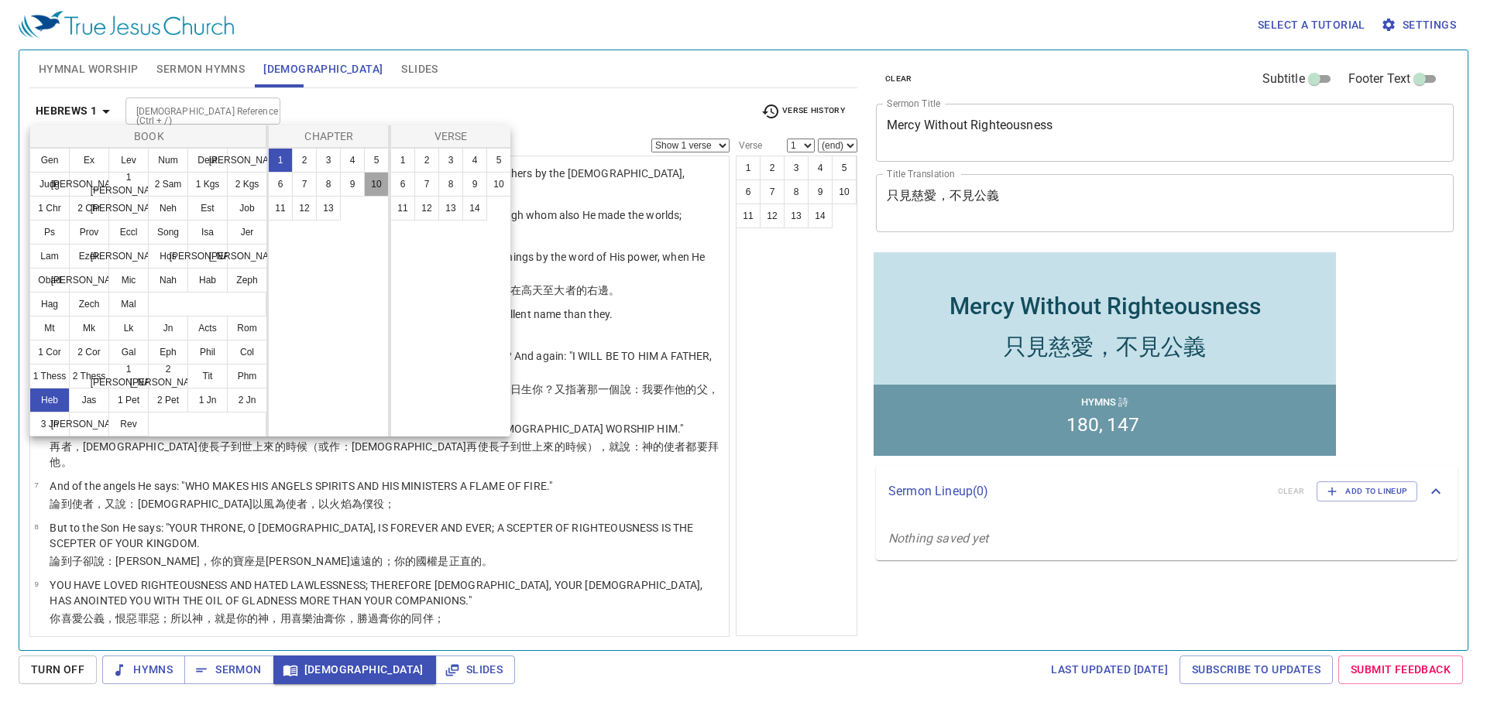
click at [380, 179] on button "10" at bounding box center [376, 184] width 25 height 25
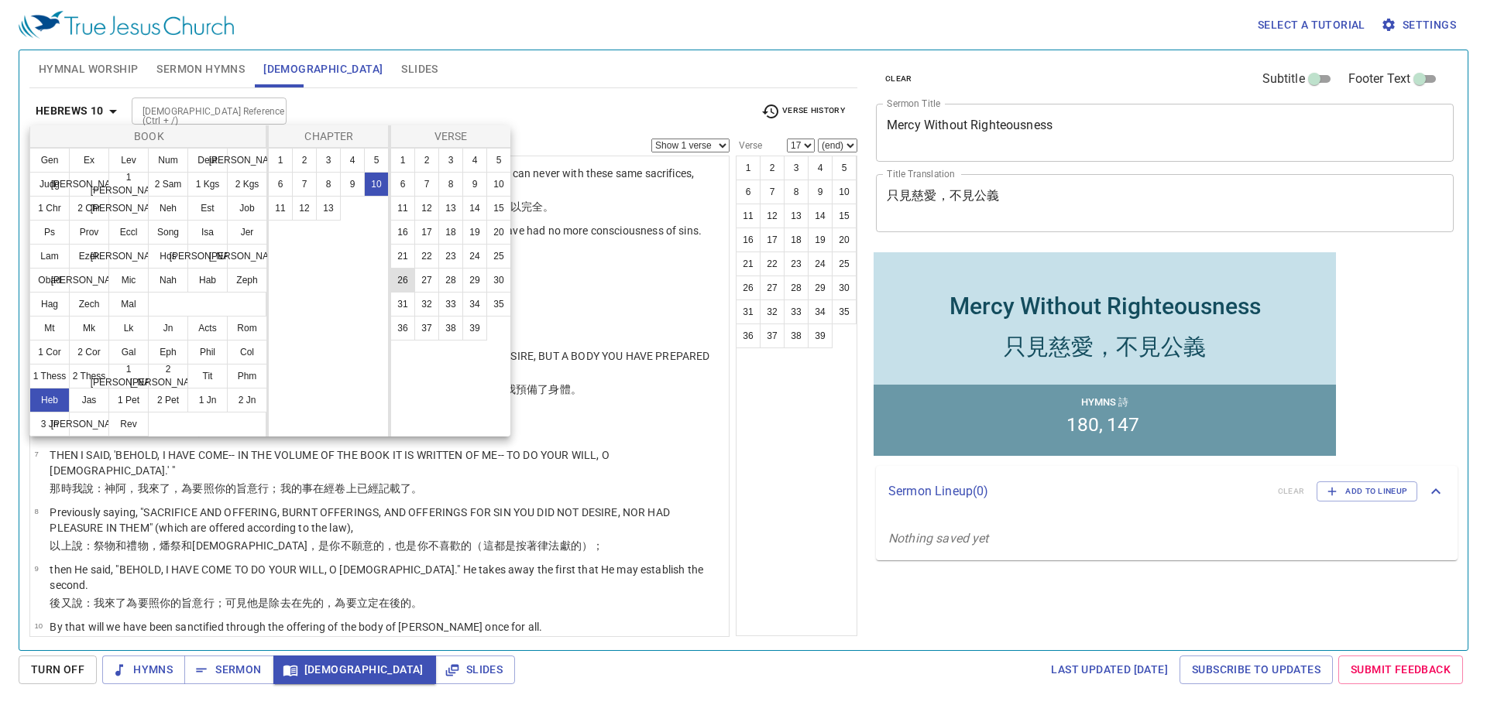
click at [402, 276] on button "26" at bounding box center [402, 280] width 25 height 25
select select "26"
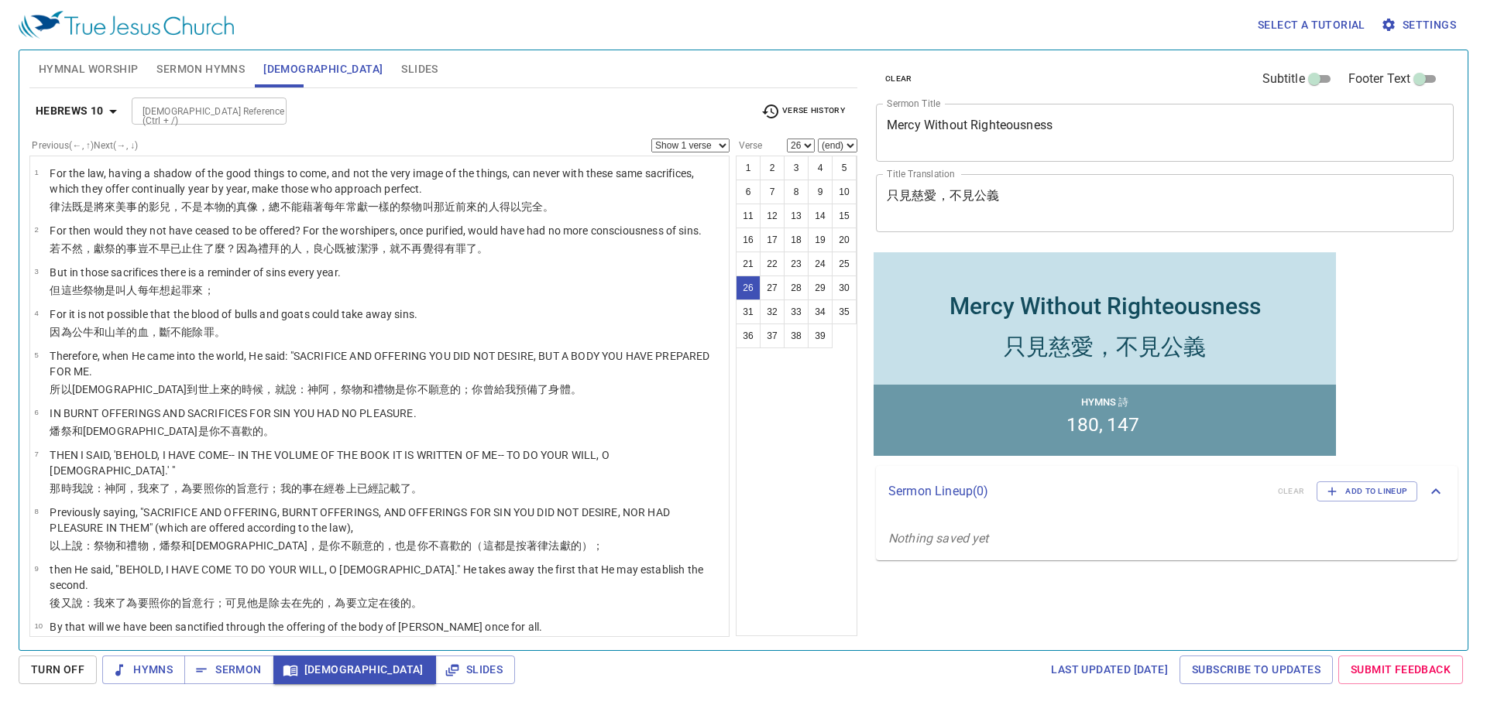
scroll to position [925, 0]
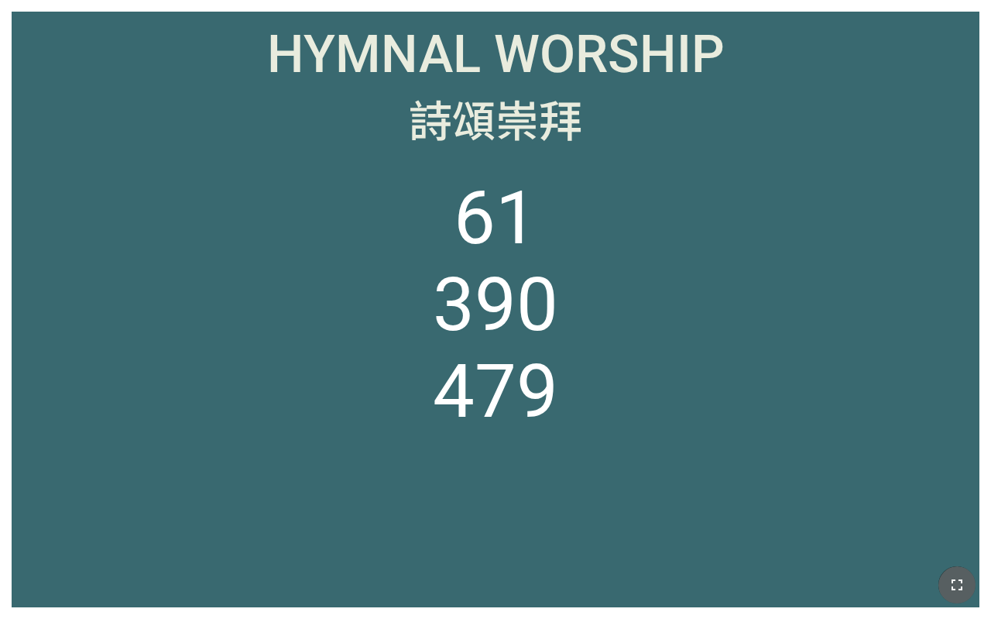
click at [949, 575] on button "button" at bounding box center [956, 584] width 37 height 37
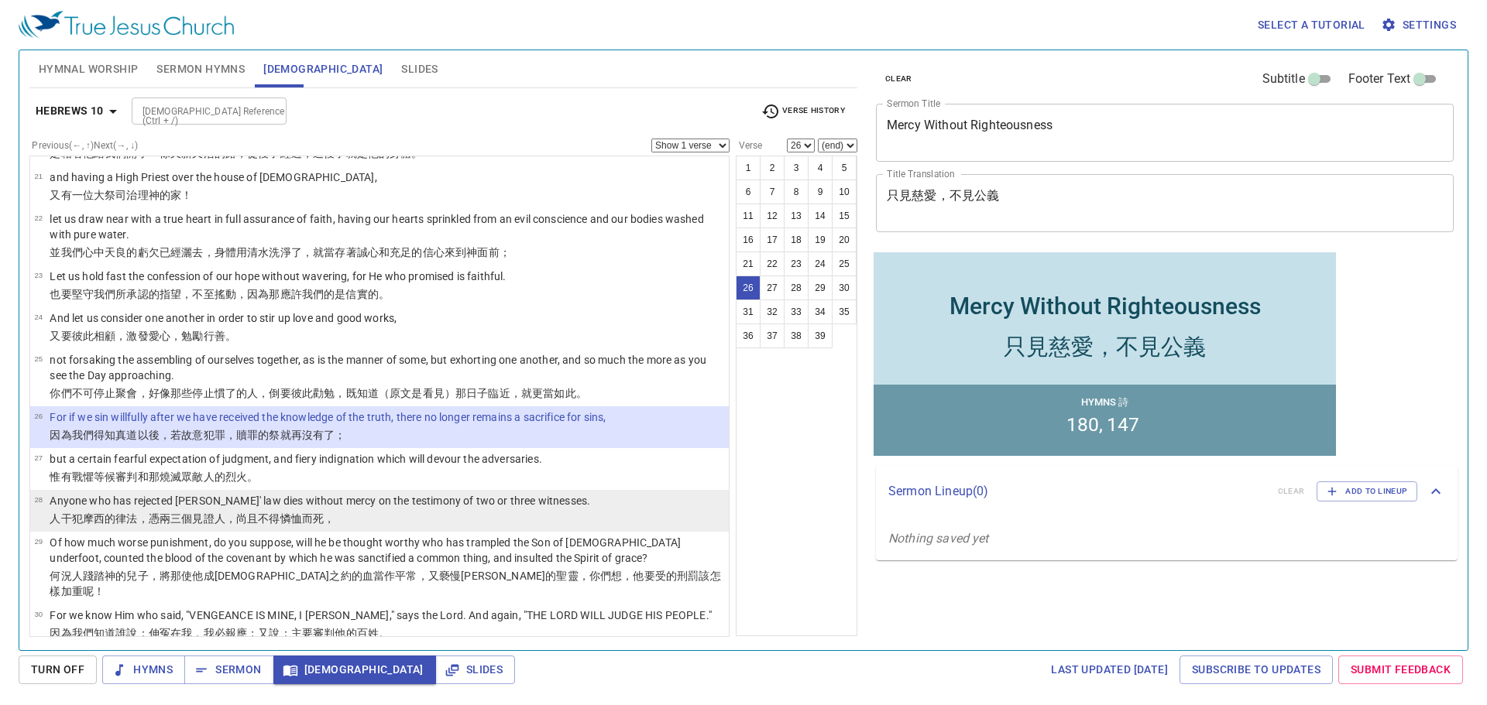
click at [159, 493] on p "Anyone who has rejected Moses' law dies without mercy on the testimony of two o…" at bounding box center [320, 500] width 540 height 15
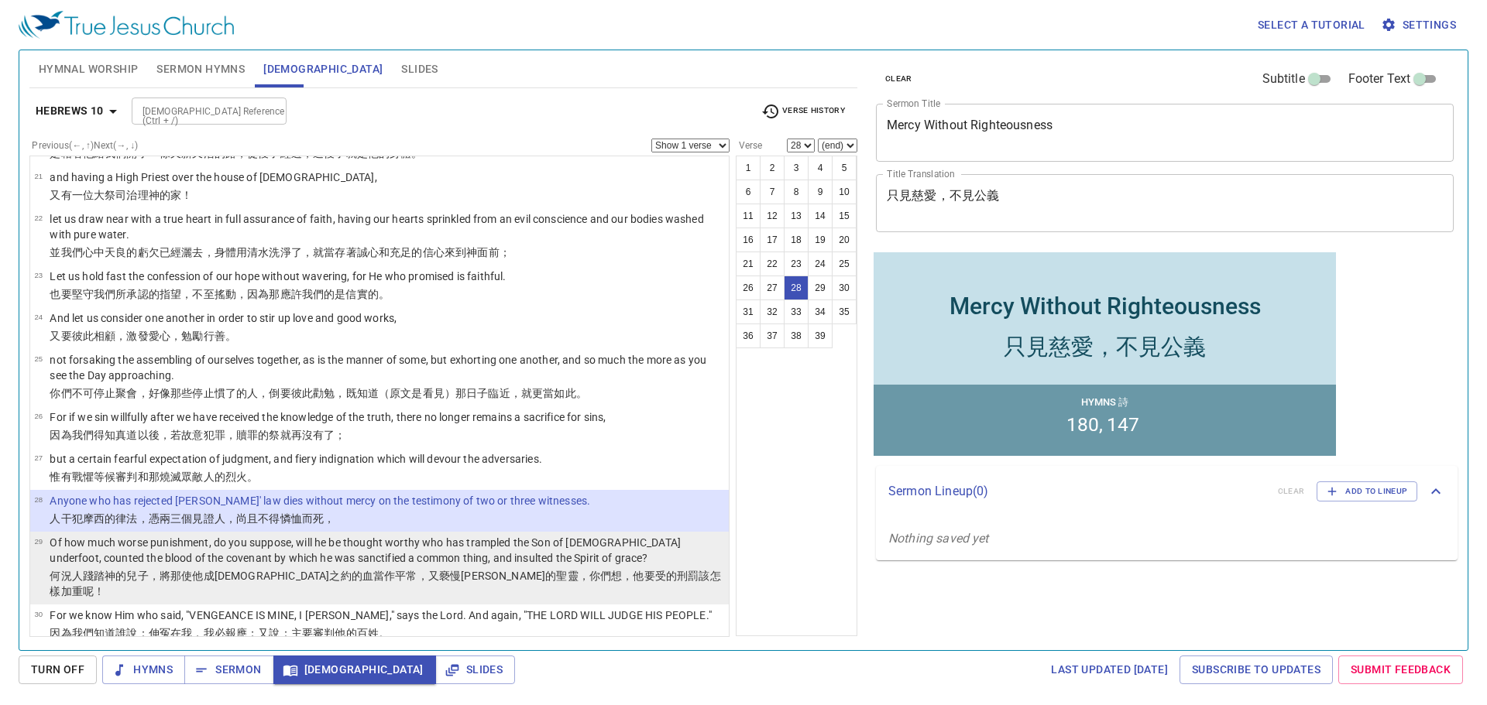
click at [172, 535] on p "Of how much worse punishment, do you suppose, will he be thought worthy who has…" at bounding box center [387, 550] width 674 height 31
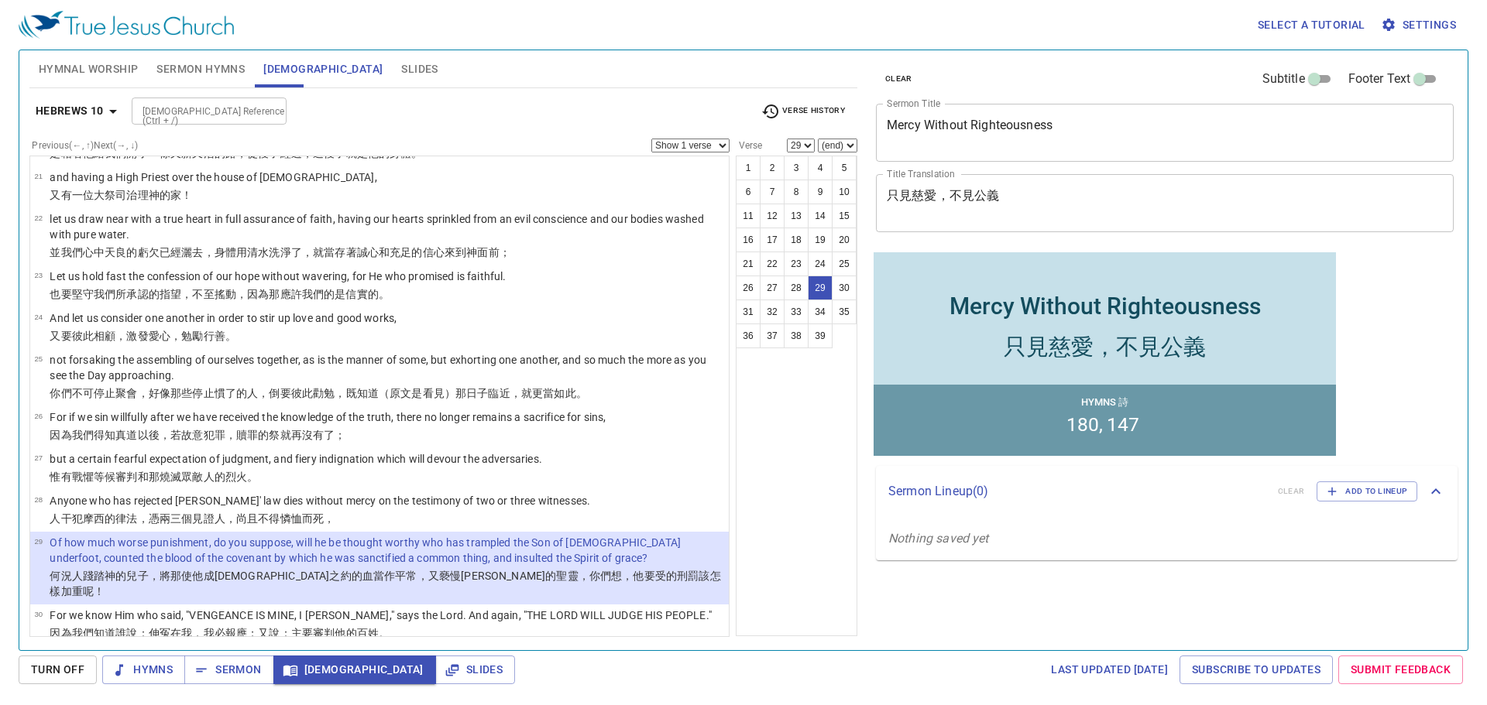
click at [321, 650] on p "It is a fearful thing to fall into the hands of the living God." at bounding box center [236, 657] width 372 height 15
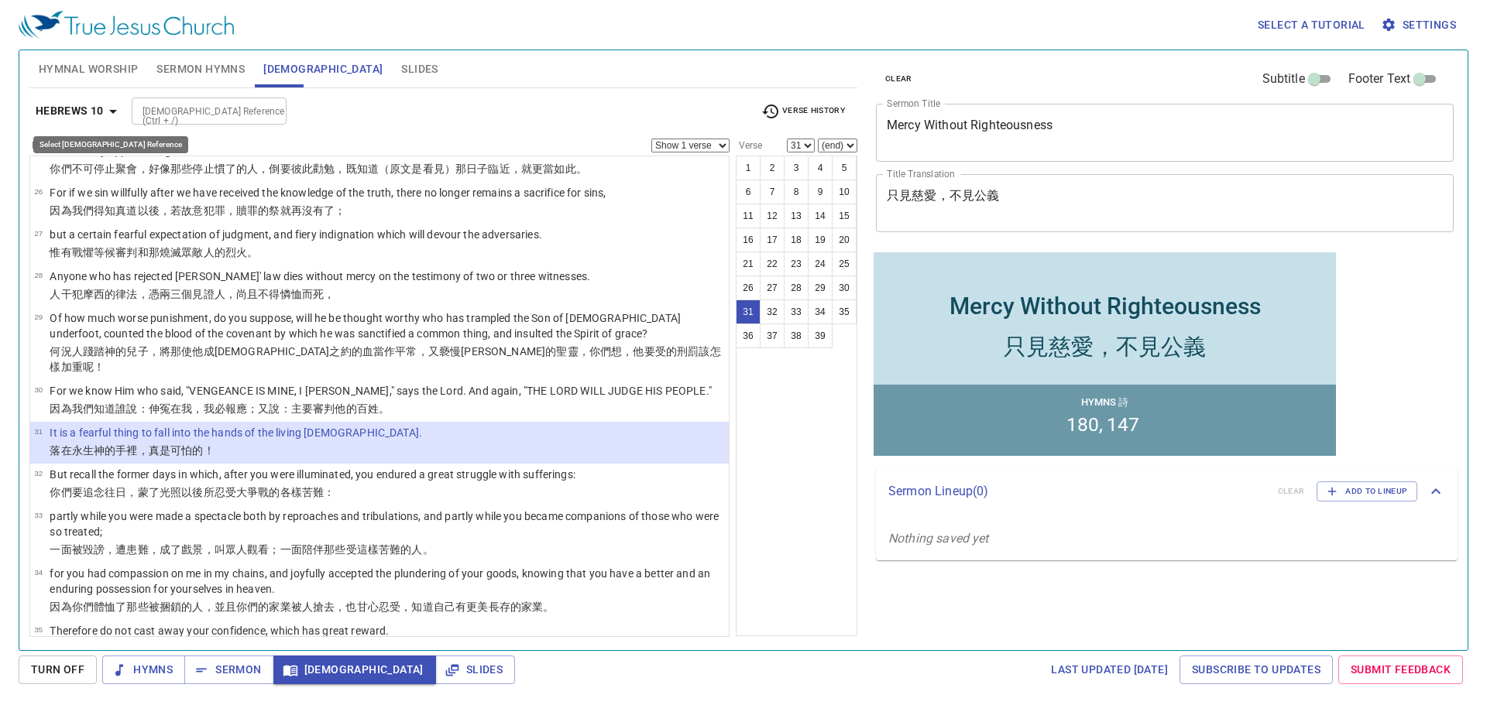
click at [81, 110] on b "Hebrews 10" at bounding box center [70, 110] width 68 height 19
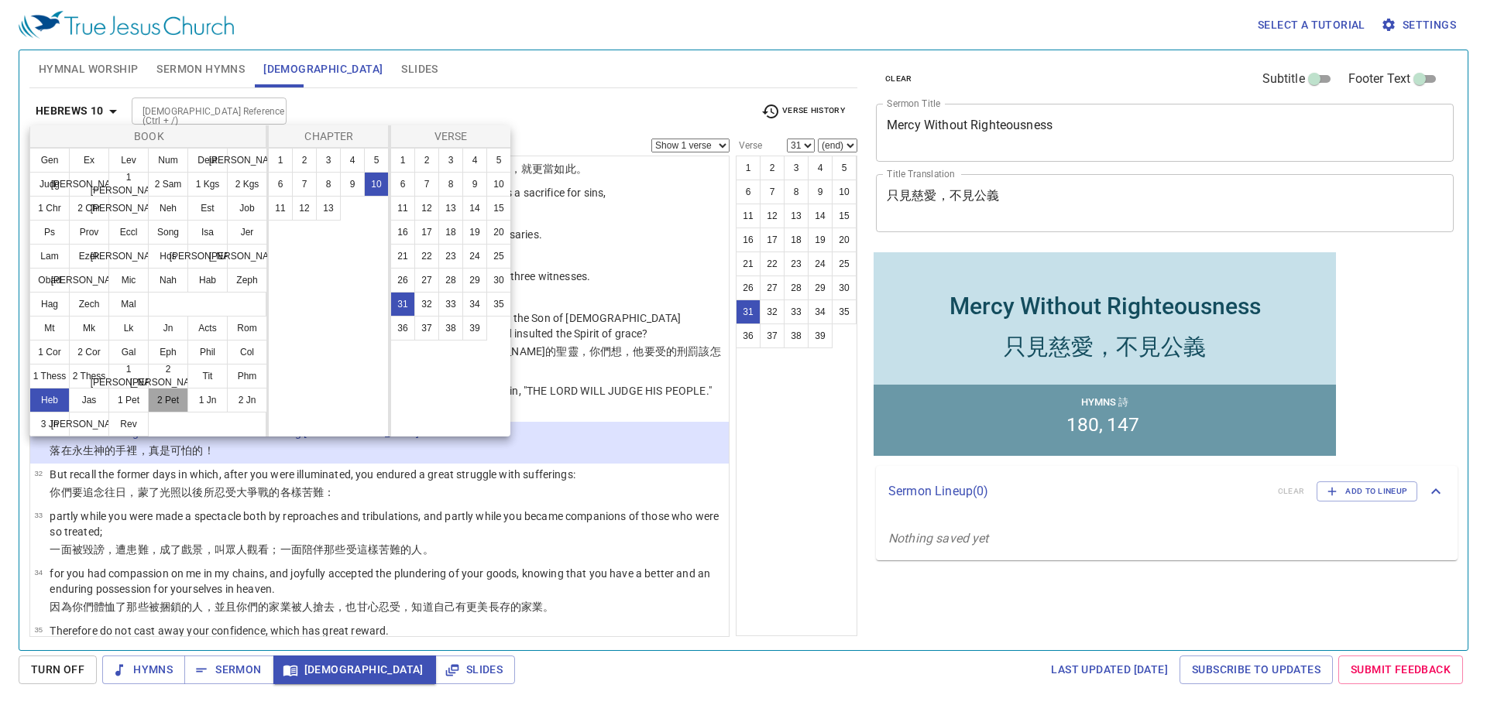
click at [158, 399] on button "2 Pet" at bounding box center [168, 400] width 40 height 25
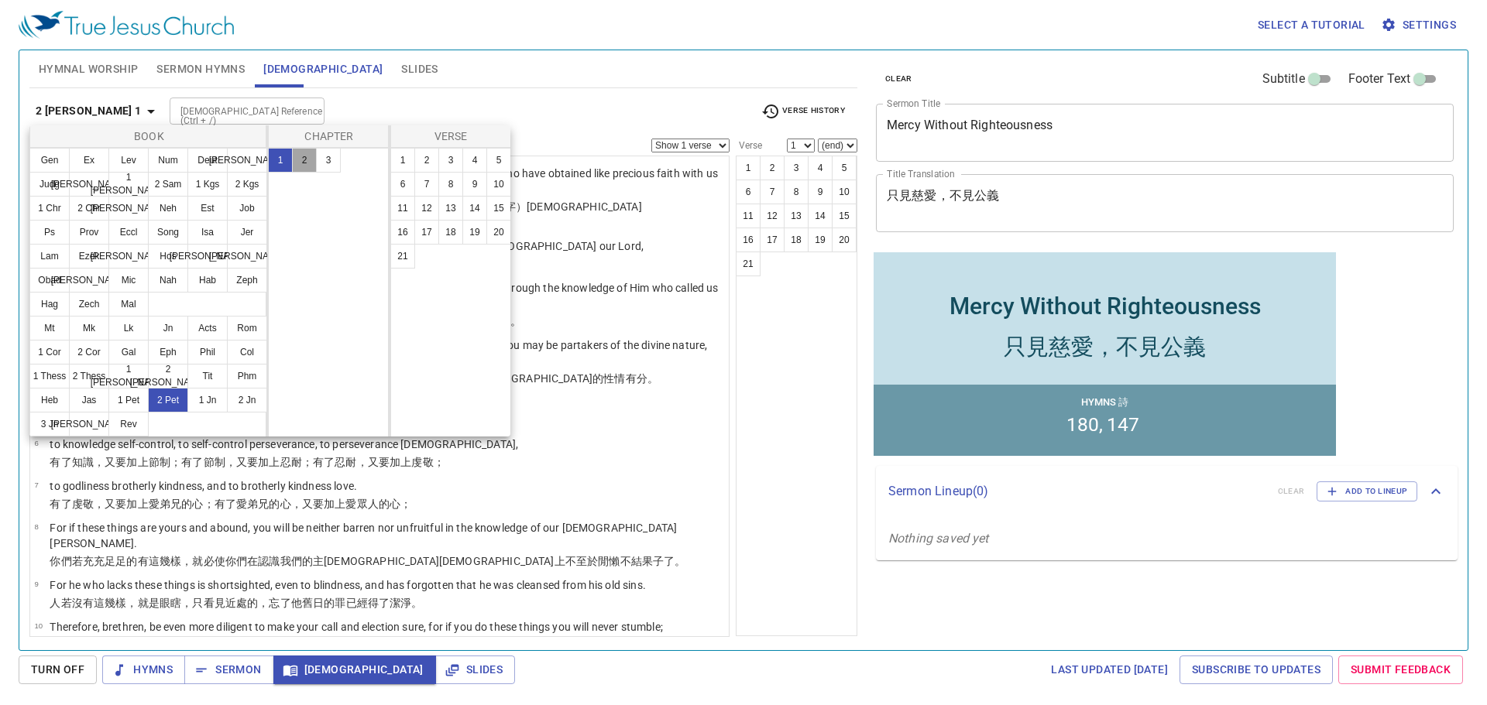
click at [305, 158] on button "2" at bounding box center [304, 160] width 25 height 25
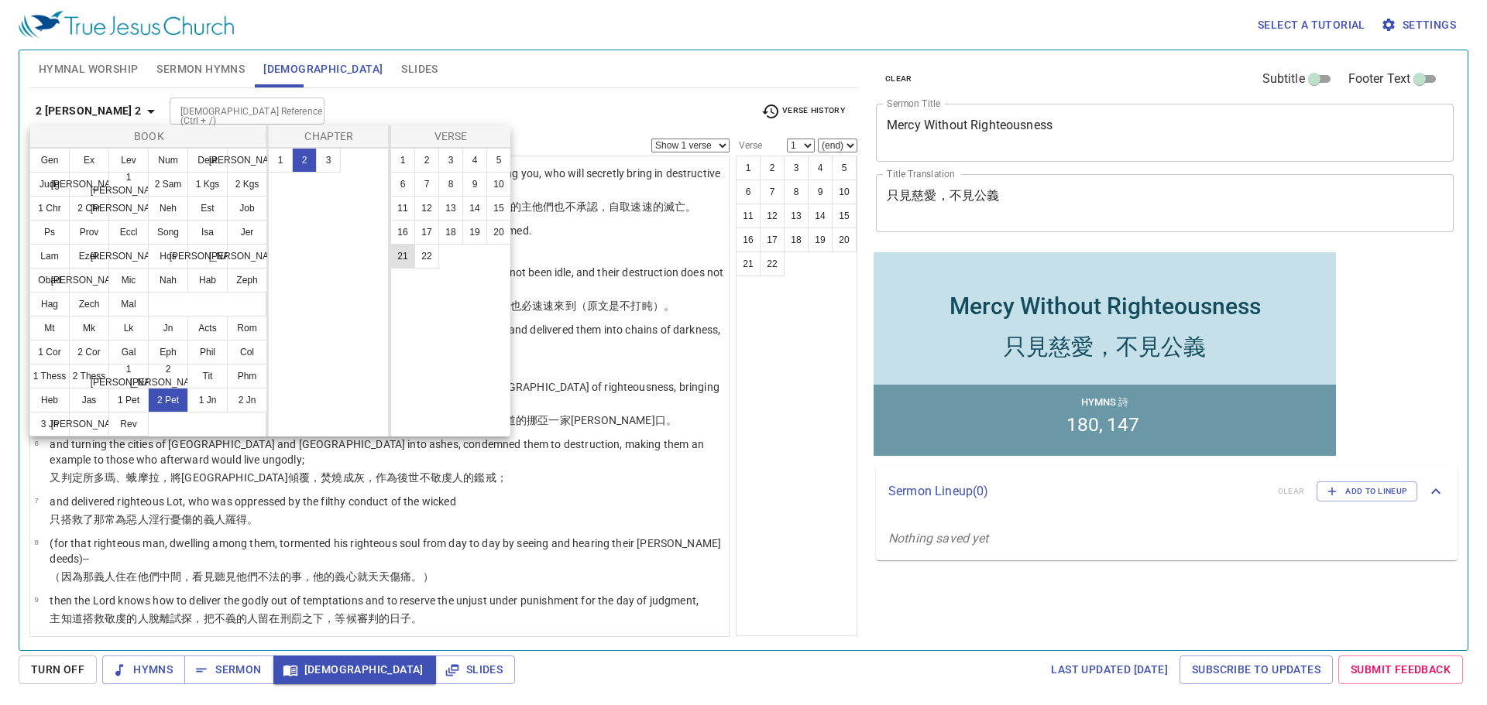
click at [403, 259] on button "21" at bounding box center [402, 256] width 25 height 25
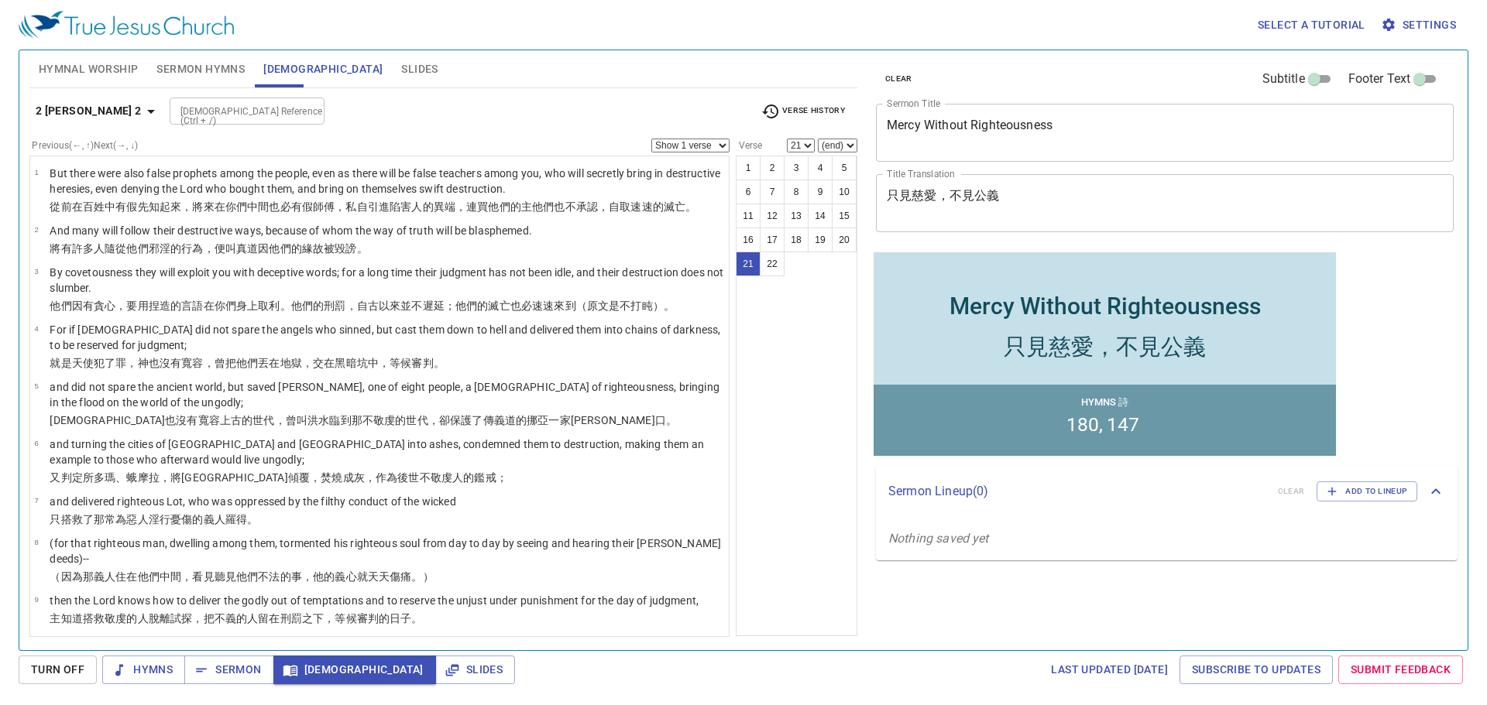
scroll to position [700, 0]
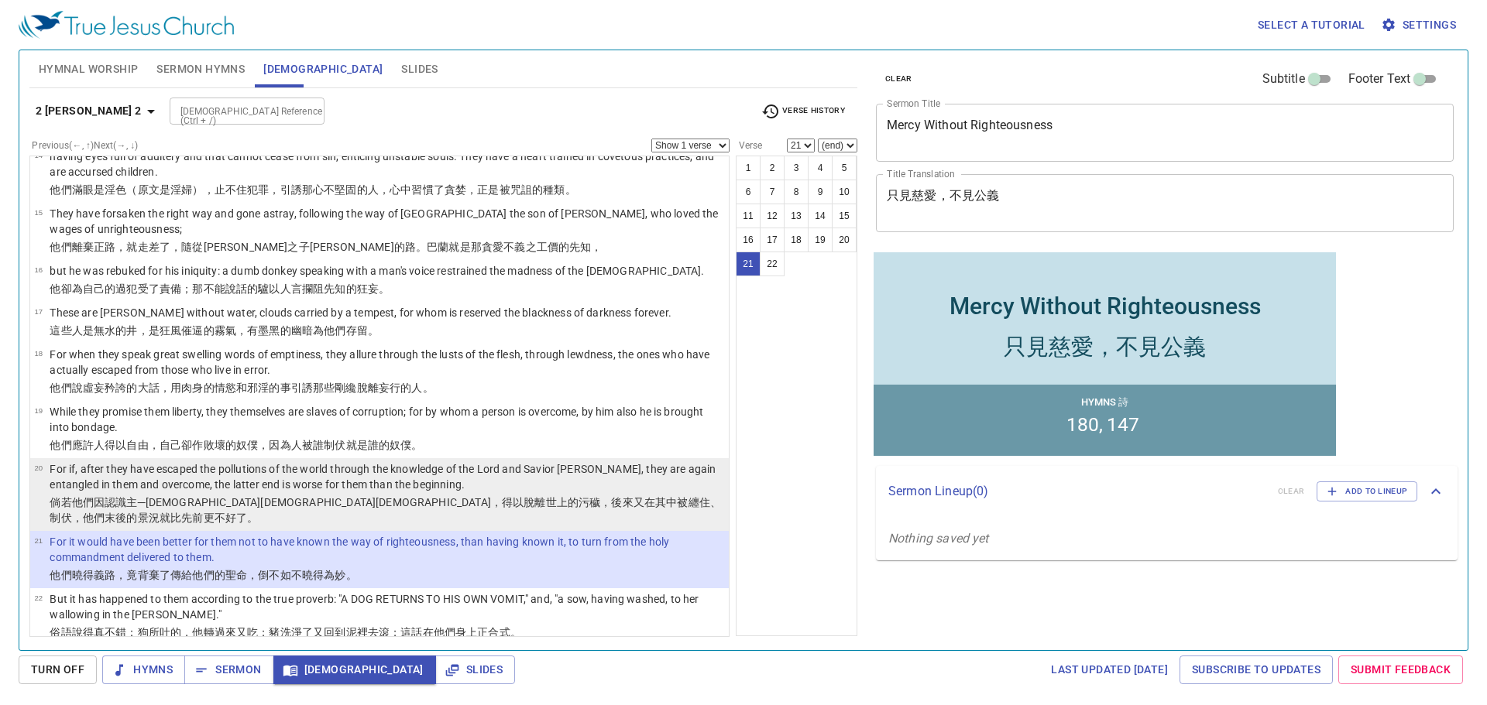
click at [129, 470] on p "For if, after they have escaped the pollutions of the world through the knowled…" at bounding box center [387, 476] width 674 height 31
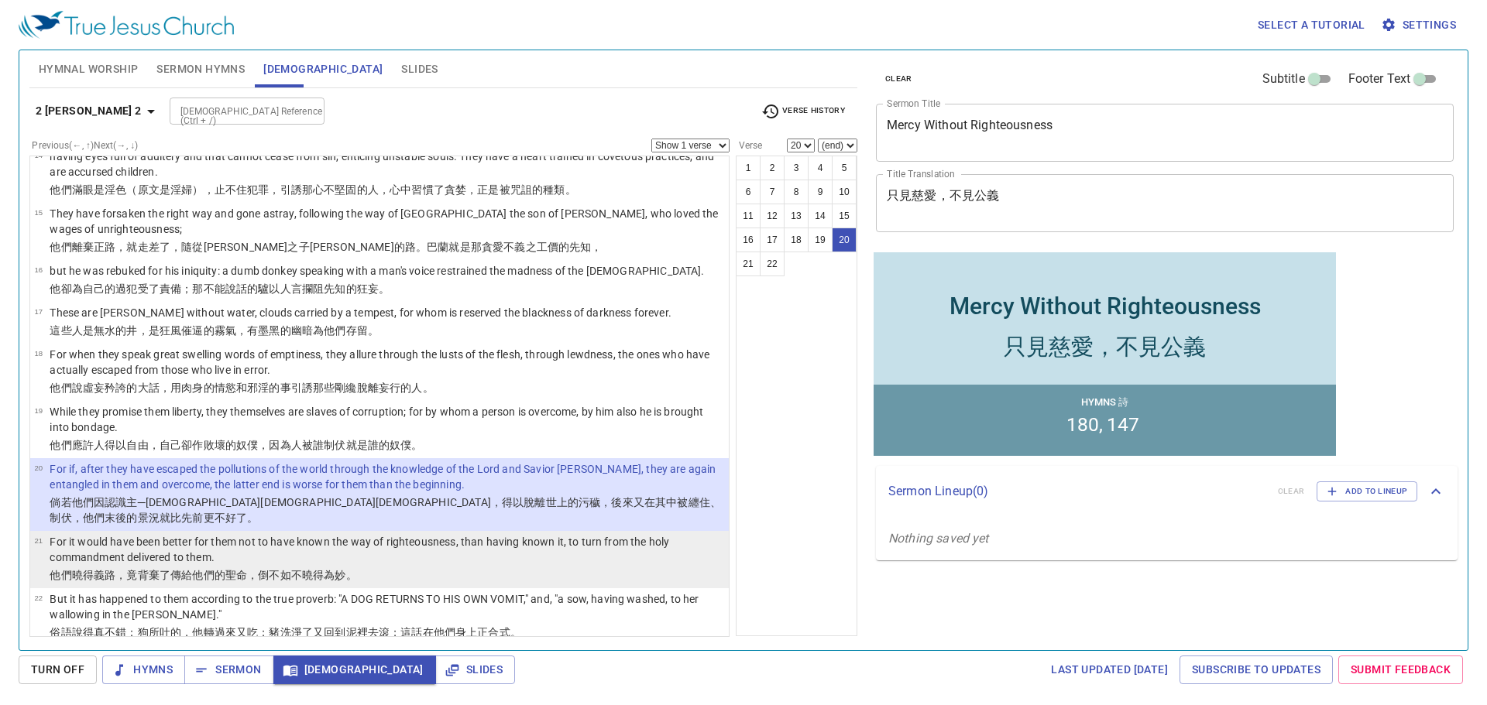
click at [303, 549] on p "For it would have been better for them not to have known the way of righteousne…" at bounding box center [387, 549] width 674 height 31
select select "21"
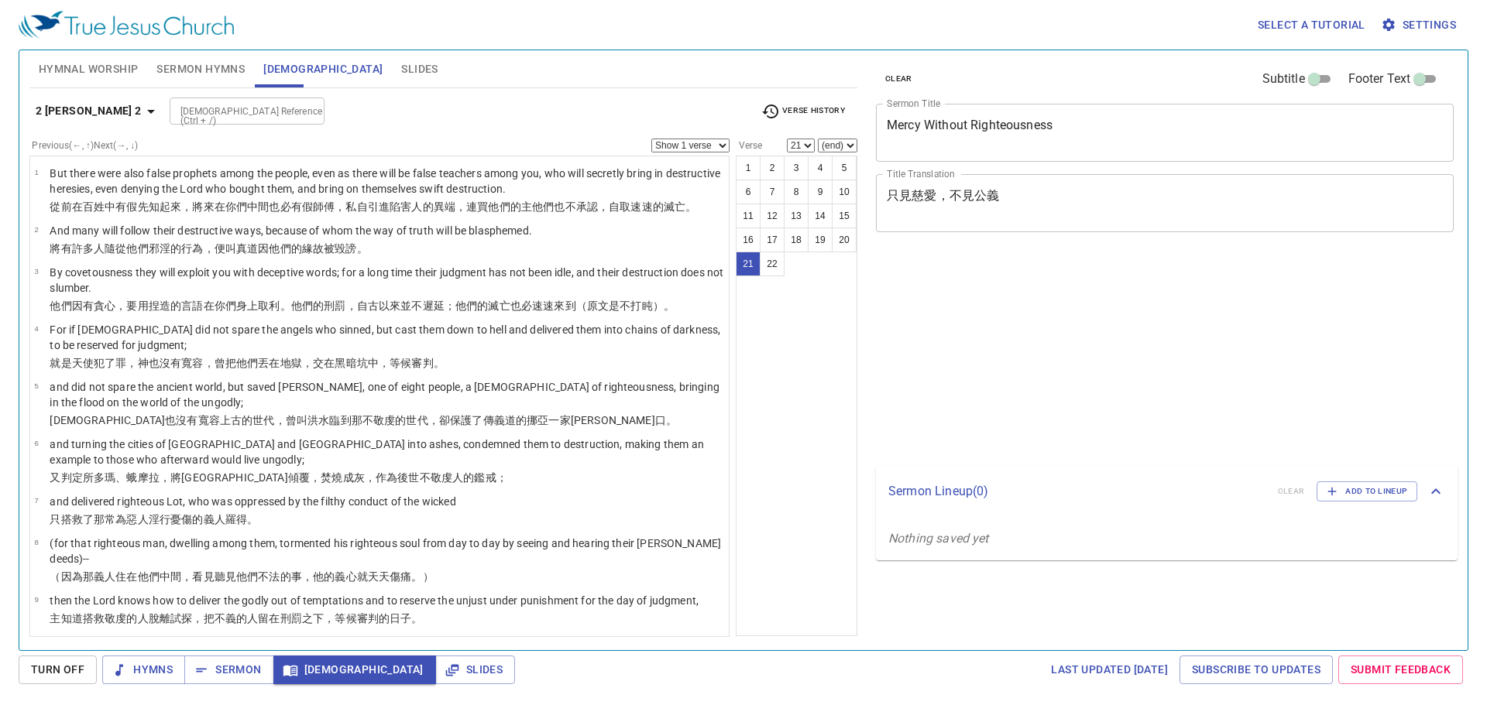
select select "21"
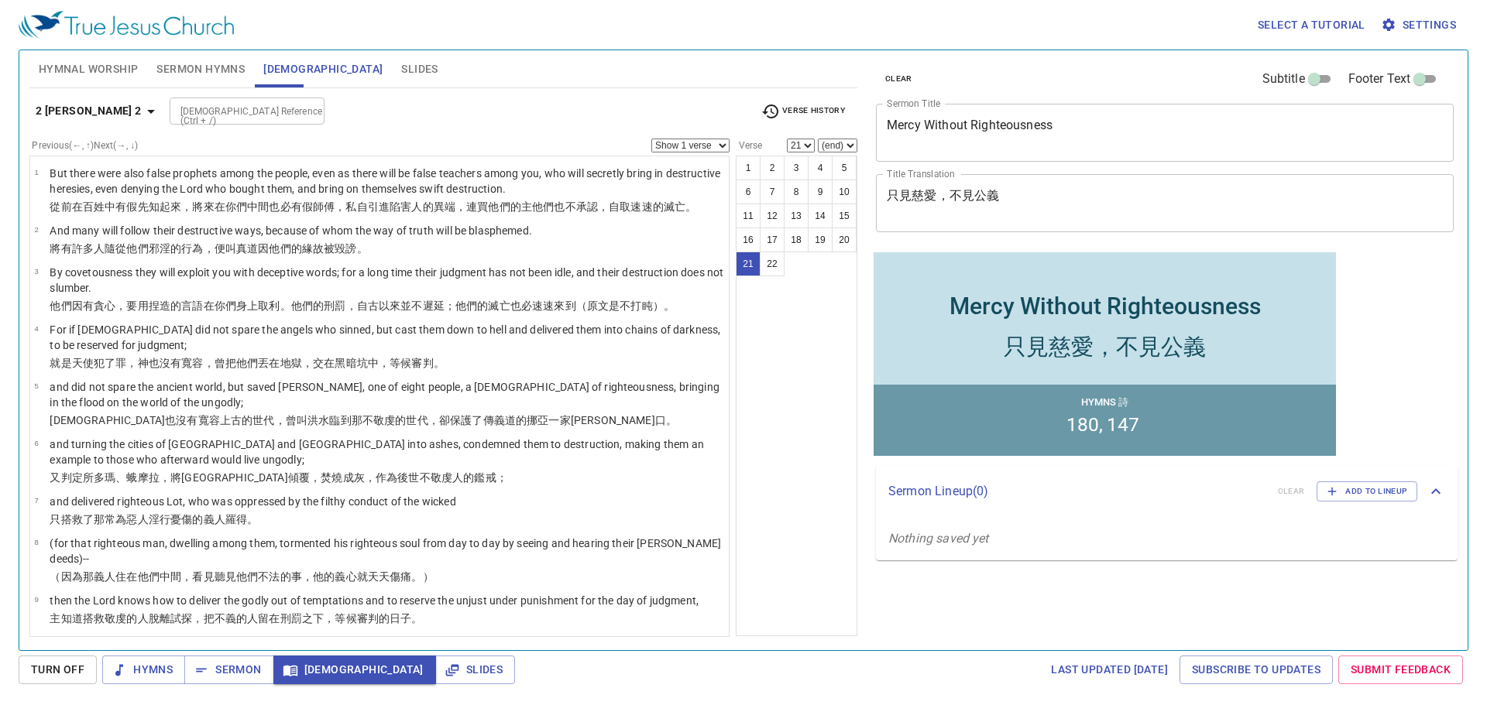
scroll to position [700, 0]
